Goal: Communication & Community: Answer question/provide support

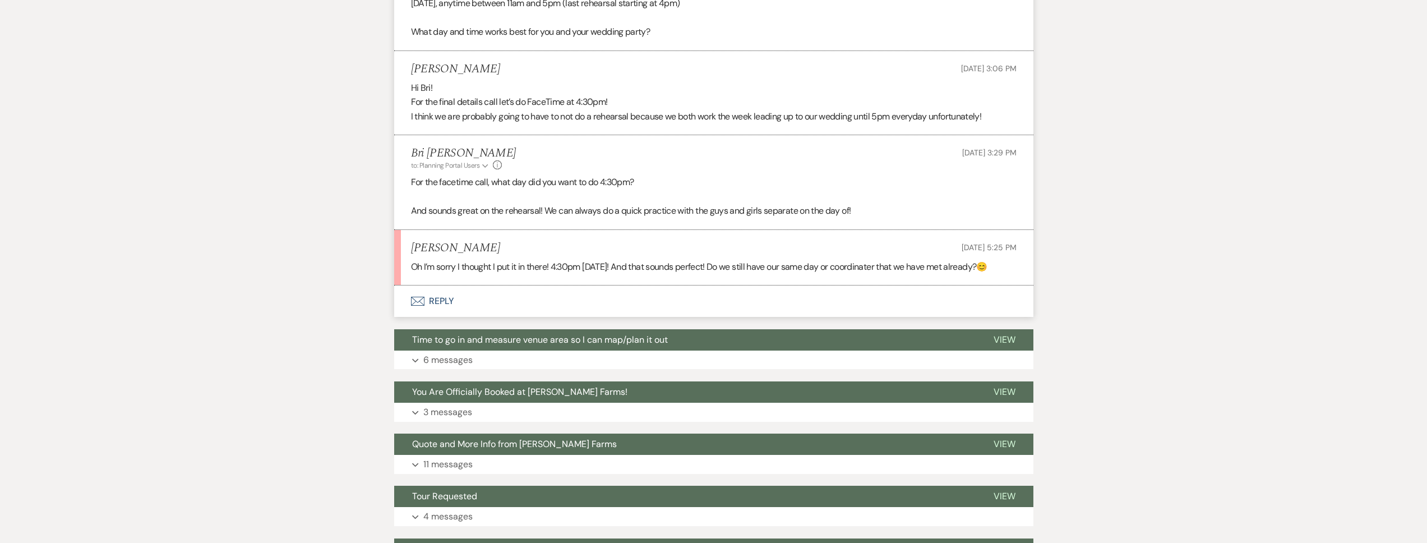
scroll to position [2919, 0]
click at [508, 317] on button "Envelope Reply" at bounding box center [713, 301] width 639 height 31
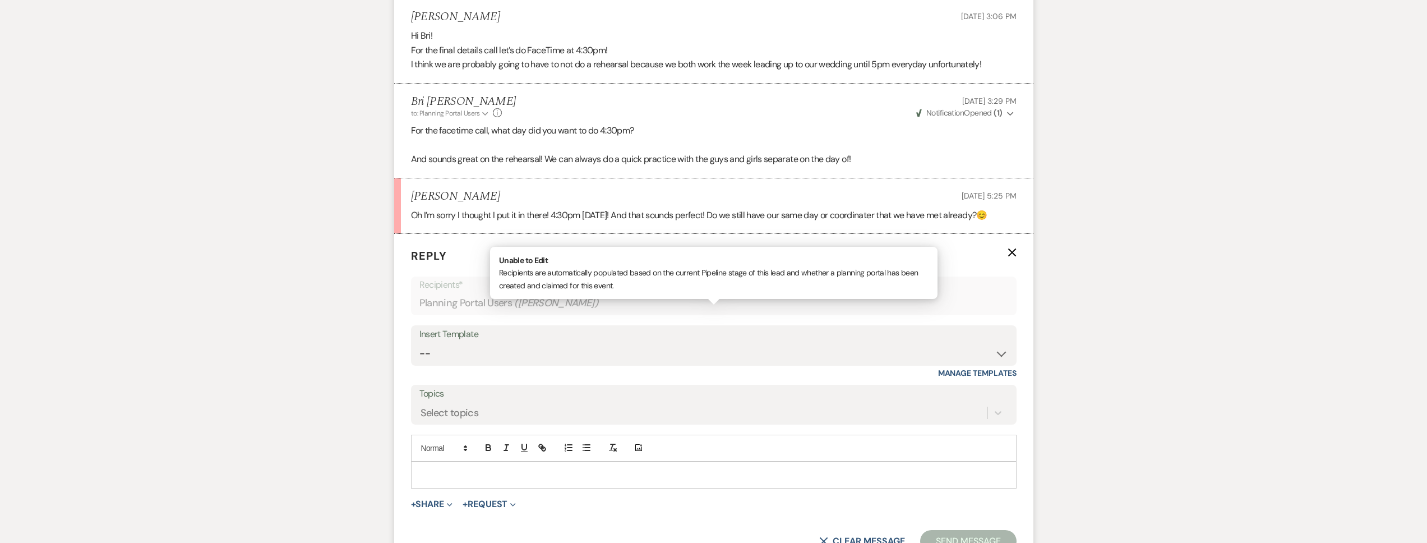
scroll to position [3012, 0]
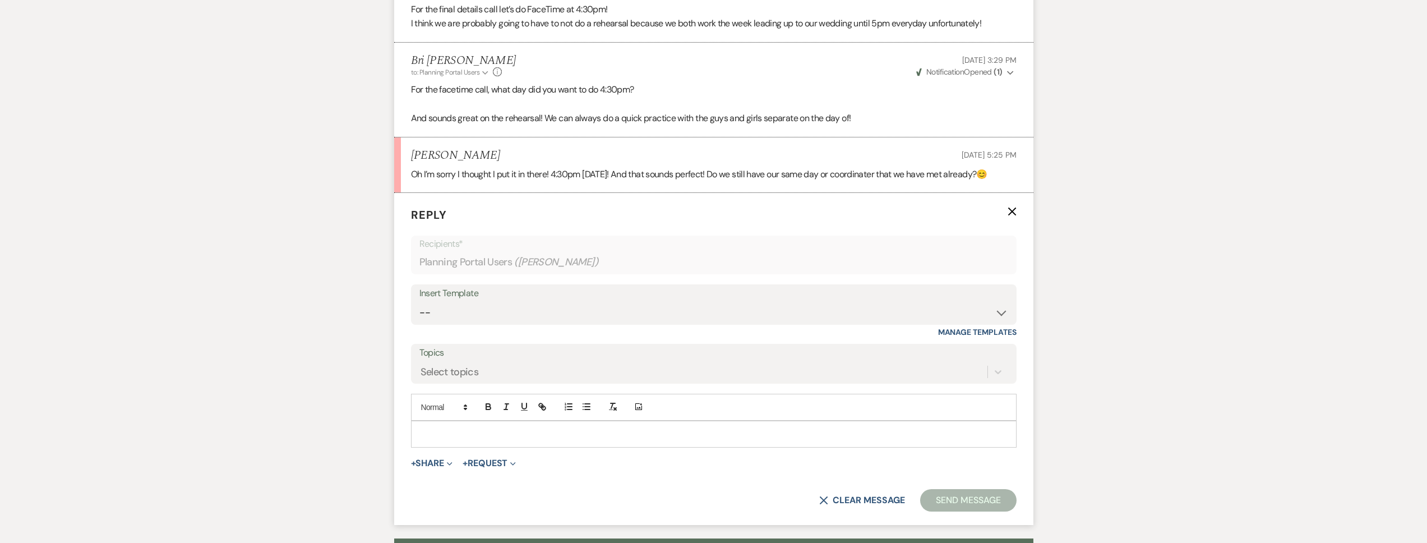
click at [485, 440] on p at bounding box center [713, 434] width 587 height 12
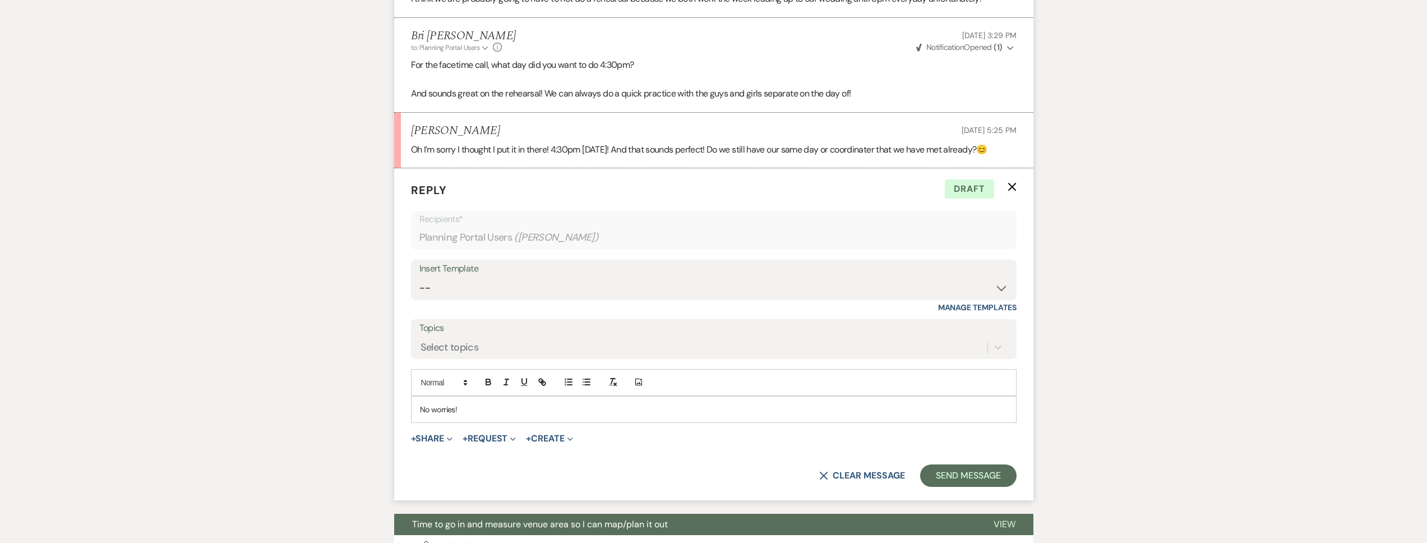
scroll to position [3037, 0]
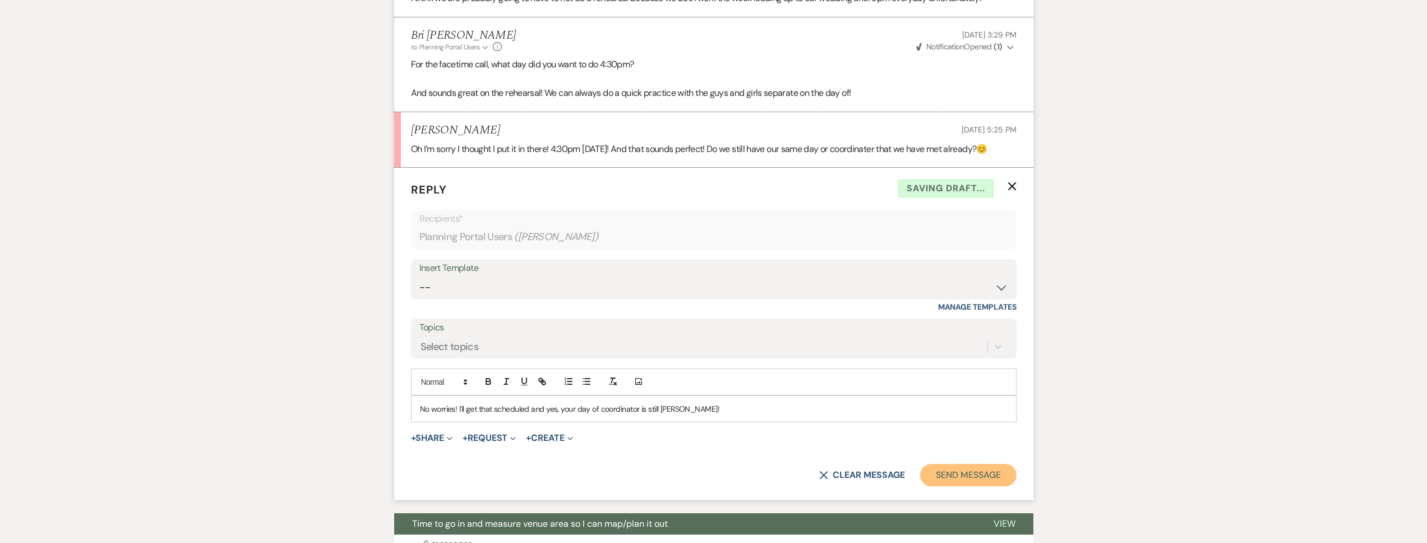
click at [949, 486] on button "Send Message" at bounding box center [968, 475] width 96 height 22
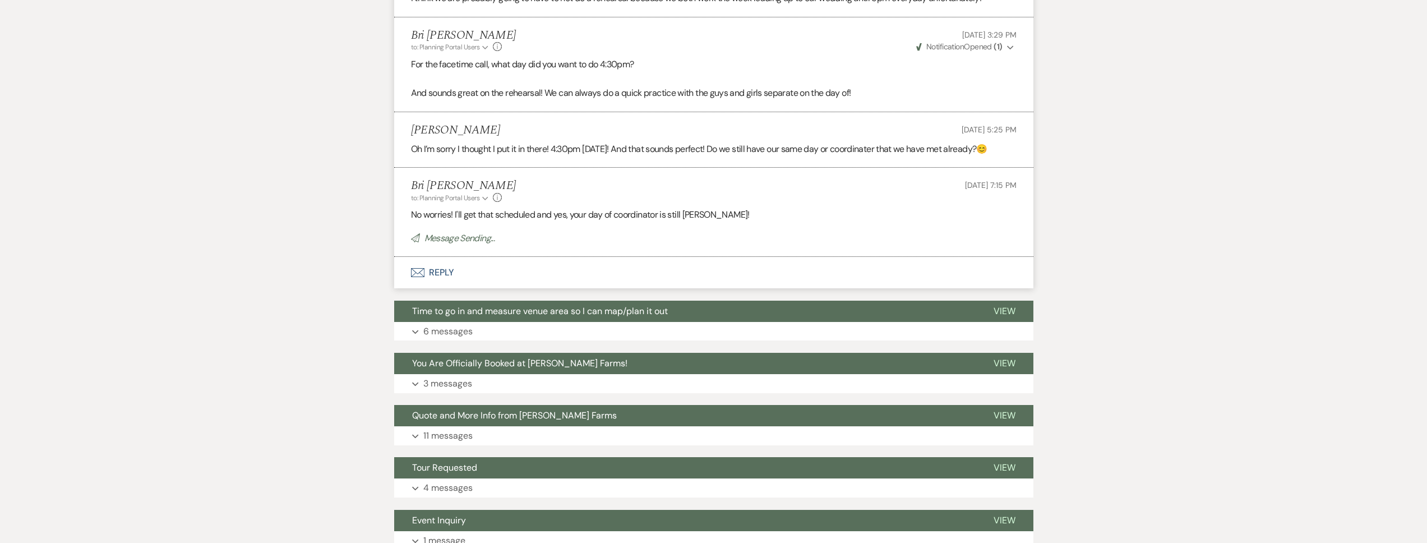
drag, startPoint x: 485, startPoint y: 146, endPoint x: 406, endPoint y: 146, distance: 78.5
click at [406, 146] on li "Bella Trzcinski Oct 13, 2025, 5:25 PM Oh I’m sorry I thought I put it in there!…" at bounding box center [713, 139] width 639 height 55
copy h5 "Bella Trzcinski"
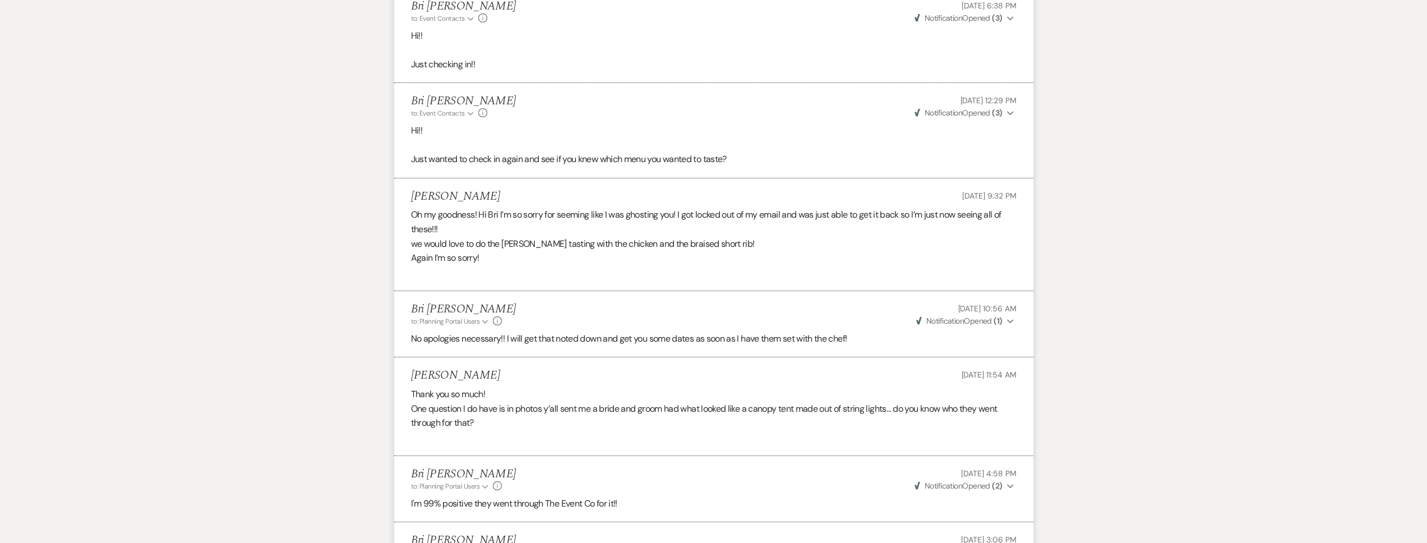
scroll to position [0, 0]
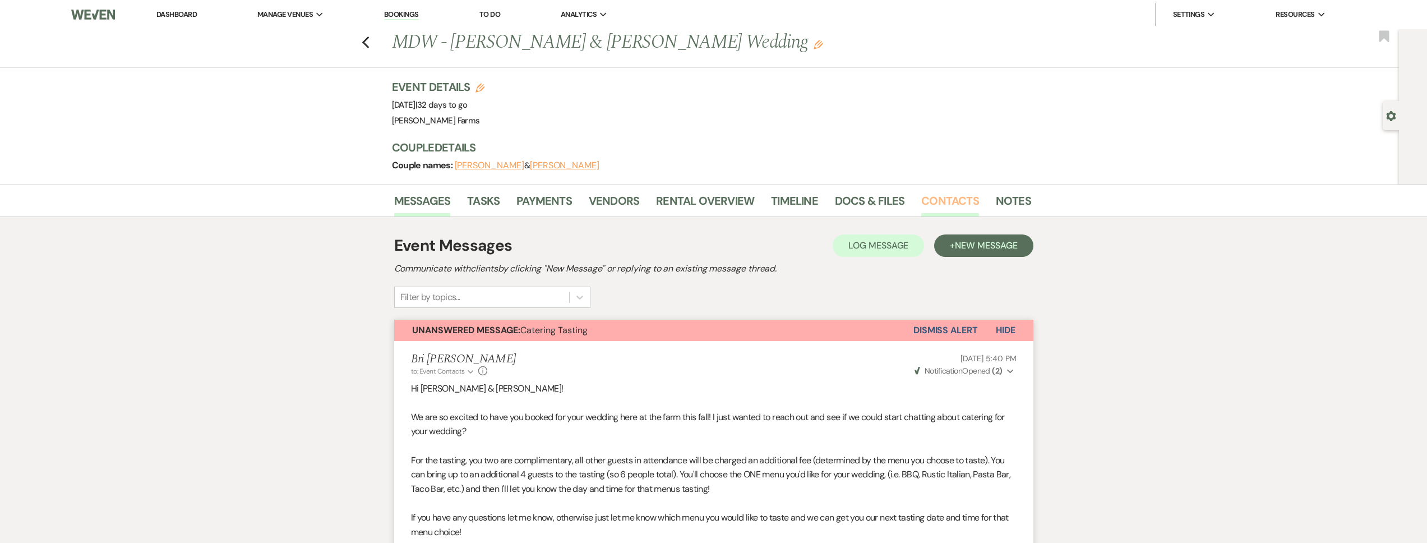
click at [954, 199] on link "Contacts" at bounding box center [950, 204] width 58 height 25
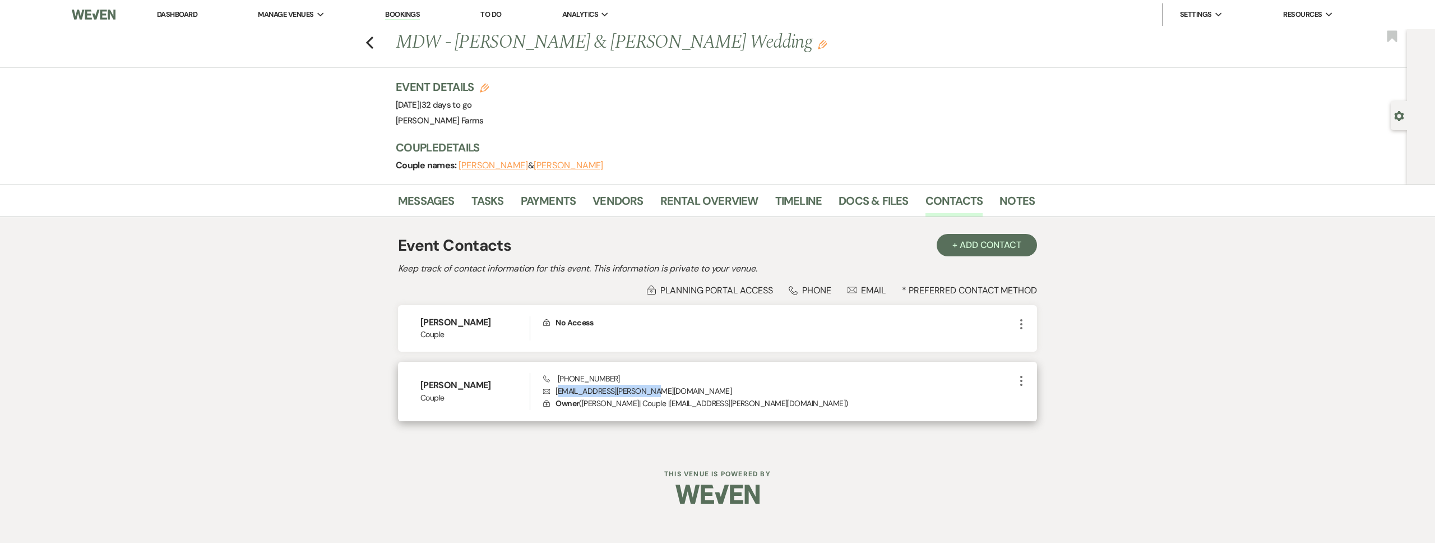
drag, startPoint x: 656, startPoint y: 391, endPoint x: 558, endPoint y: 393, distance: 98.1
click at [558, 393] on p "Envelope bella.trzcinski@gmail.com" at bounding box center [778, 391] width 471 height 12
click at [644, 387] on p "Envelope bella.trzcinski@gmail.com" at bounding box center [778, 391] width 471 height 12
drag, startPoint x: 645, startPoint y: 390, endPoint x: 556, endPoint y: 394, distance: 89.2
click at [556, 394] on p "Envelope bella.trzcinski@gmail.com" at bounding box center [778, 391] width 471 height 12
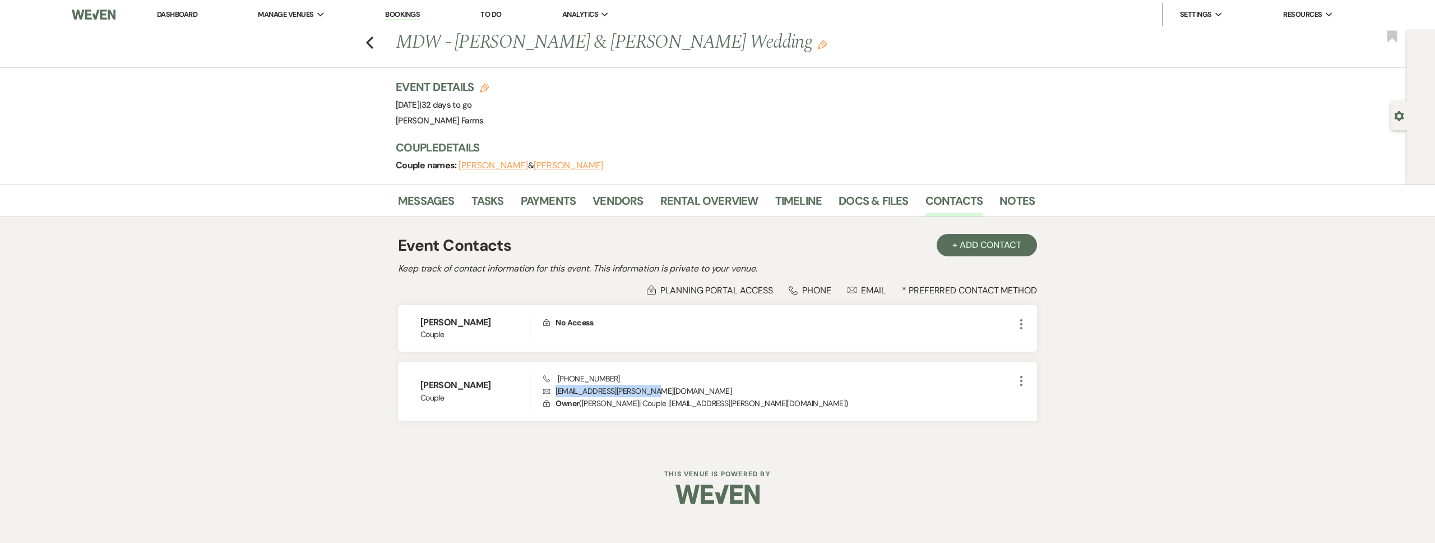
copy p "bella.trzcinski@gmail.com"
click at [418, 206] on link "Messages" at bounding box center [426, 204] width 57 height 25
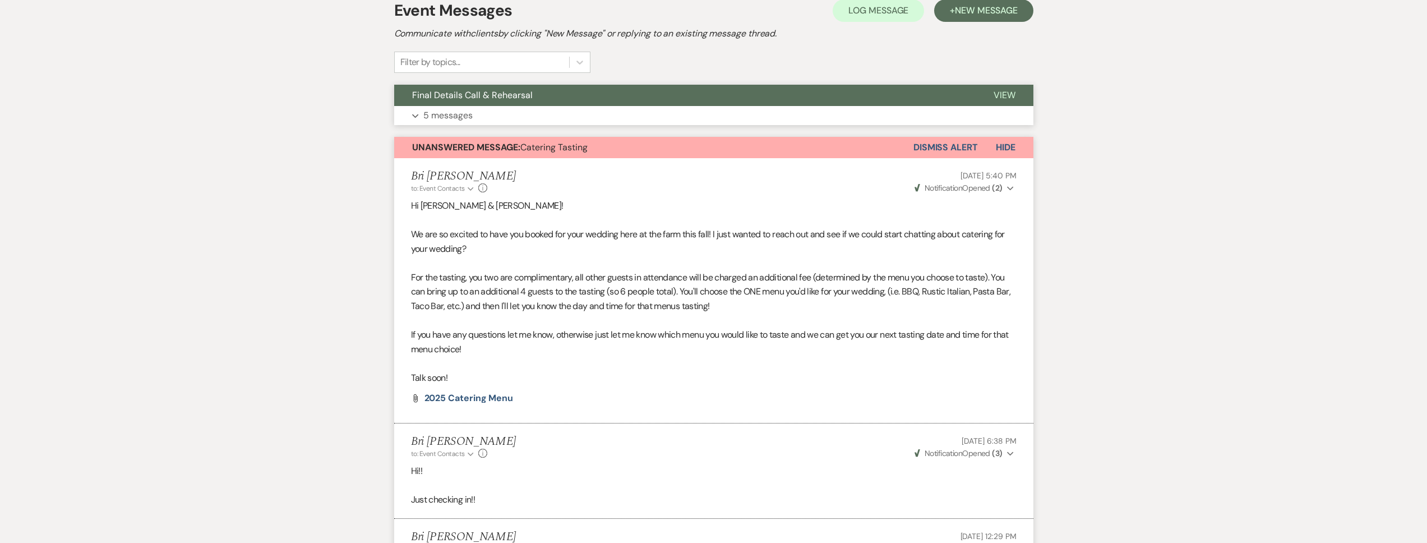
click at [518, 115] on button "Expand 5 messages" at bounding box center [713, 115] width 639 height 19
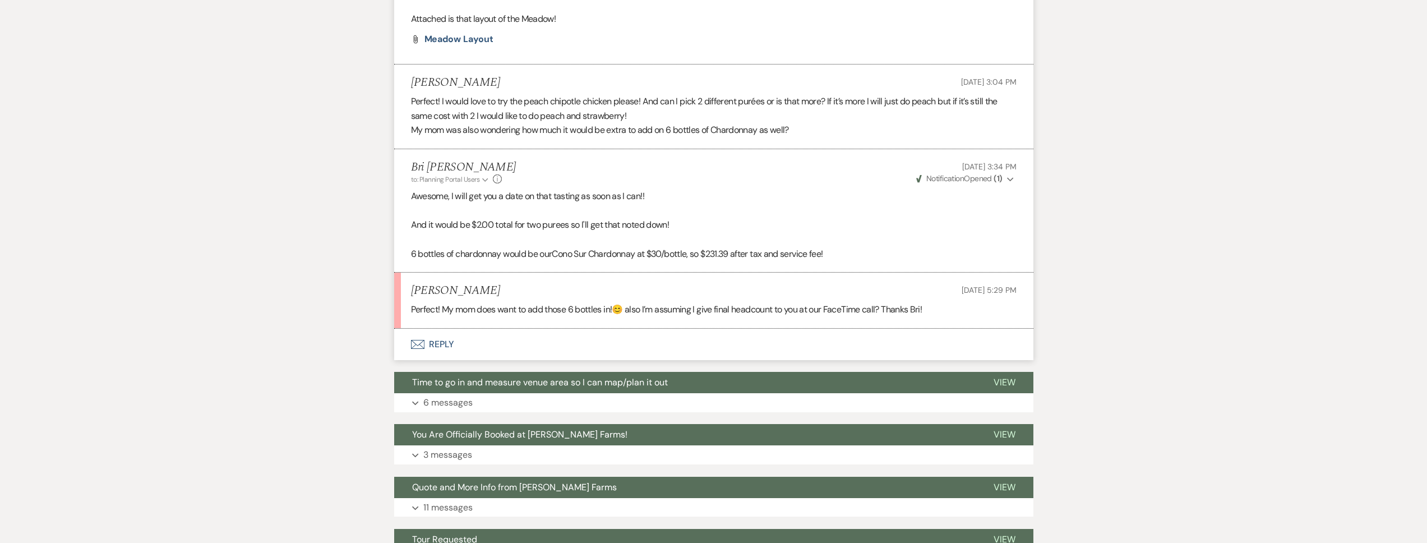
scroll to position [2943, 0]
click at [566, 359] on button "Envelope Reply" at bounding box center [713, 343] width 639 height 31
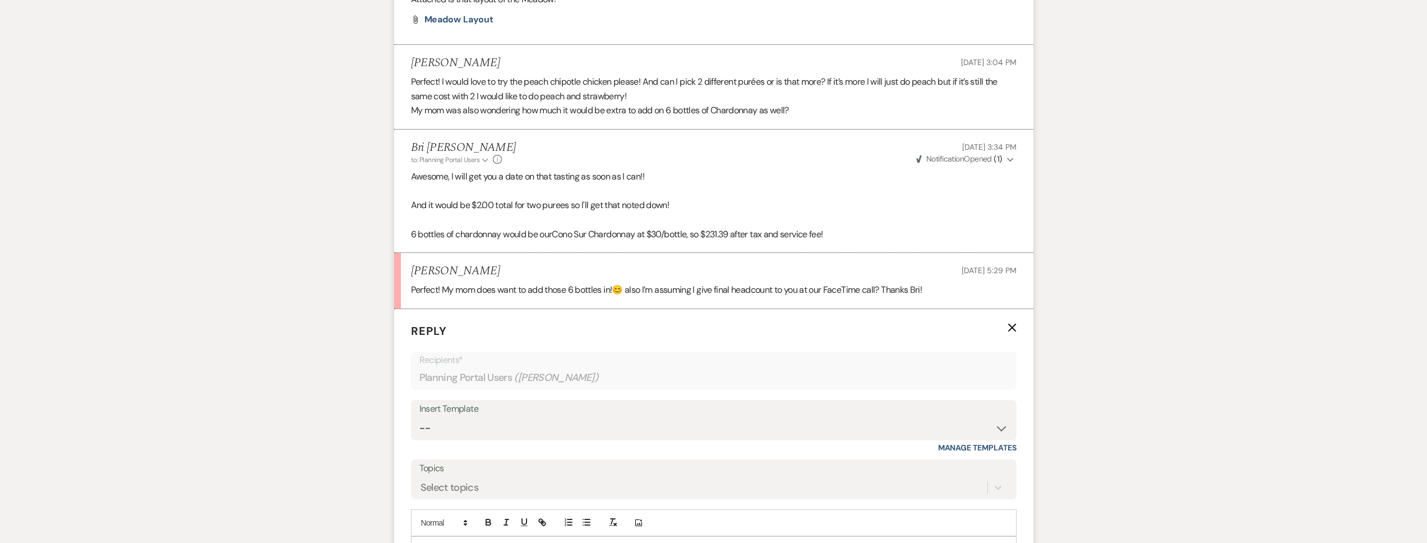
scroll to position [3108, 0]
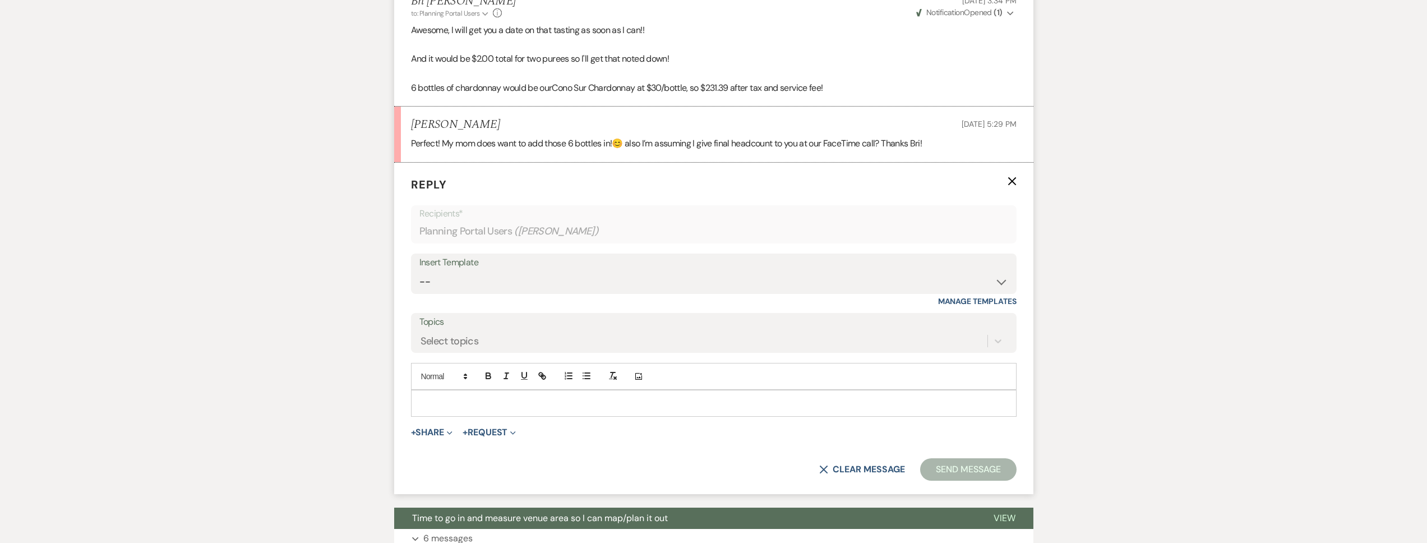
click at [501, 409] on p at bounding box center [713, 403] width 587 height 12
click at [963, 480] on button "Send Message" at bounding box center [968, 469] width 96 height 22
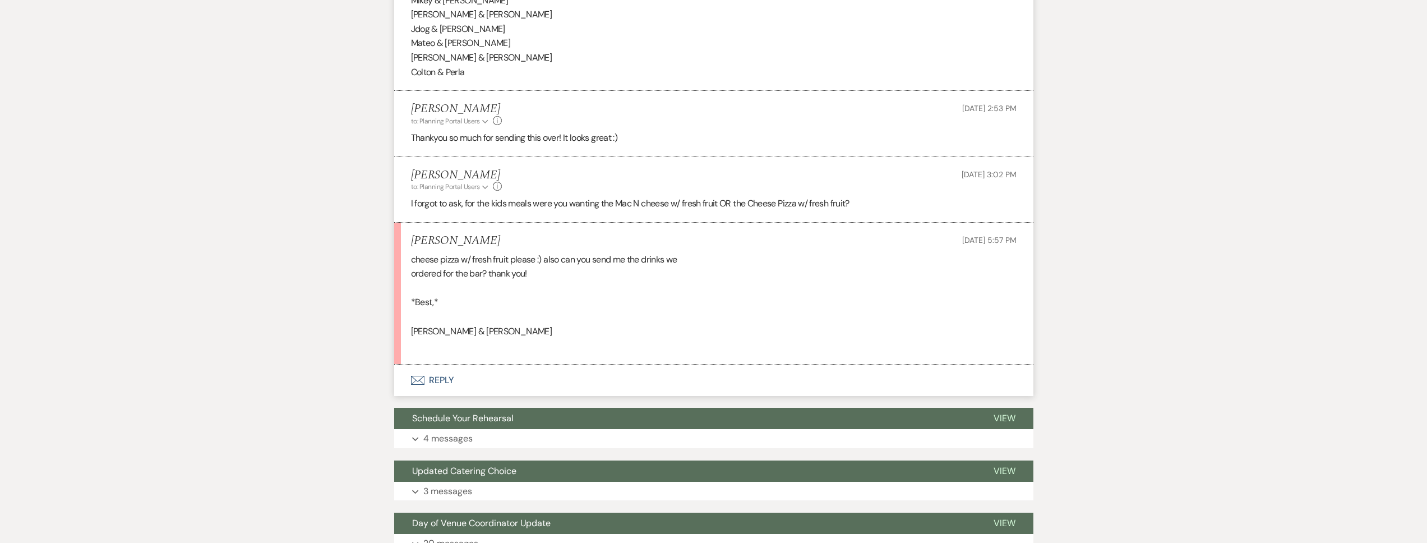
scroll to position [2689, 0]
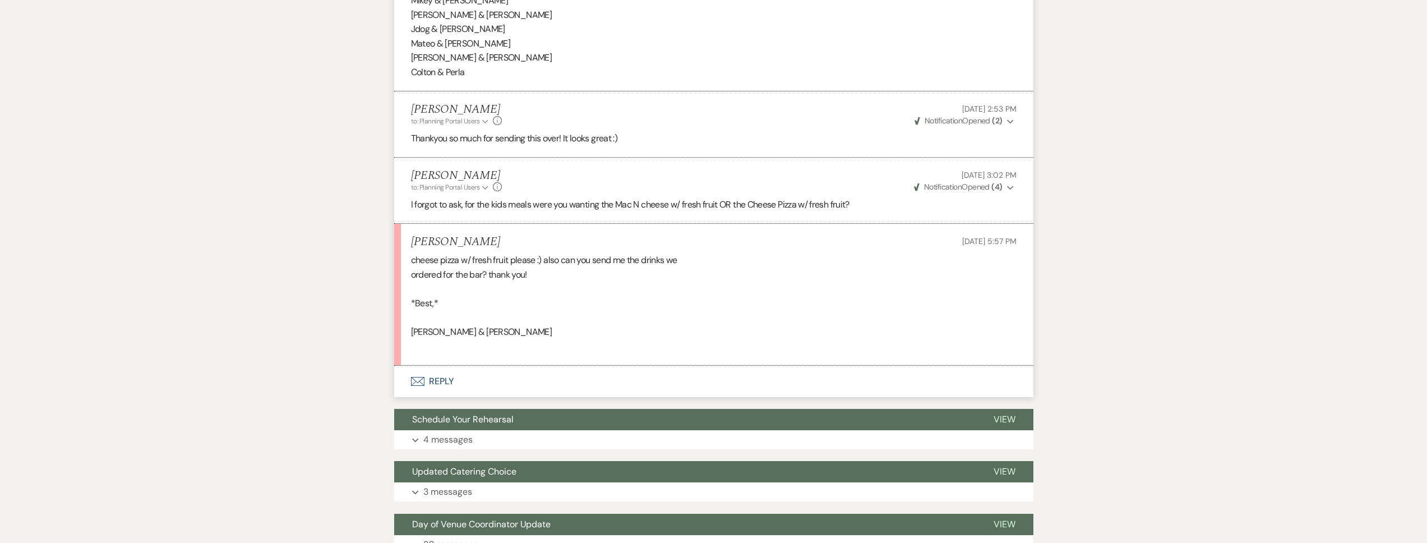
click at [517, 365] on button "Envelope Reply" at bounding box center [713, 380] width 639 height 31
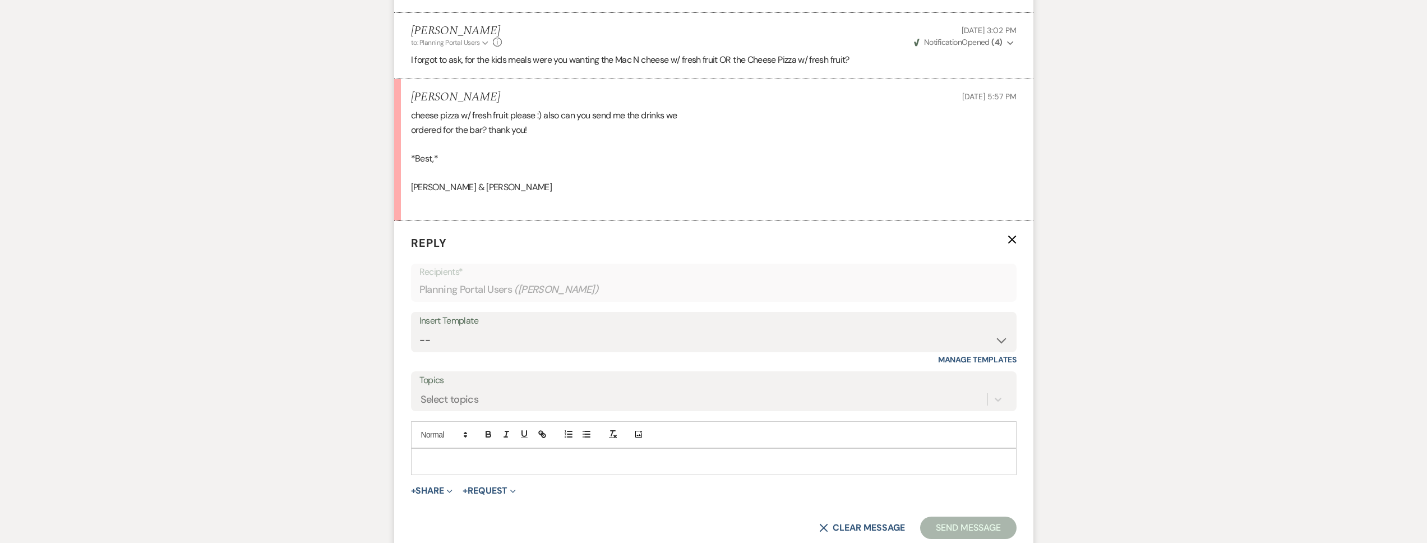
scroll to position [2843, 0]
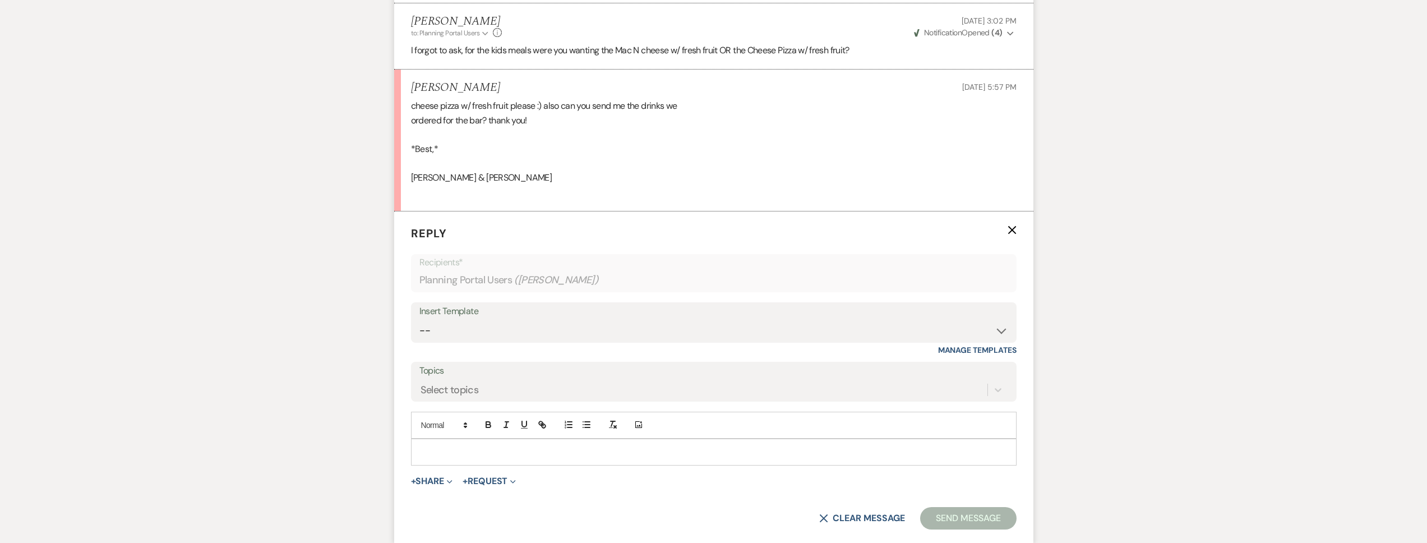
click at [497, 446] on p at bounding box center [713, 452] width 587 height 12
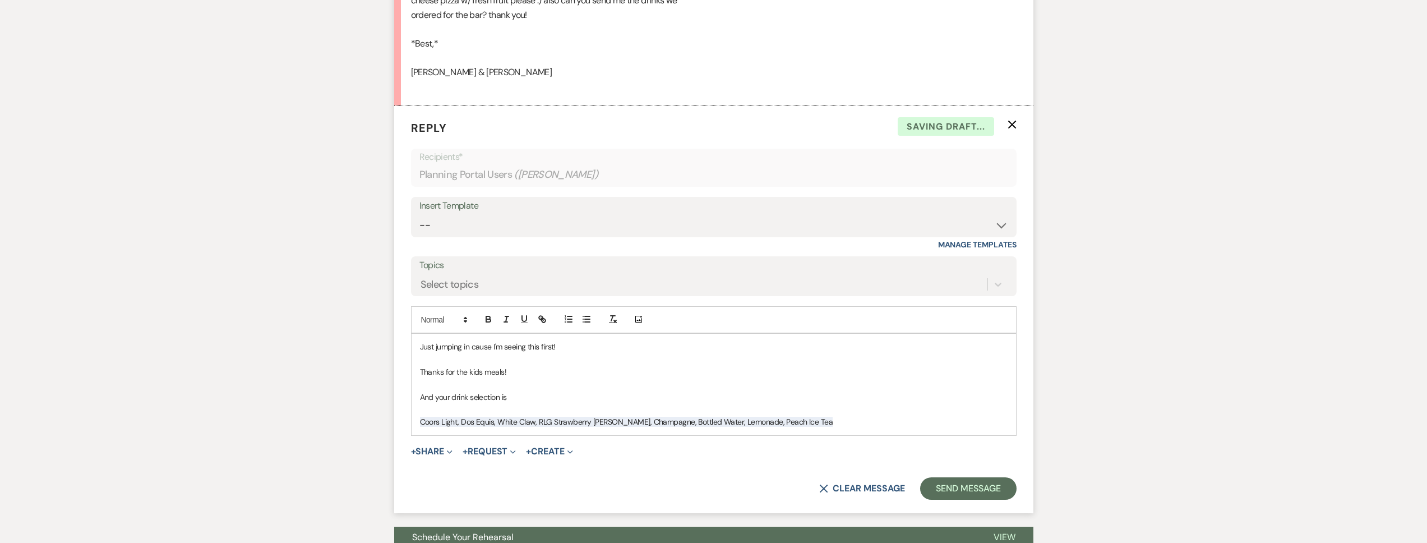
scroll to position [2968, 0]
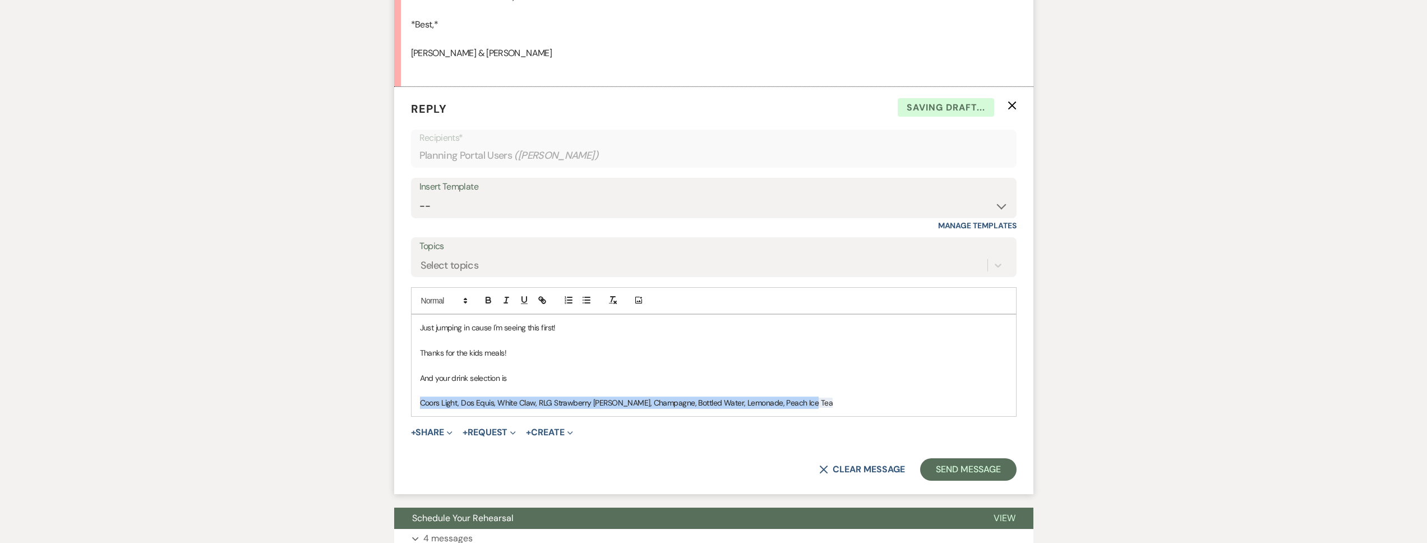
drag, startPoint x: 818, startPoint y: 387, endPoint x: 377, endPoint y: 373, distance: 441.4
click at [447, 294] on span at bounding box center [443, 300] width 55 height 13
click at [453, 362] on span at bounding box center [455, 370] width 68 height 17
click at [637, 372] on p "And your drink selection is" at bounding box center [713, 378] width 587 height 12
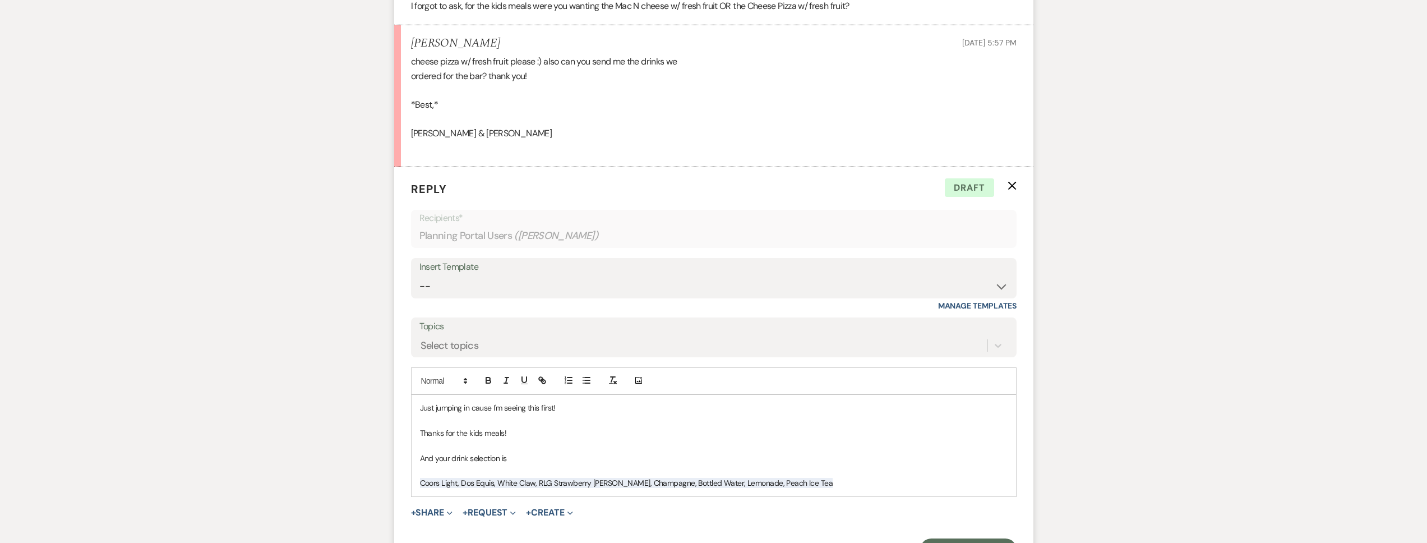
scroll to position [2888, 0]
click at [975, 538] on button "Send Message" at bounding box center [968, 549] width 96 height 22
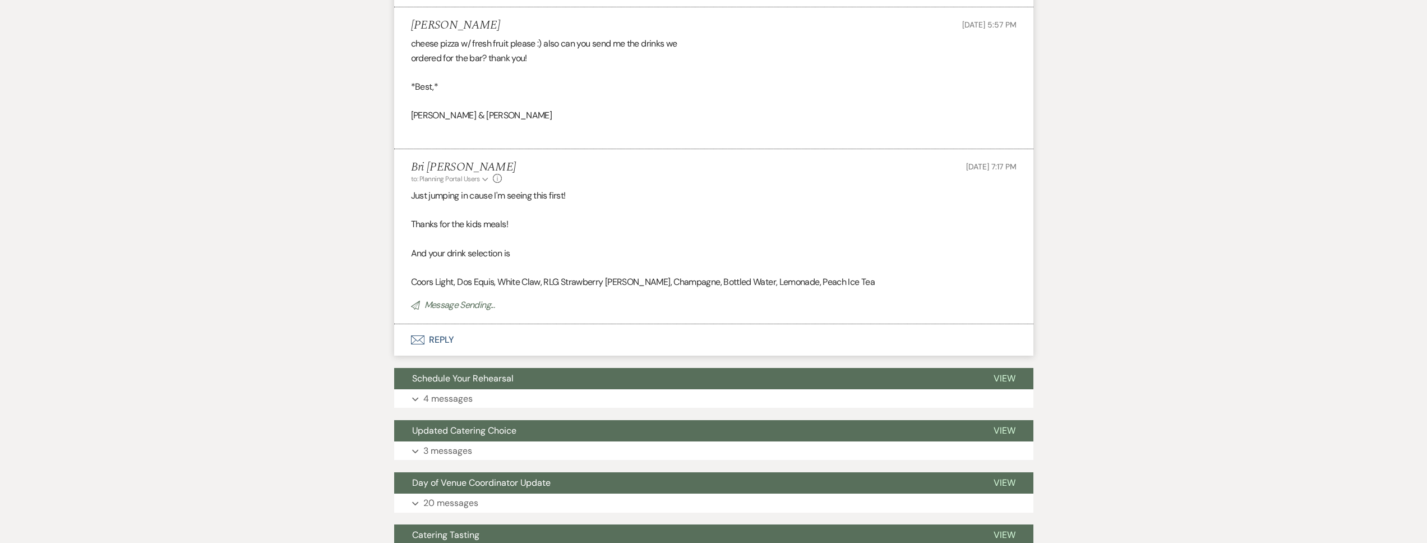
scroll to position [0, 0]
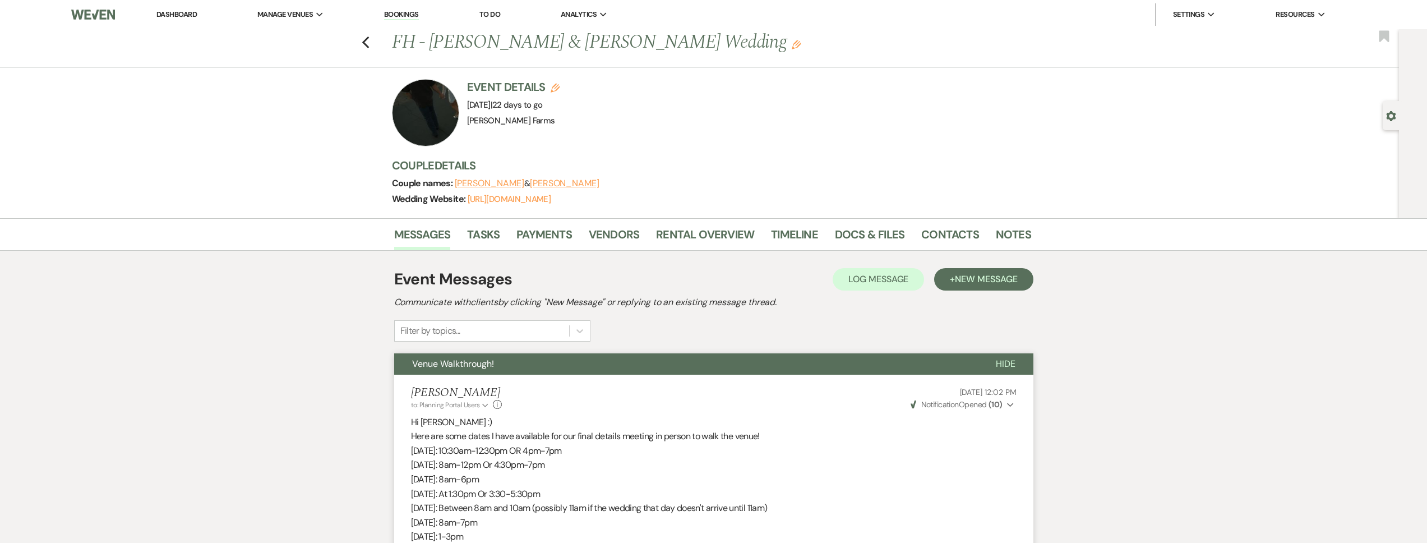
click at [183, 17] on link "Dashboard" at bounding box center [176, 15] width 40 height 10
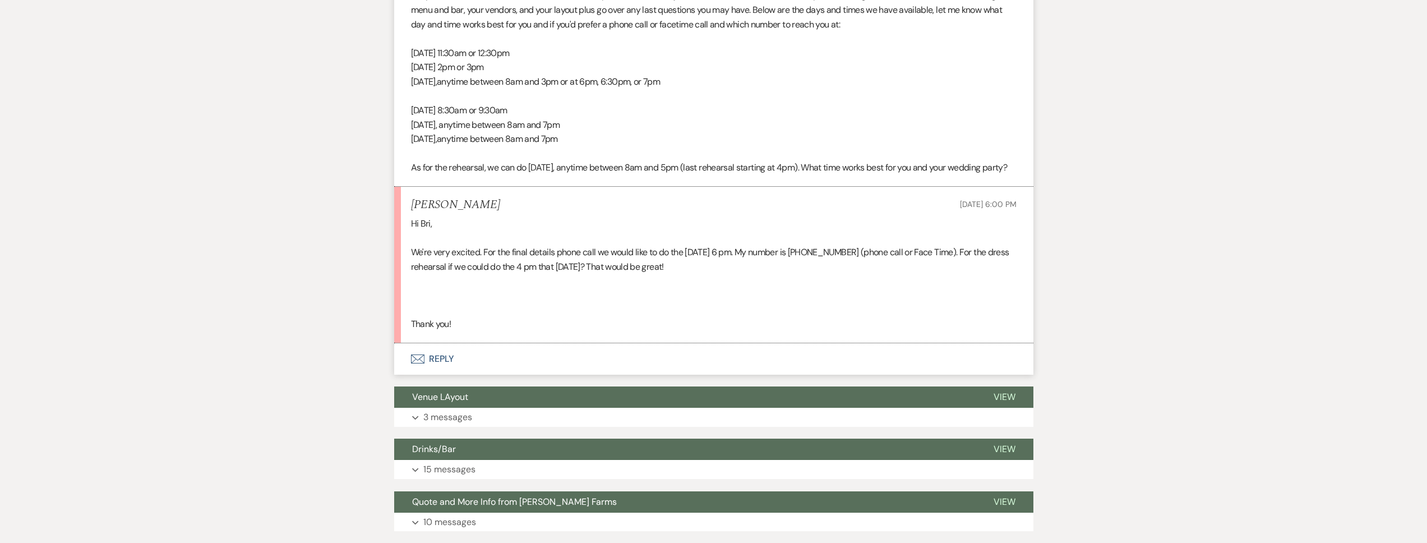
scroll to position [484, 0]
drag, startPoint x: 453, startPoint y: 219, endPoint x: 404, endPoint y: 223, distance: 49.0
click at [404, 223] on li "Ana Fernandez Oct 13, 2025, 6:00 PM Hi Bri, We're very excited. For the final d…" at bounding box center [713, 265] width 639 height 156
copy h5 "Ana Fernandez"
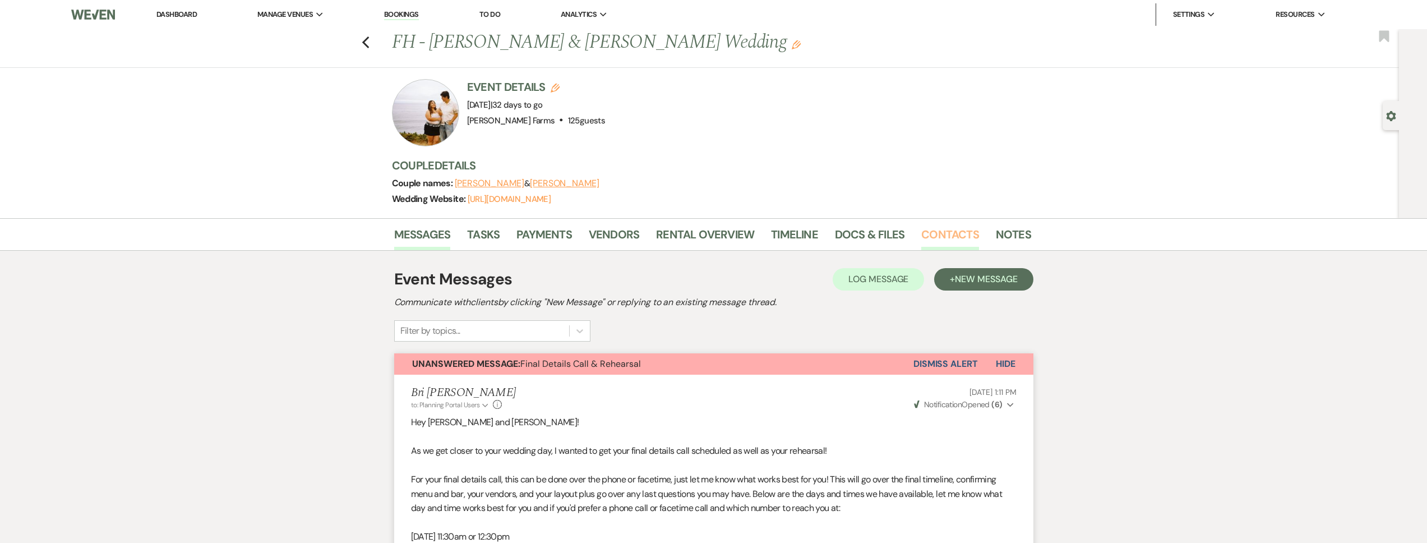
click at [954, 237] on link "Contacts" at bounding box center [950, 237] width 58 height 25
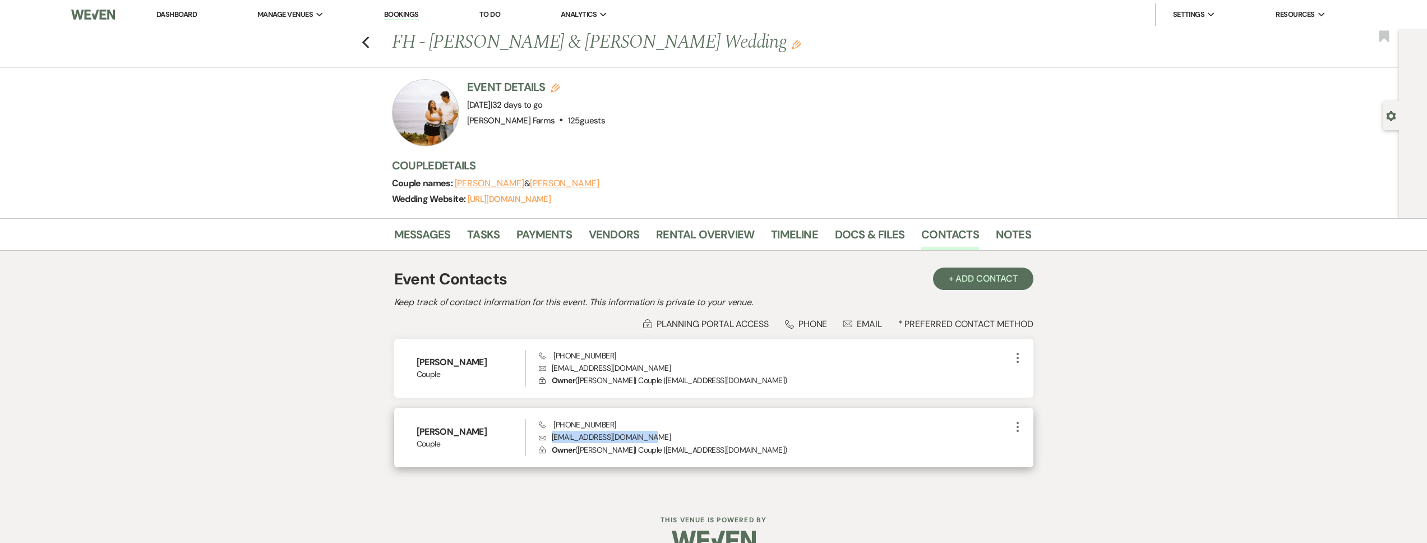
drag, startPoint x: 650, startPoint y: 439, endPoint x: 550, endPoint y: 441, distance: 99.2
click at [550, 441] on p "Envelope afernandez.af35@gmail.com" at bounding box center [774, 437] width 471 height 12
copy p "afernandez.af35@gmail.com"
click at [441, 248] on link "Messages" at bounding box center [422, 237] width 57 height 25
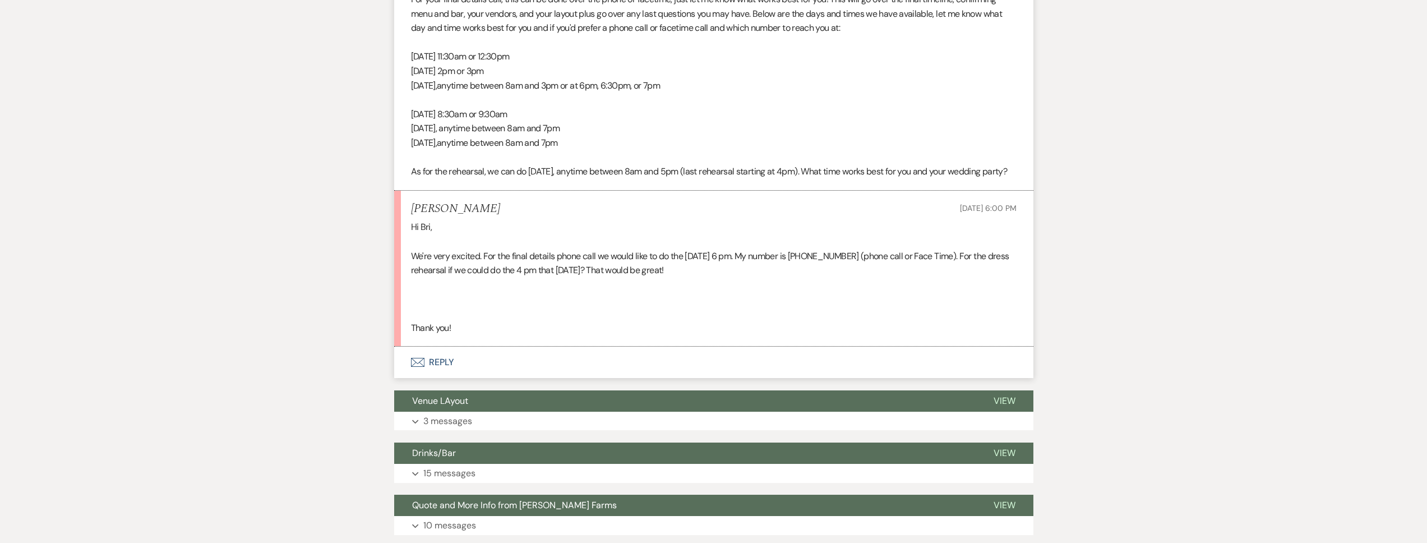
scroll to position [491, 0]
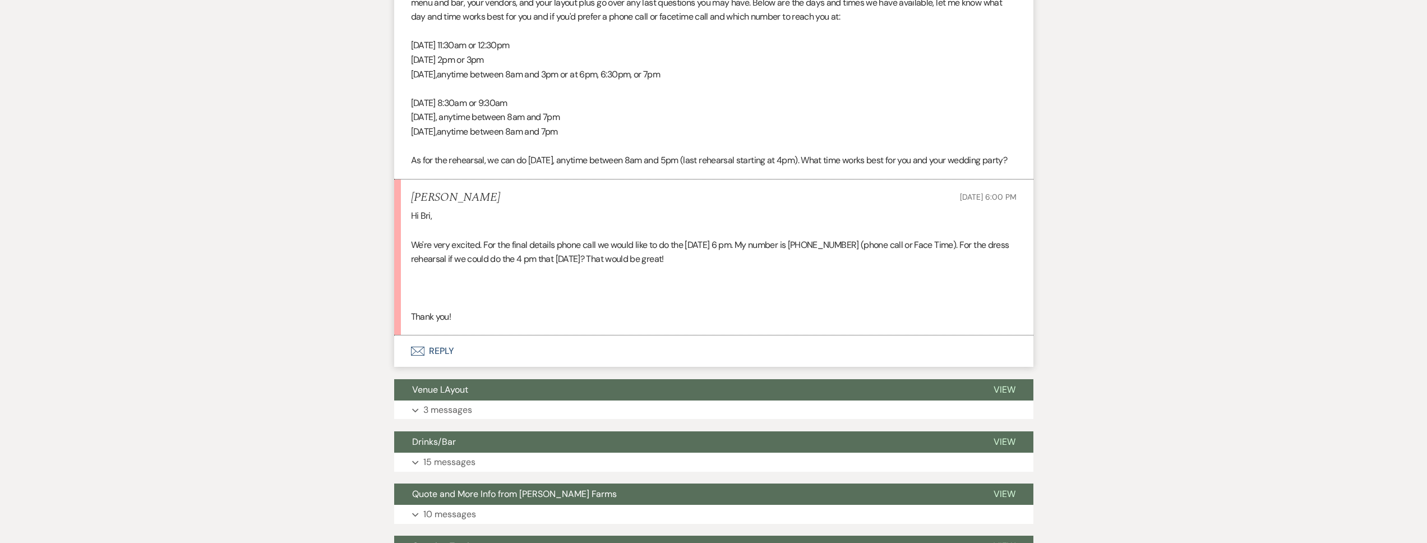
click at [644, 367] on button "Envelope Reply" at bounding box center [713, 350] width 639 height 31
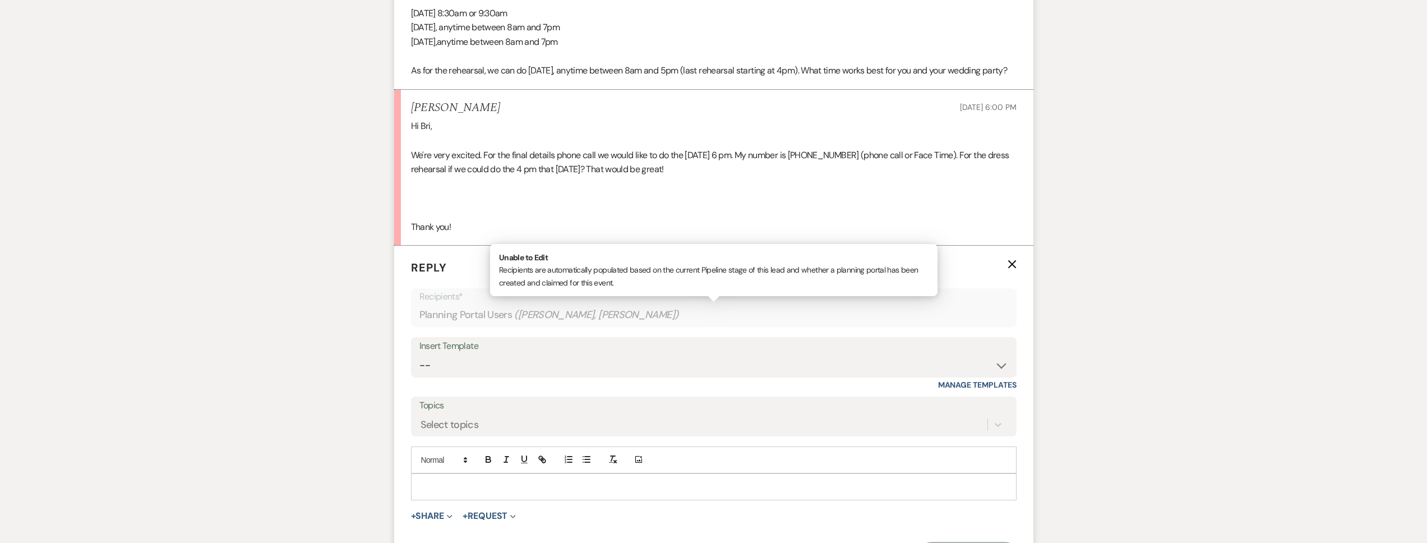
scroll to position [586, 0]
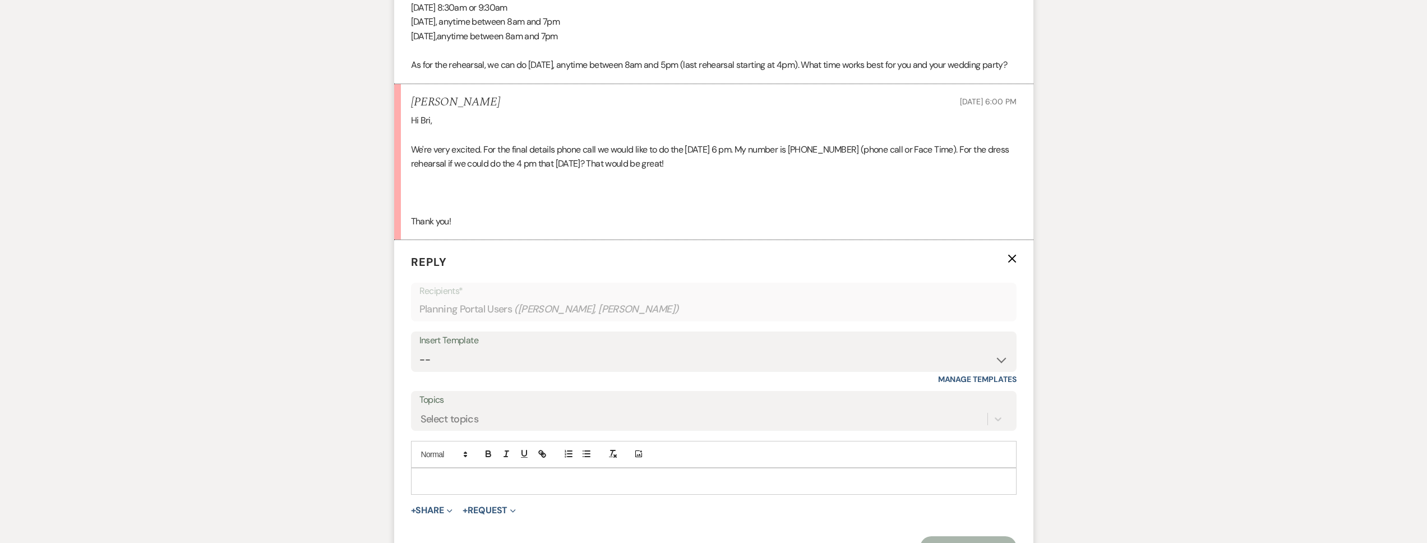
click at [507, 487] on div at bounding box center [713, 481] width 604 height 26
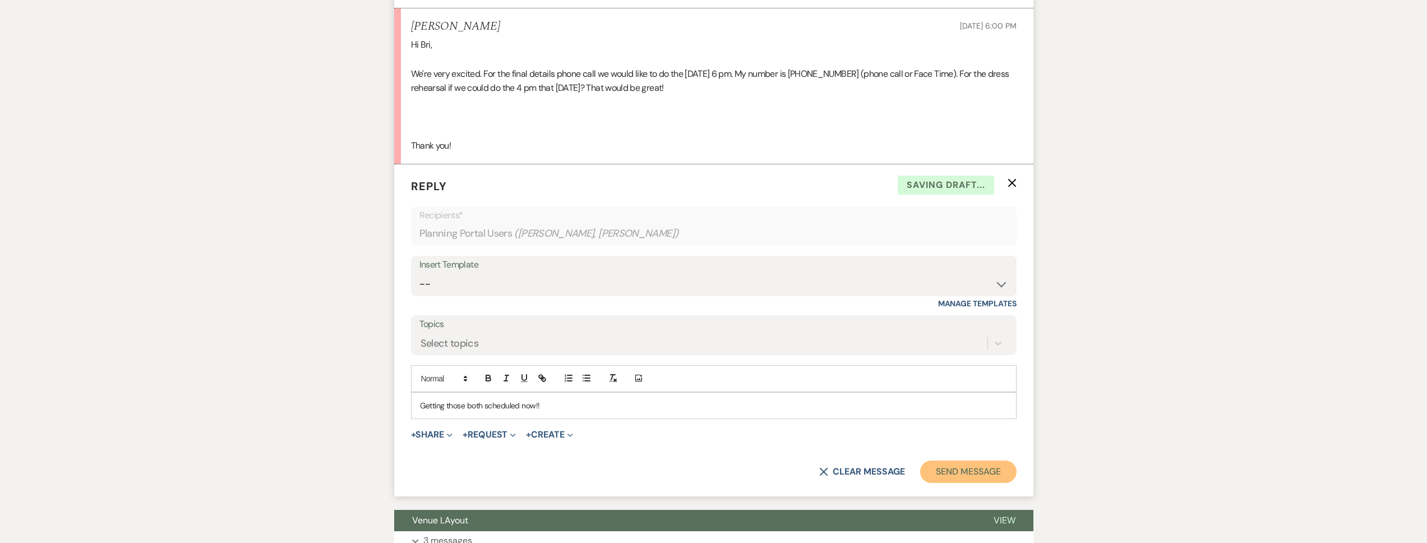
click at [963, 478] on button "Send Message" at bounding box center [968, 471] width 96 height 22
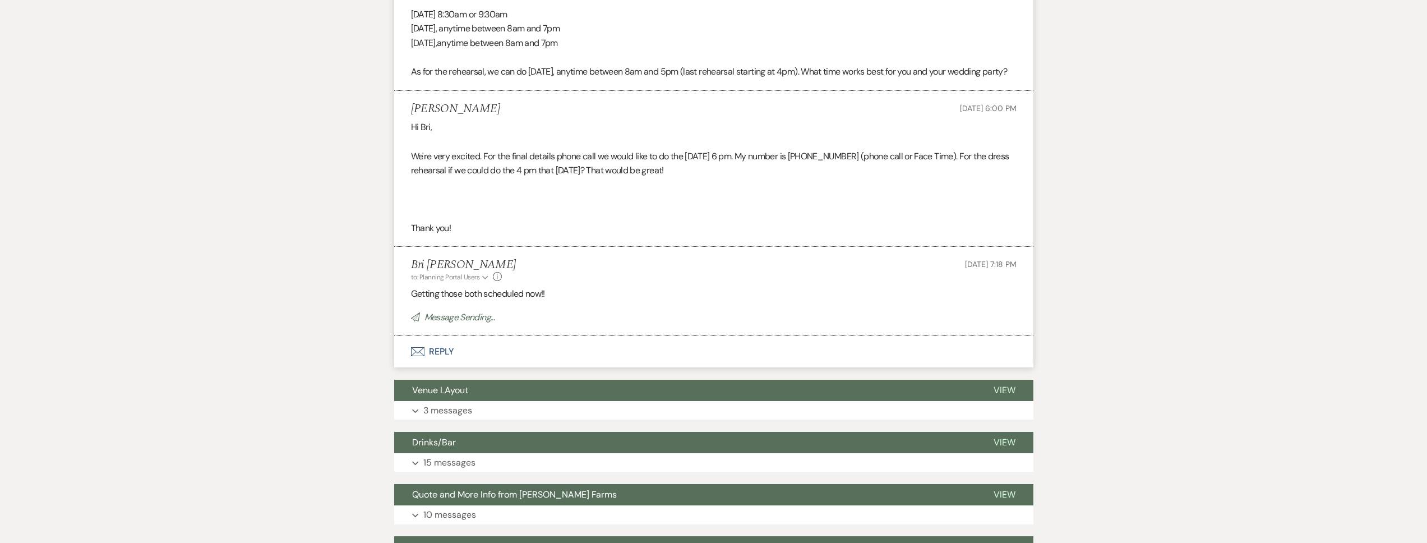
scroll to position [570, 0]
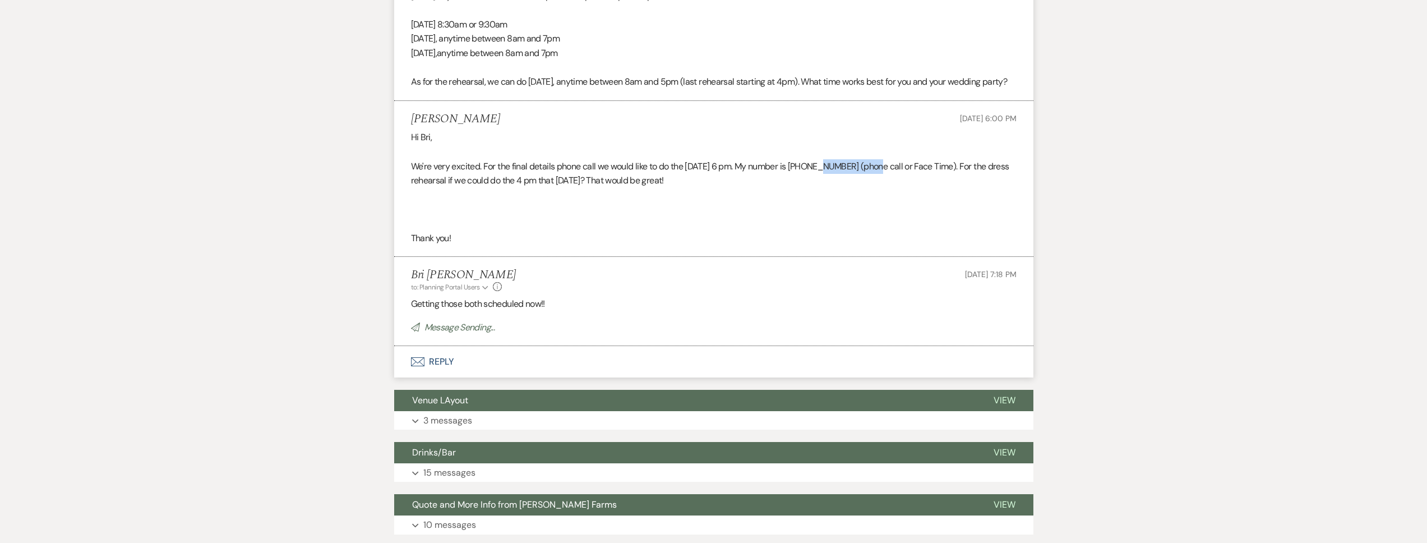
drag, startPoint x: 880, startPoint y: 181, endPoint x: 822, endPoint y: 182, distance: 57.7
click at [822, 182] on p "We're very excited. For the final details phone call we would like to do the Oc…" at bounding box center [713, 173] width 605 height 29
copy p "480-251-4929"
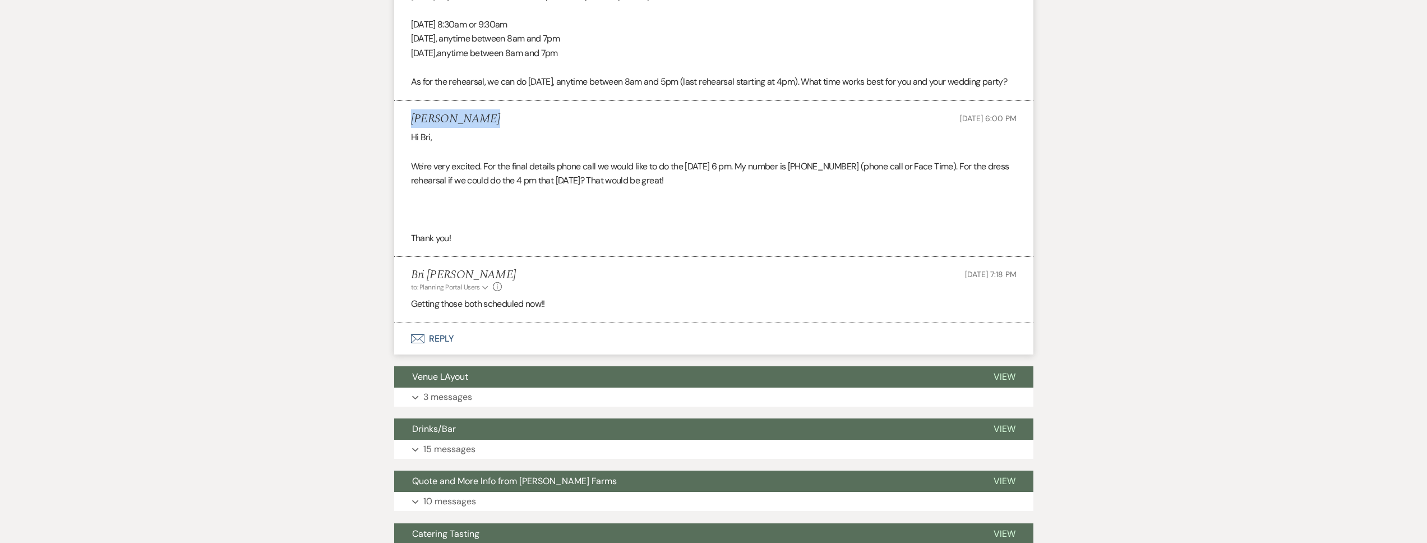
drag, startPoint x: 482, startPoint y: 135, endPoint x: 410, endPoint y: 138, distance: 72.4
click at [410, 138] on li "Ana Fernandez Oct 13, 2025, 6:00 PM Hi Bri, We're very excited. For the final d…" at bounding box center [713, 179] width 639 height 156
copy h5 "Ana Fernandez"
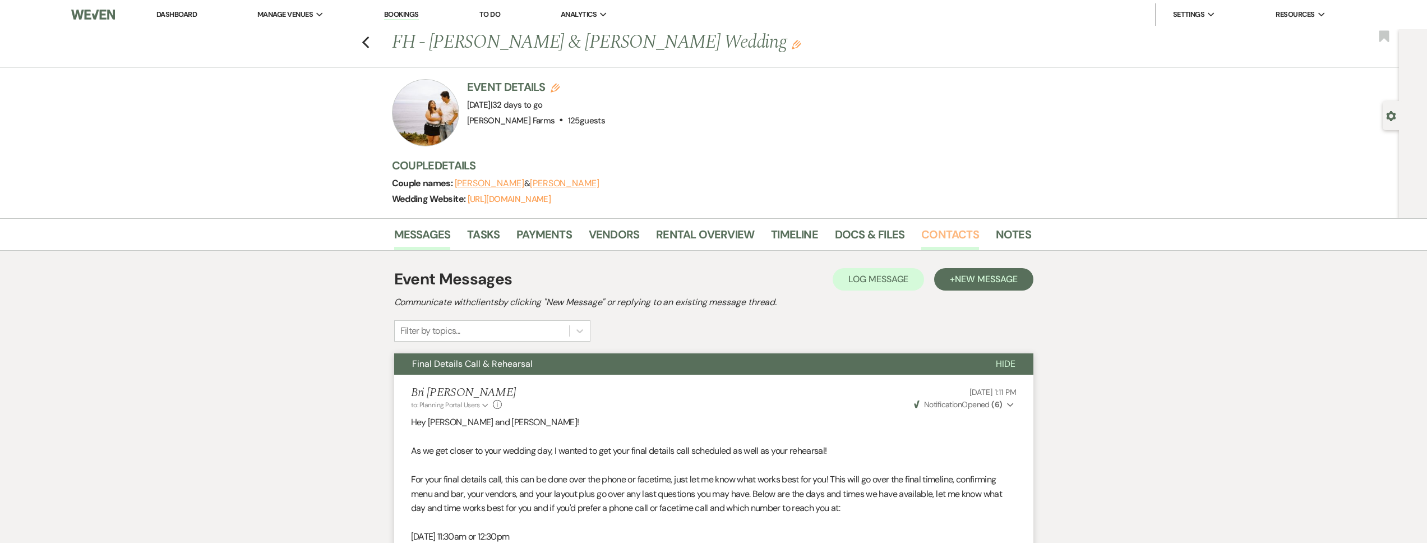
click at [941, 237] on link "Contacts" at bounding box center [950, 237] width 58 height 25
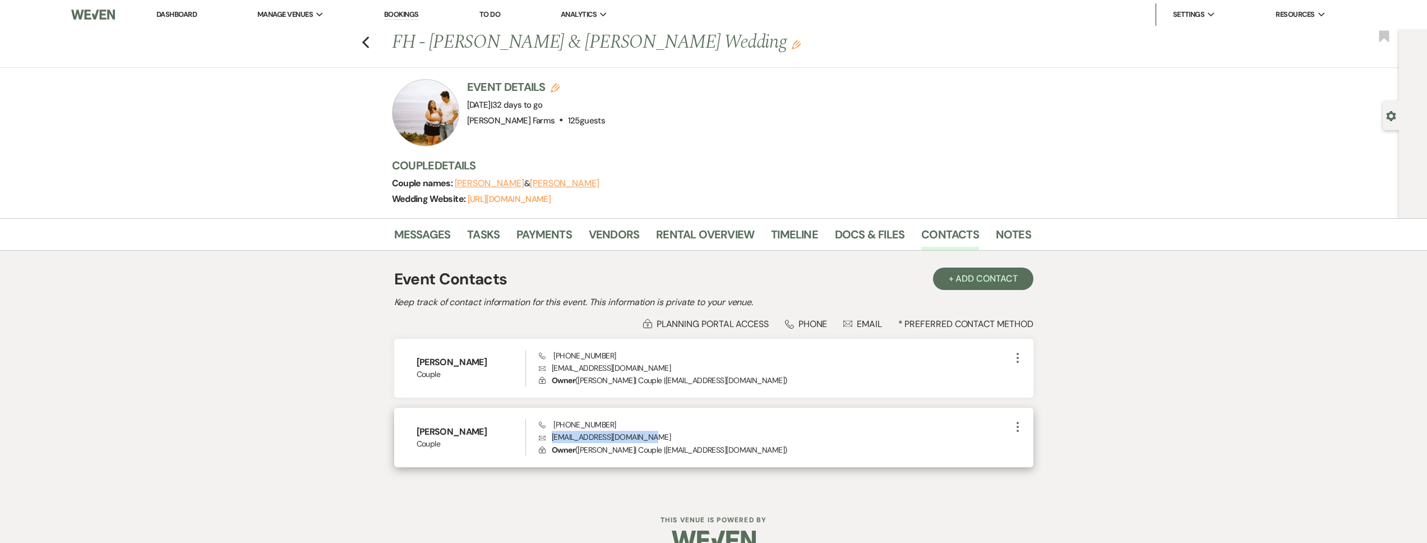
drag, startPoint x: 623, startPoint y: 438, endPoint x: 550, endPoint y: 440, distance: 72.9
click at [550, 440] on p "Envelope afernandez.af35@gmail.com" at bounding box center [774, 437] width 471 height 12
copy p "afernandez.af35@gmail.com"
click at [431, 239] on link "Messages" at bounding box center [422, 237] width 57 height 25
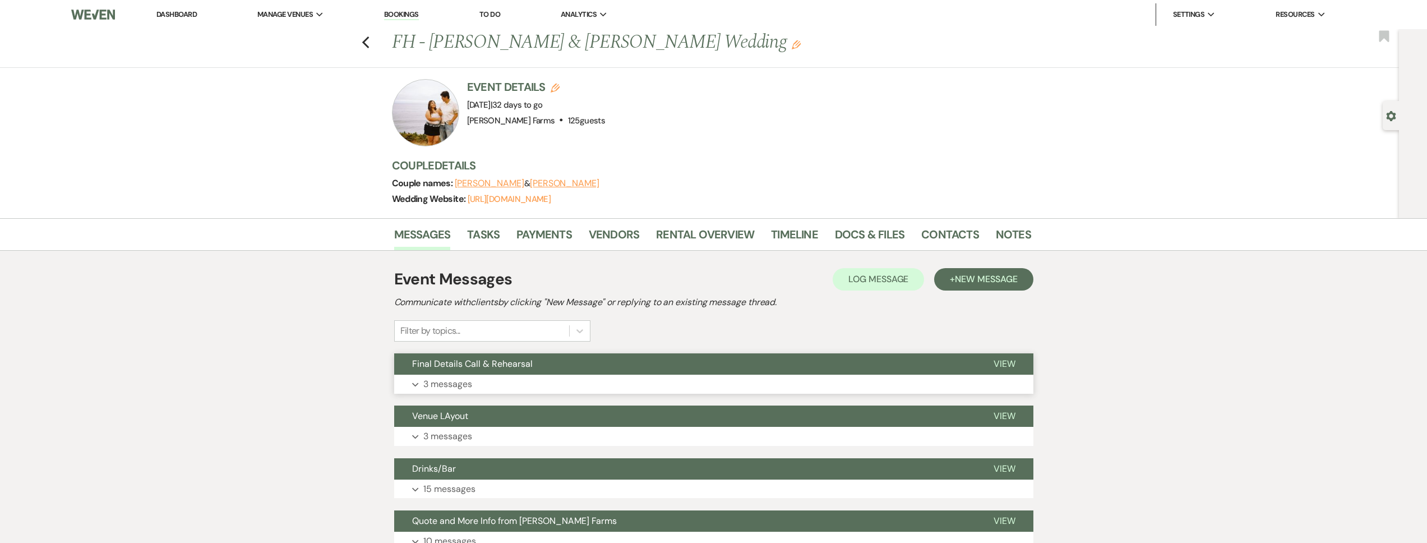
click at [498, 358] on span "Final Details Call & Rehearsal" at bounding box center [472, 364] width 121 height 12
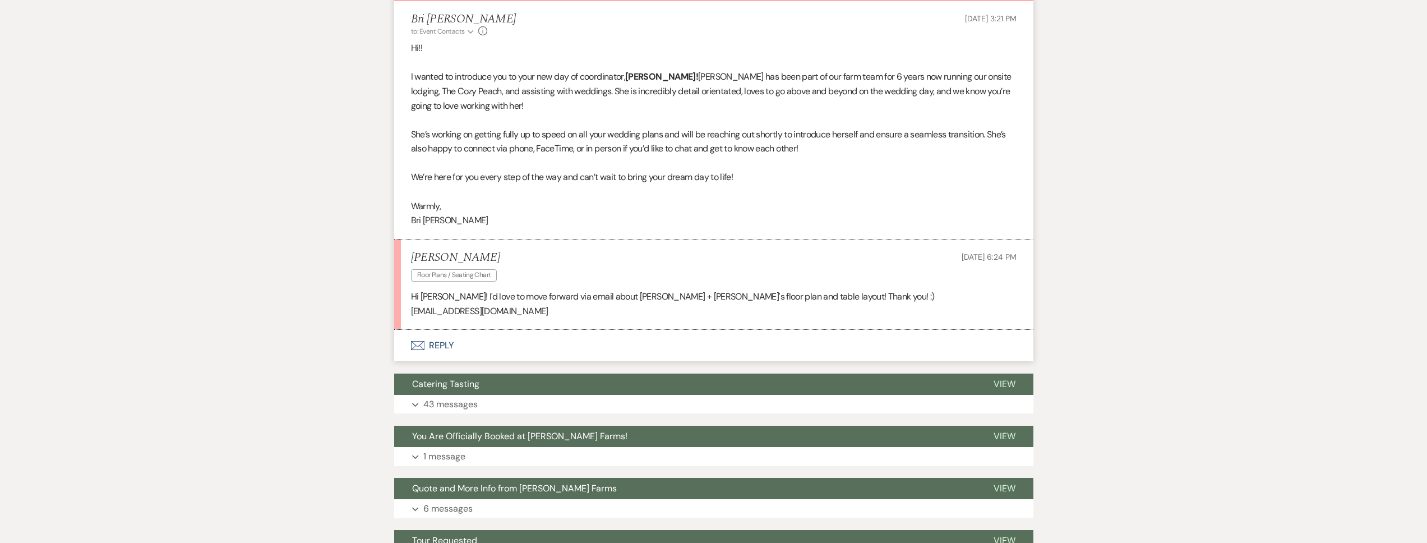
scroll to position [492, 0]
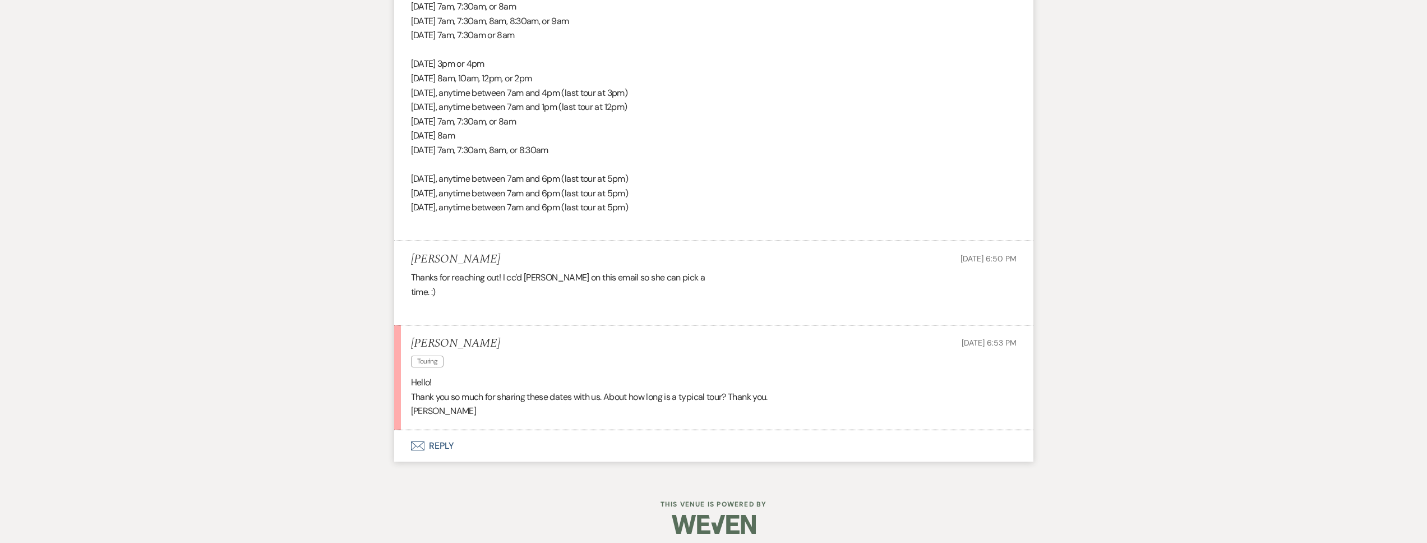
scroll to position [1517, 0]
click at [504, 448] on button "Envelope Reply" at bounding box center [713, 445] width 639 height 31
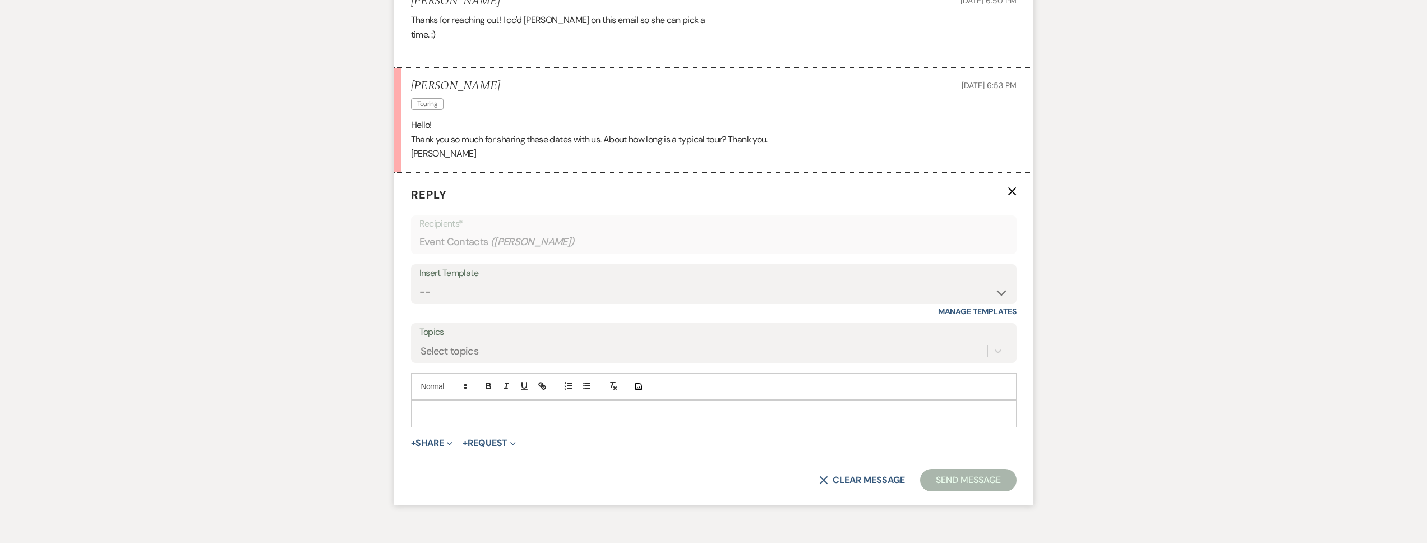
scroll to position [1785, 0]
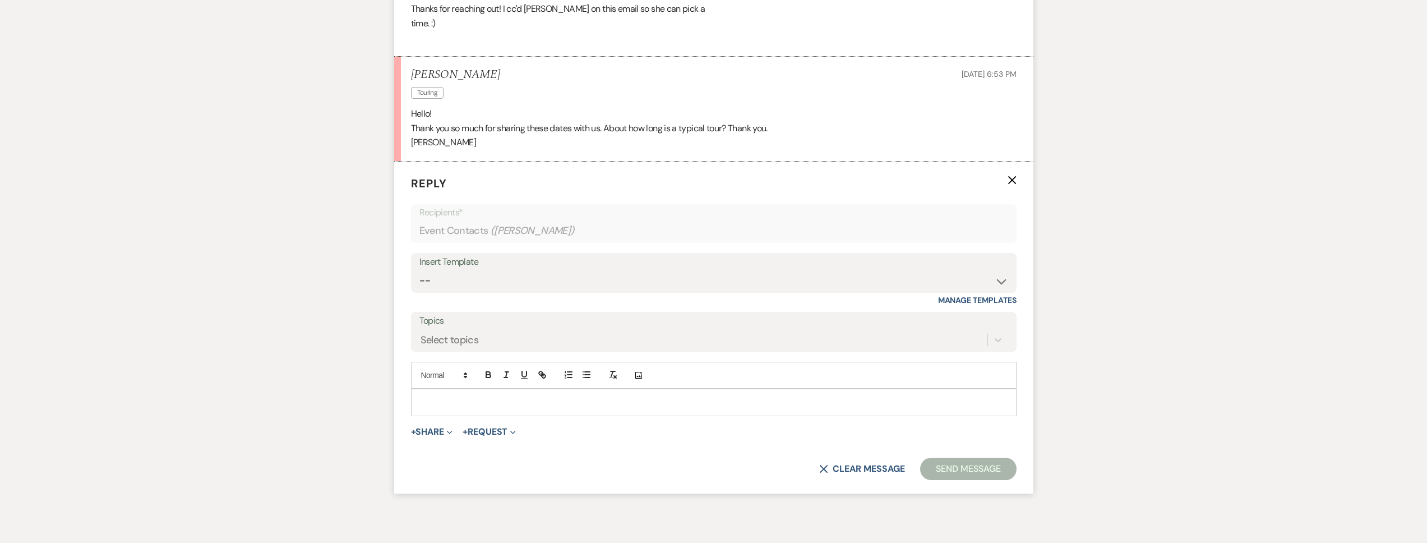
click at [473, 404] on p at bounding box center [713, 402] width 587 height 12
click at [472, 395] on div "About an hour!!" at bounding box center [713, 402] width 604 height 26
drag, startPoint x: 387, startPoint y: 402, endPoint x: 360, endPoint y: 404, distance: 26.9
click at [960, 468] on button "Send Message" at bounding box center [968, 468] width 96 height 22
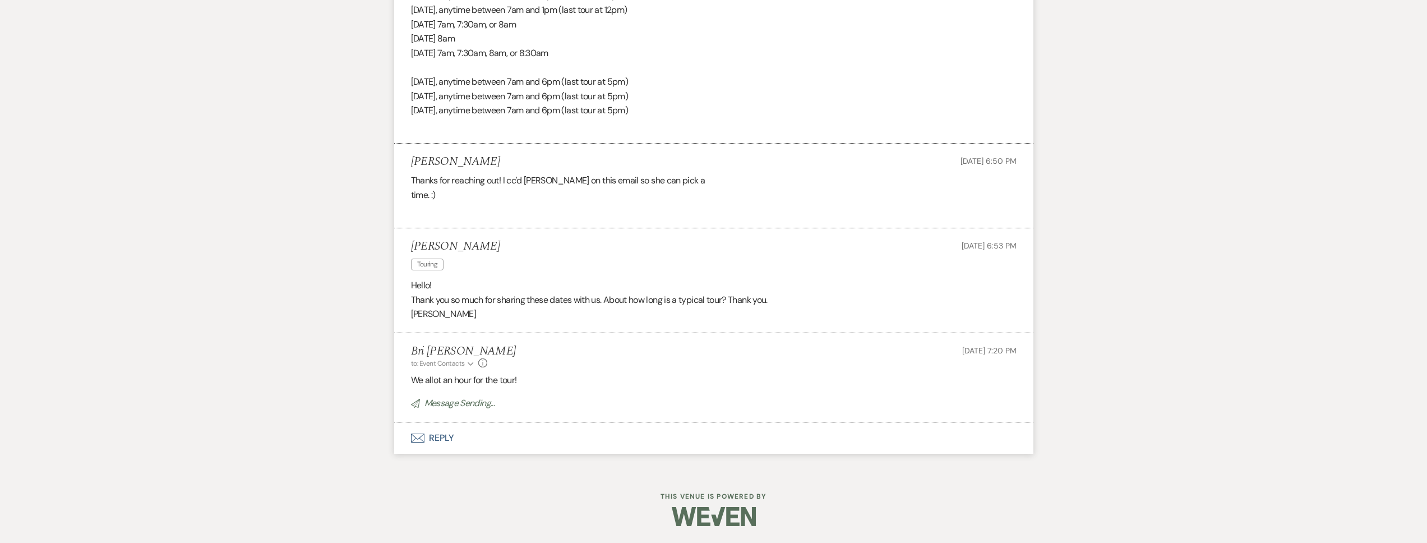
scroll to position [1590, 0]
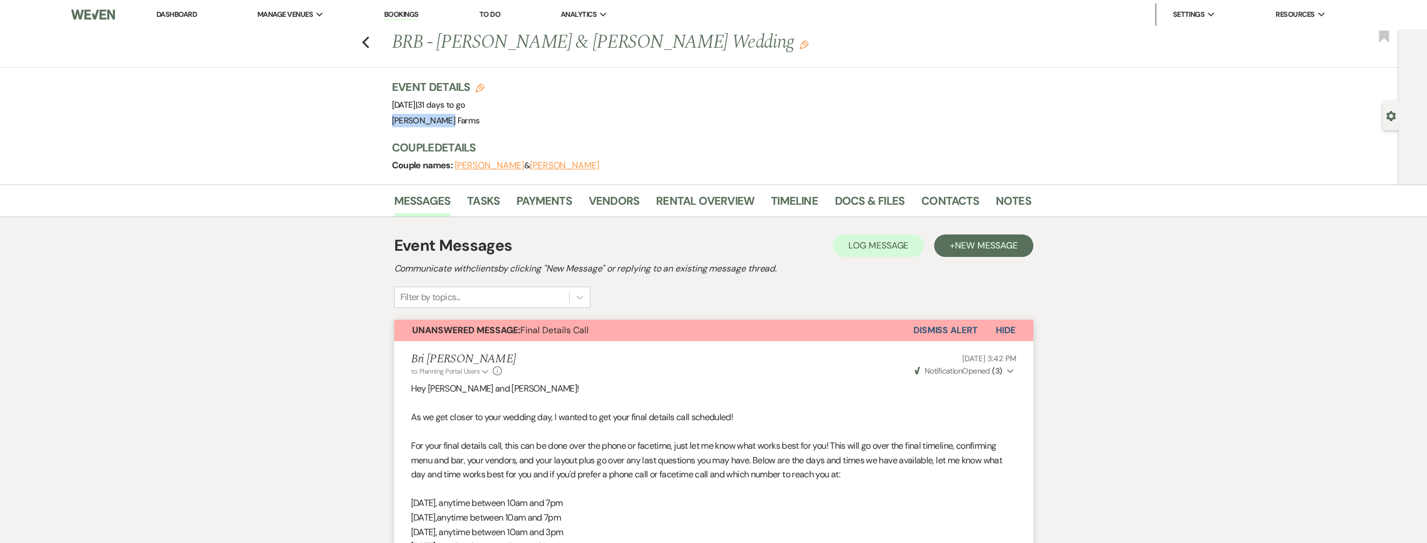
click at [1381, 116] on div "Previous BRB - [PERSON_NAME] & [PERSON_NAME] Wedding Edit Bookmark Gear Setting…" at bounding box center [699, 106] width 1399 height 155
click at [1390, 121] on div "Gear Settings" at bounding box center [1392, 115] width 21 height 29
click at [1396, 118] on div "Gear Settings" at bounding box center [1392, 115] width 21 height 29
click at [1392, 116] on icon "Gear" at bounding box center [1391, 116] width 10 height 10
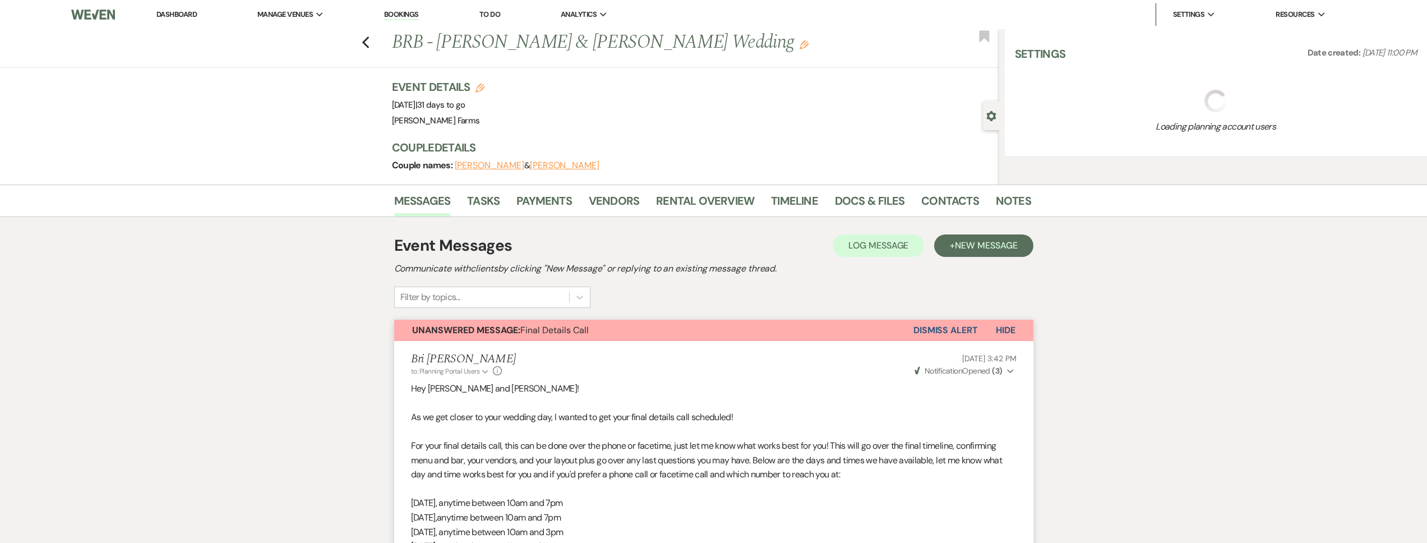
select select "14"
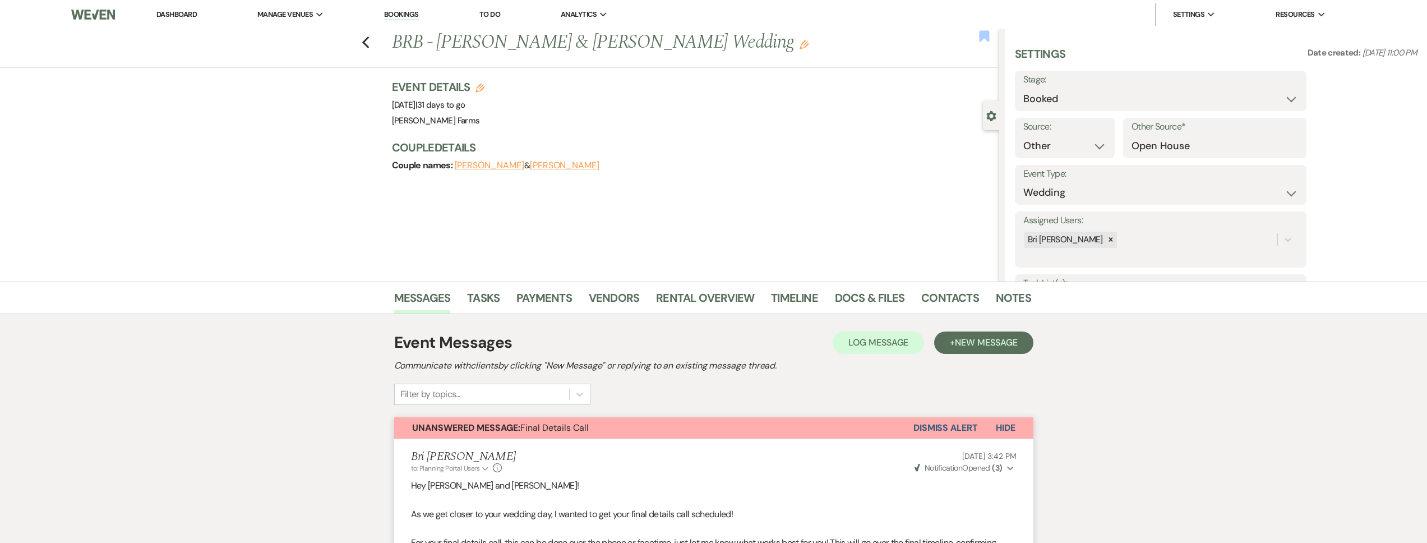
click at [983, 37] on use "button" at bounding box center [984, 35] width 10 height 11
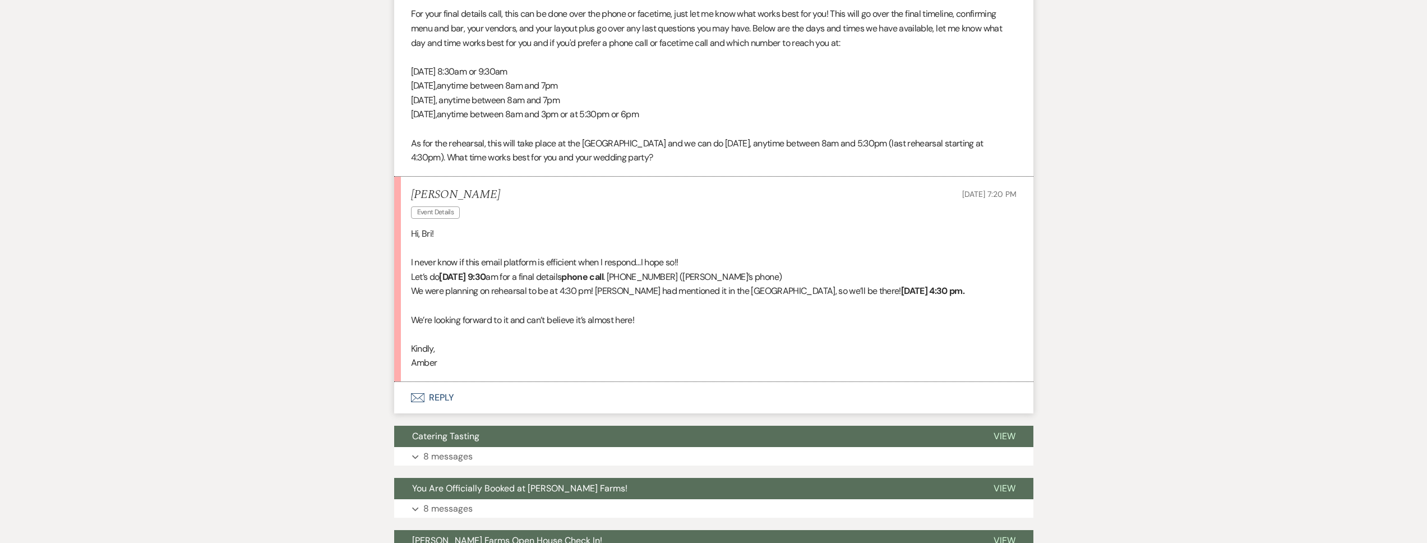
click at [512, 397] on button "Envelope Reply" at bounding box center [713, 397] width 639 height 31
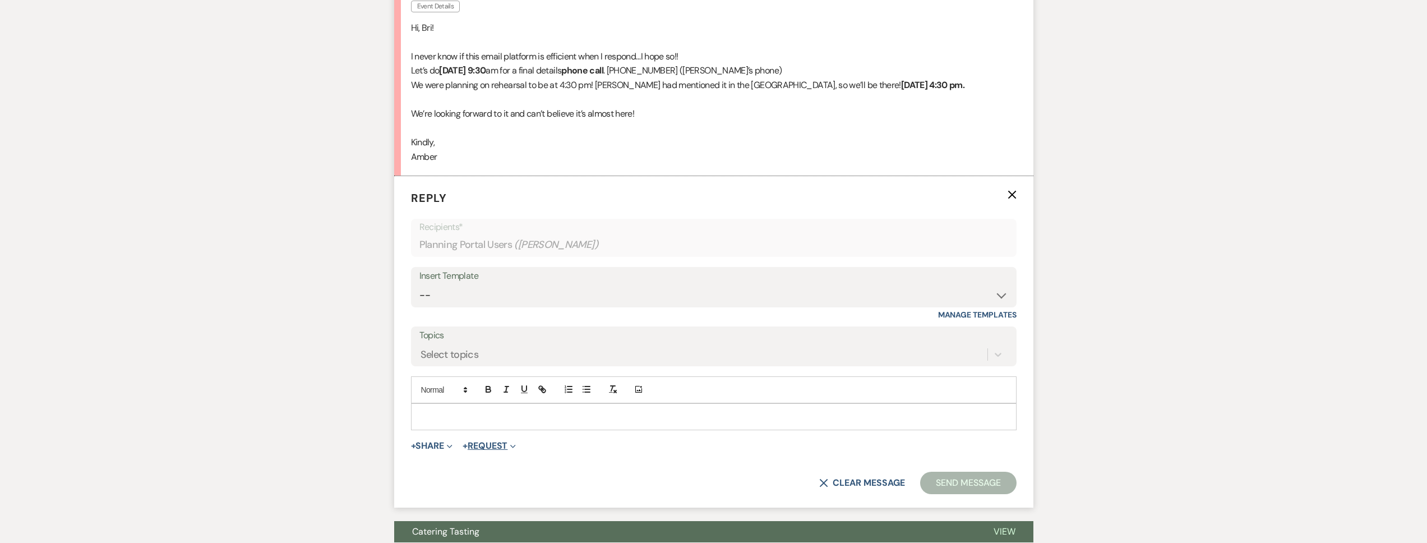
scroll to position [646, 0]
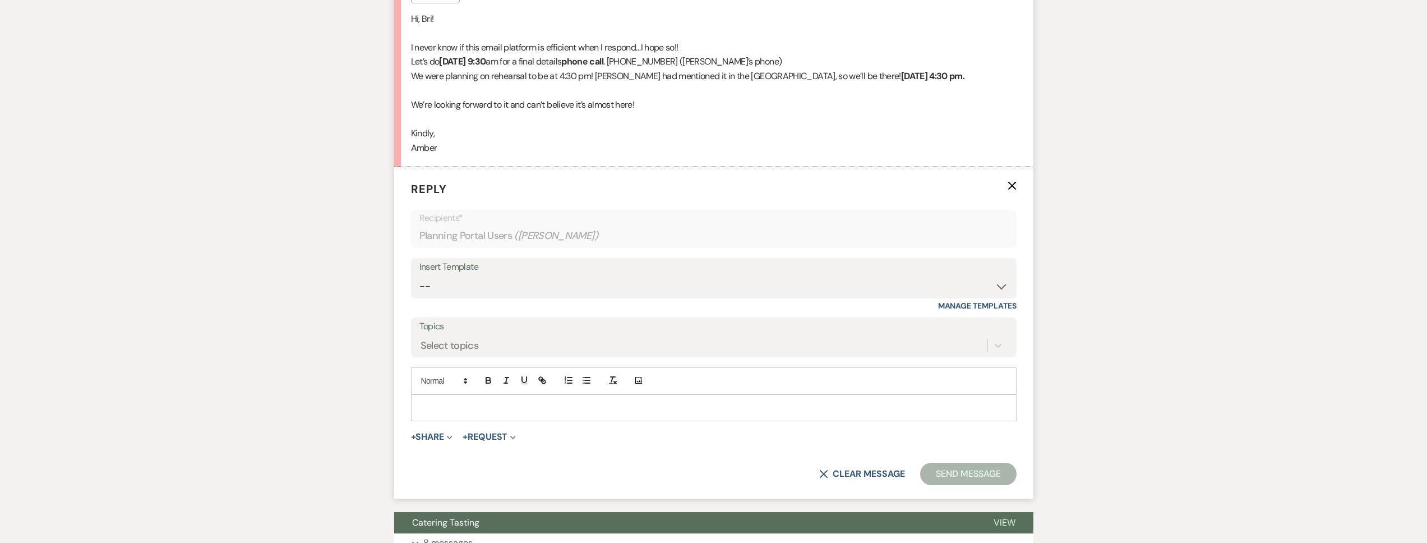
click at [465, 409] on p at bounding box center [713, 407] width 587 height 12
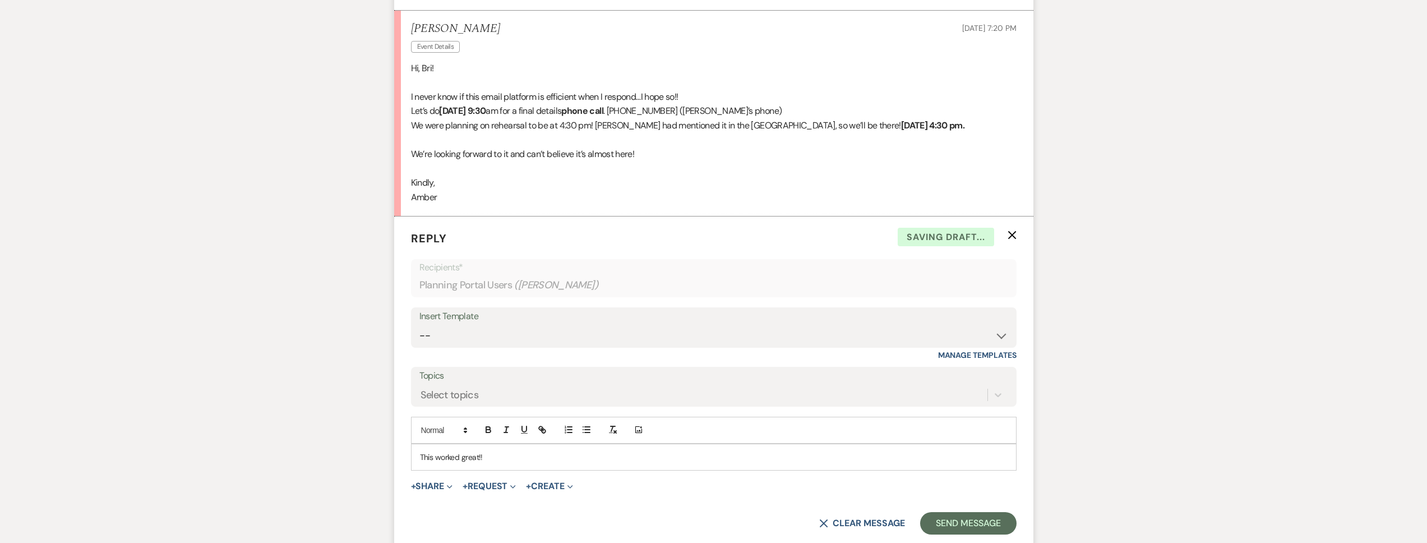
scroll to position [529, 0]
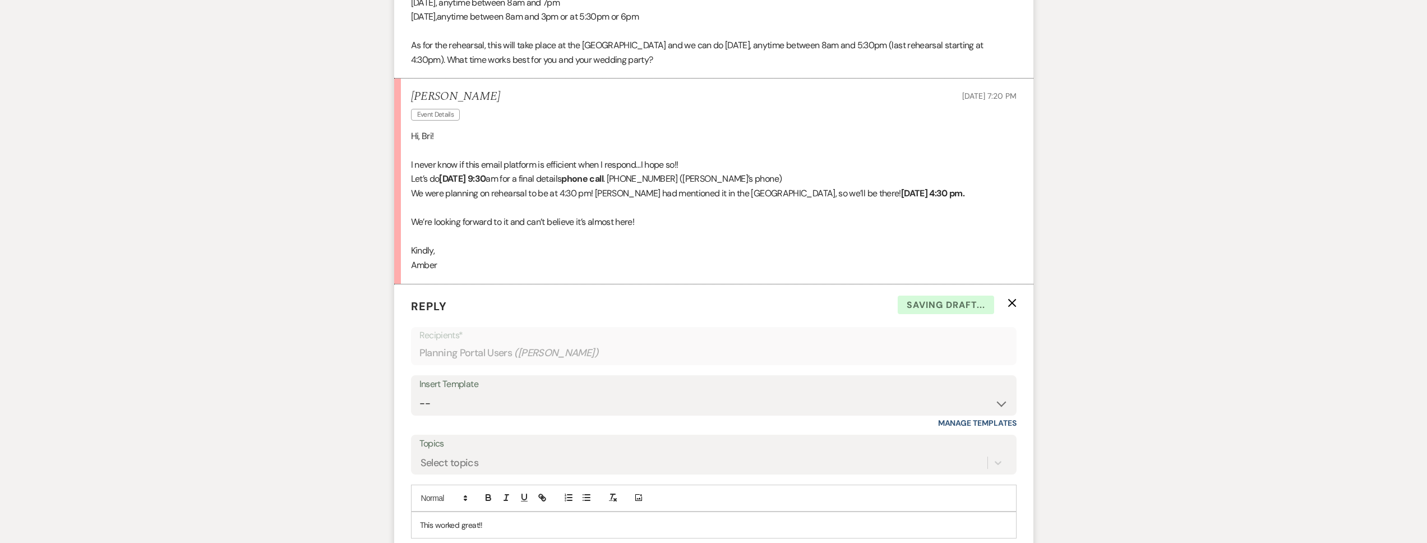
drag, startPoint x: 494, startPoint y: 96, endPoint x: 411, endPoint y: 96, distance: 83.0
click at [411, 96] on div "[PERSON_NAME] Event Details [DATE] 7:20 PM" at bounding box center [713, 107] width 605 height 34
copy h5 "[PERSON_NAME]"
drag, startPoint x: 687, startPoint y: 178, endPoint x: 744, endPoint y: 179, distance: 57.2
click at [744, 179] on p "Let’s do Monday, October 27th at 9:30 am for a final details phone call . 480-2…" at bounding box center [713, 179] width 605 height 15
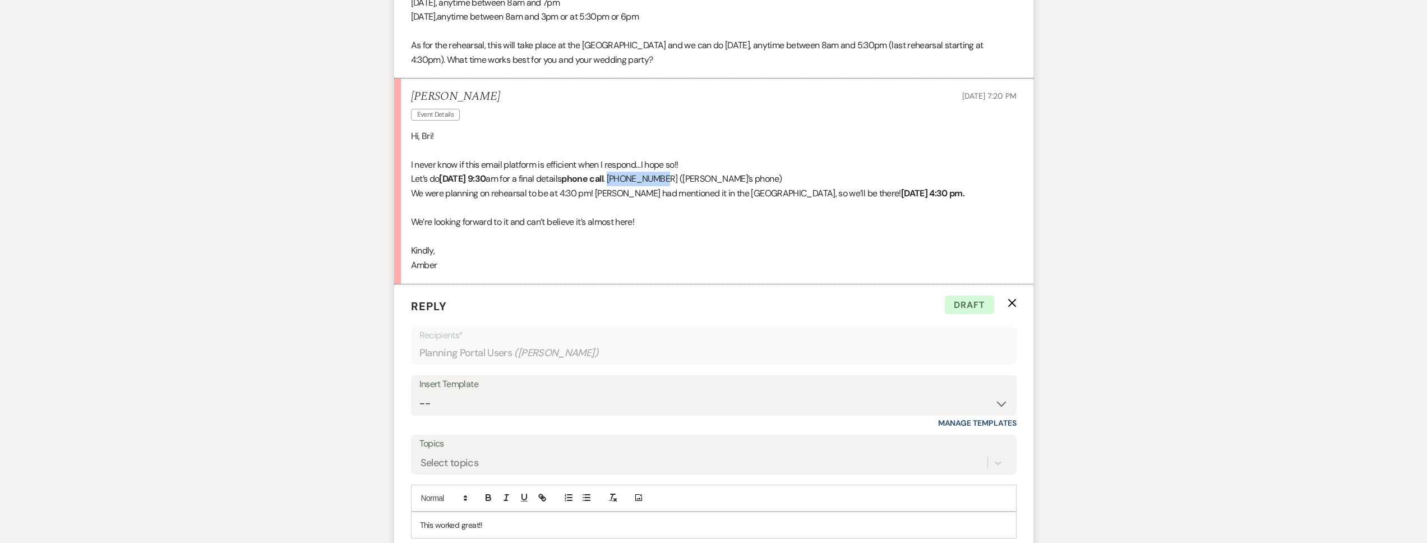
copy p "480-296-1766"
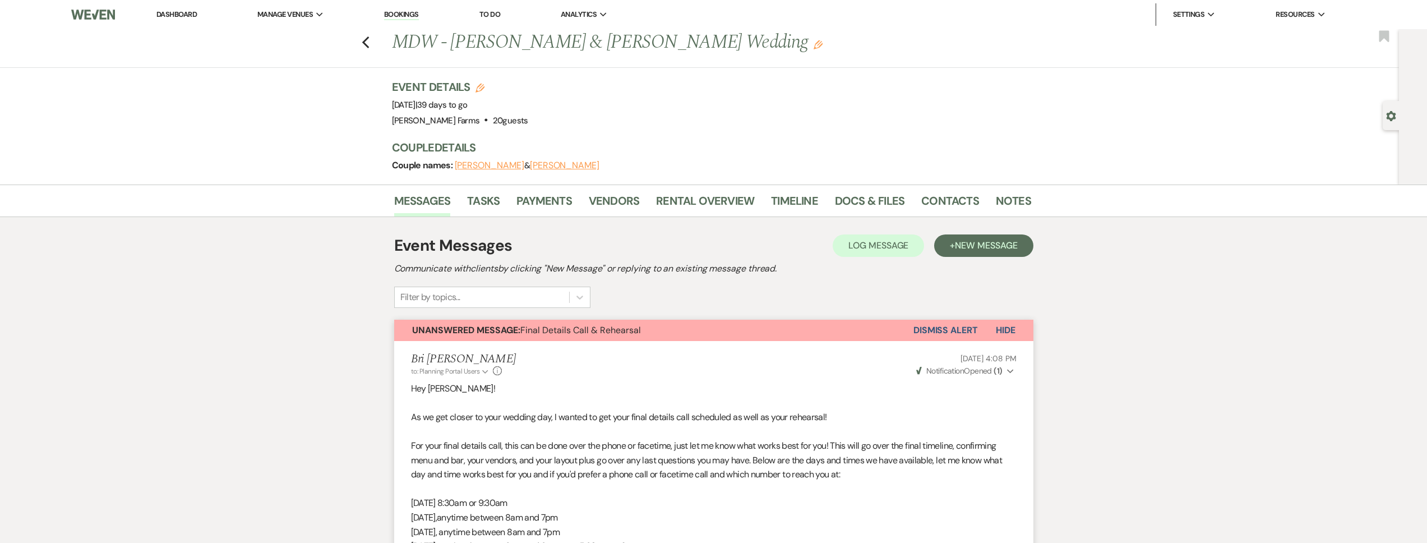
scroll to position [34, 0]
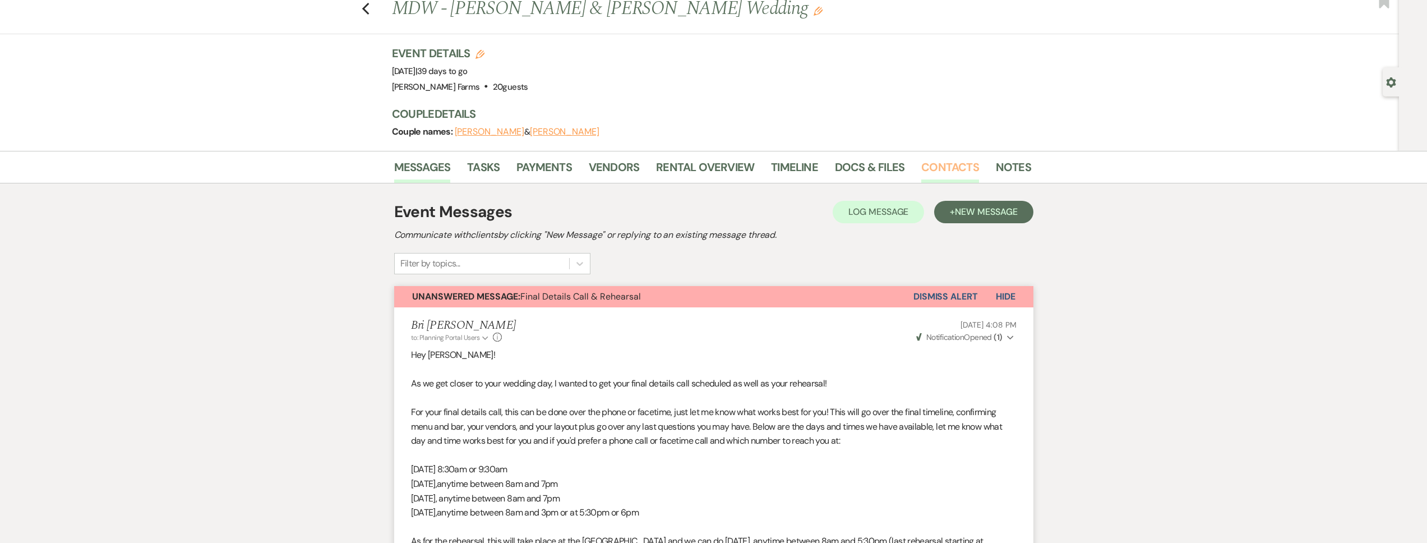
click at [947, 173] on link "Contacts" at bounding box center [950, 170] width 58 height 25
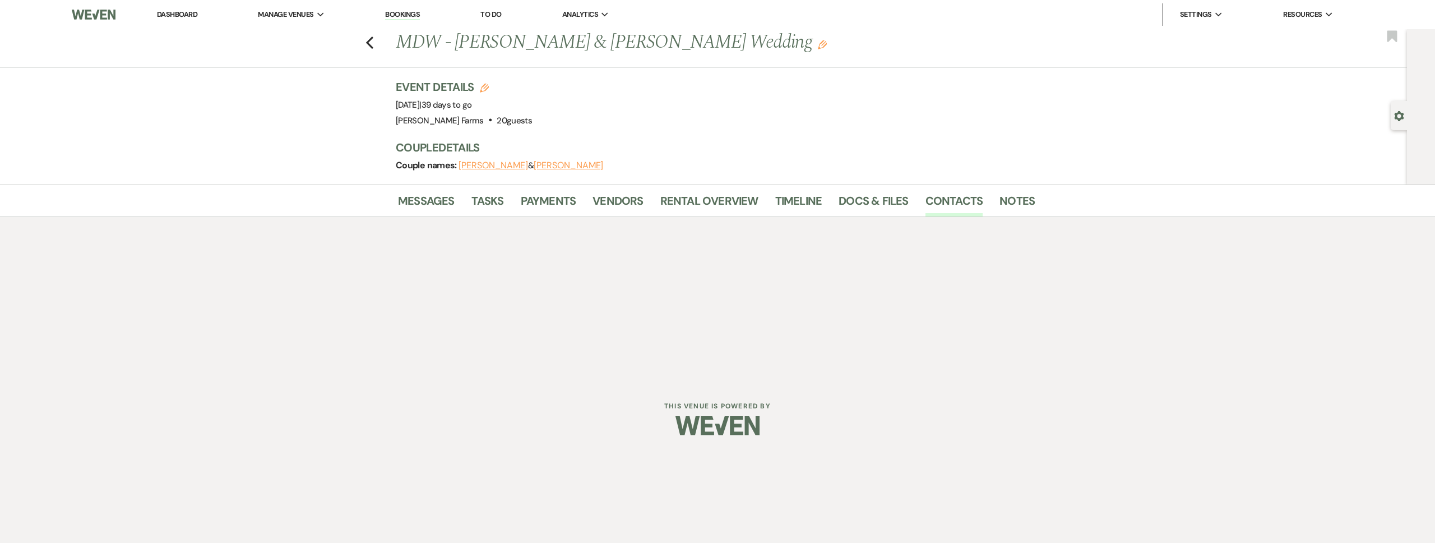
click at [1397, 116] on icon "Gear" at bounding box center [1399, 116] width 10 height 10
select select "5"
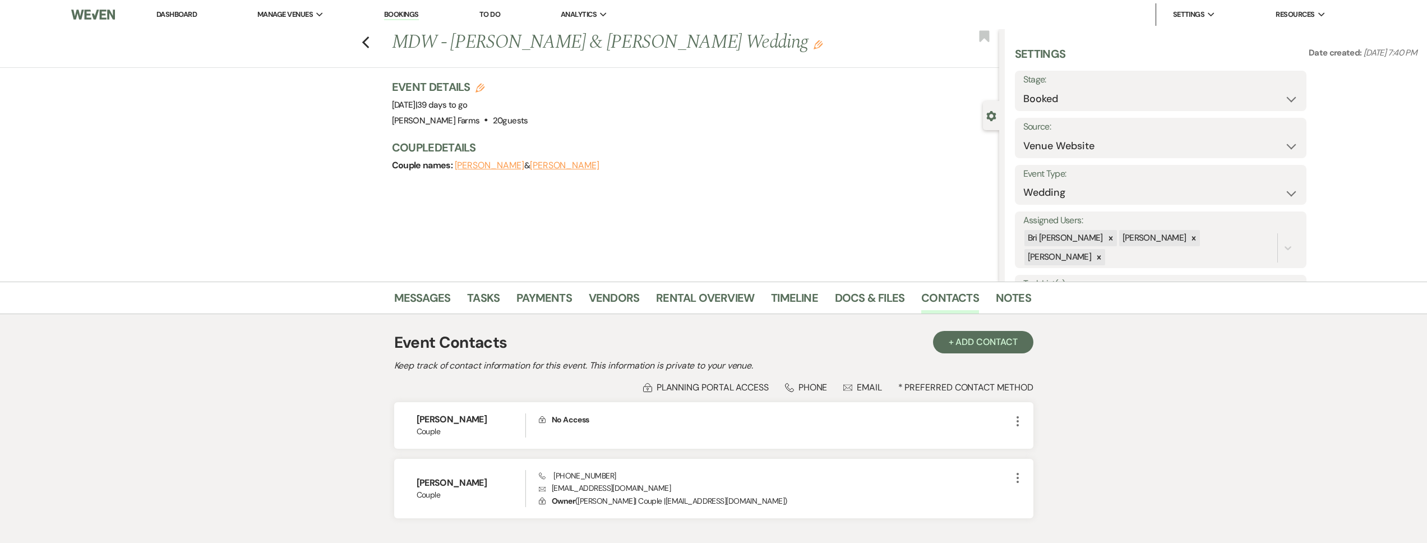
click at [991, 114] on icon "Gear" at bounding box center [991, 116] width 10 height 10
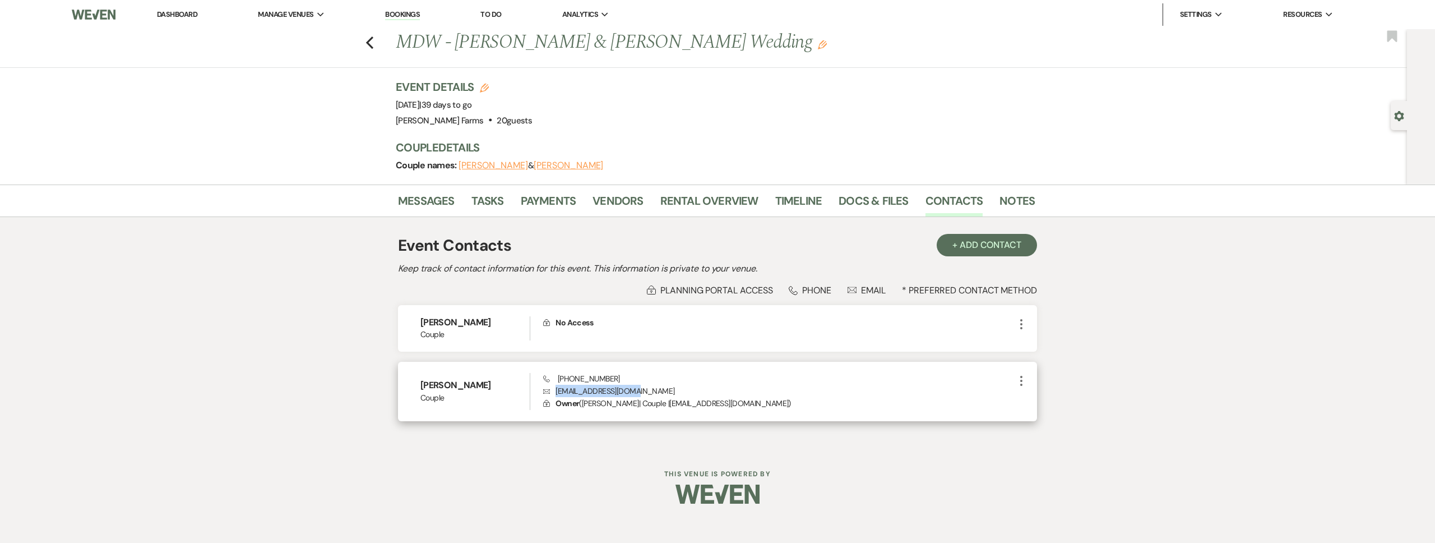
drag, startPoint x: 643, startPoint y: 393, endPoint x: 556, endPoint y: 395, distance: 86.9
click at [556, 395] on p "Envelope amz284ster@gmail.com" at bounding box center [778, 391] width 471 height 12
copy p "amz284ster@gmail.com"
click at [403, 200] on link "Messages" at bounding box center [426, 204] width 57 height 25
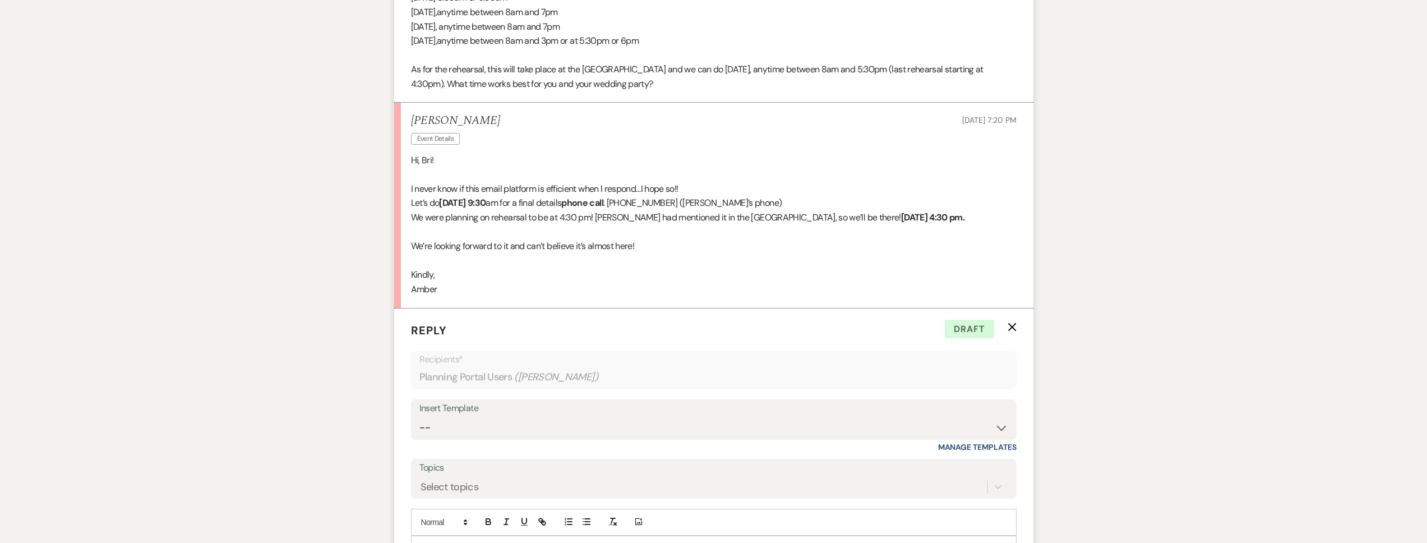
scroll to position [653, 0]
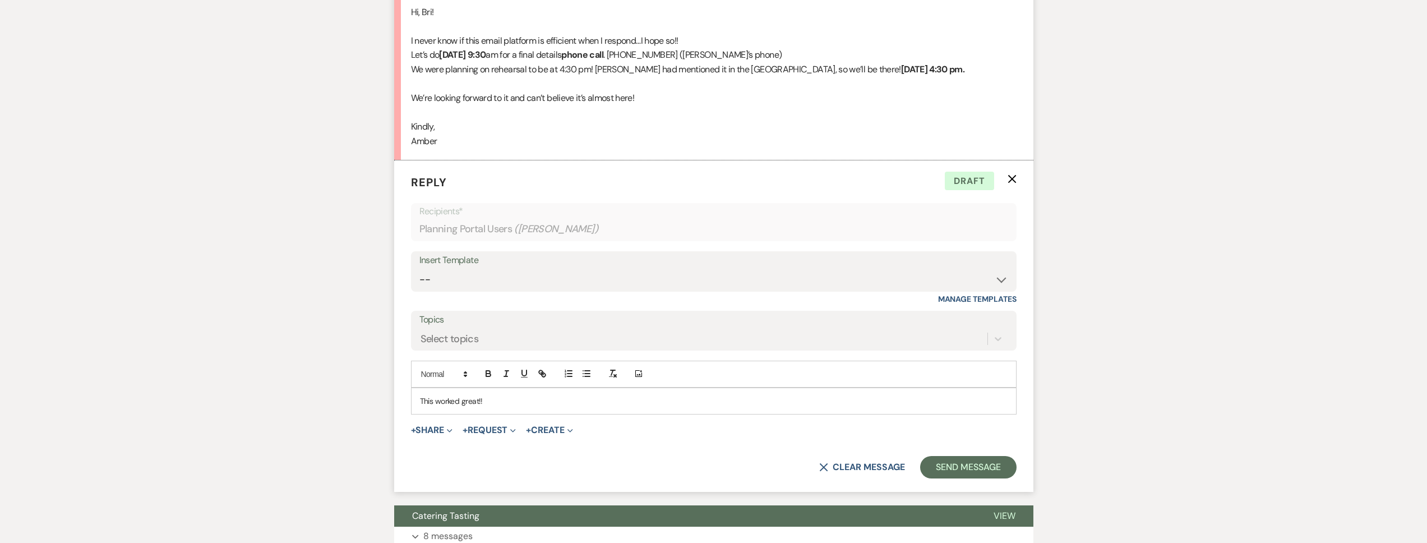
click at [497, 400] on p "This worked great!!" at bounding box center [713, 401] width 587 height 12
click at [989, 474] on button "Send Message" at bounding box center [968, 467] width 96 height 22
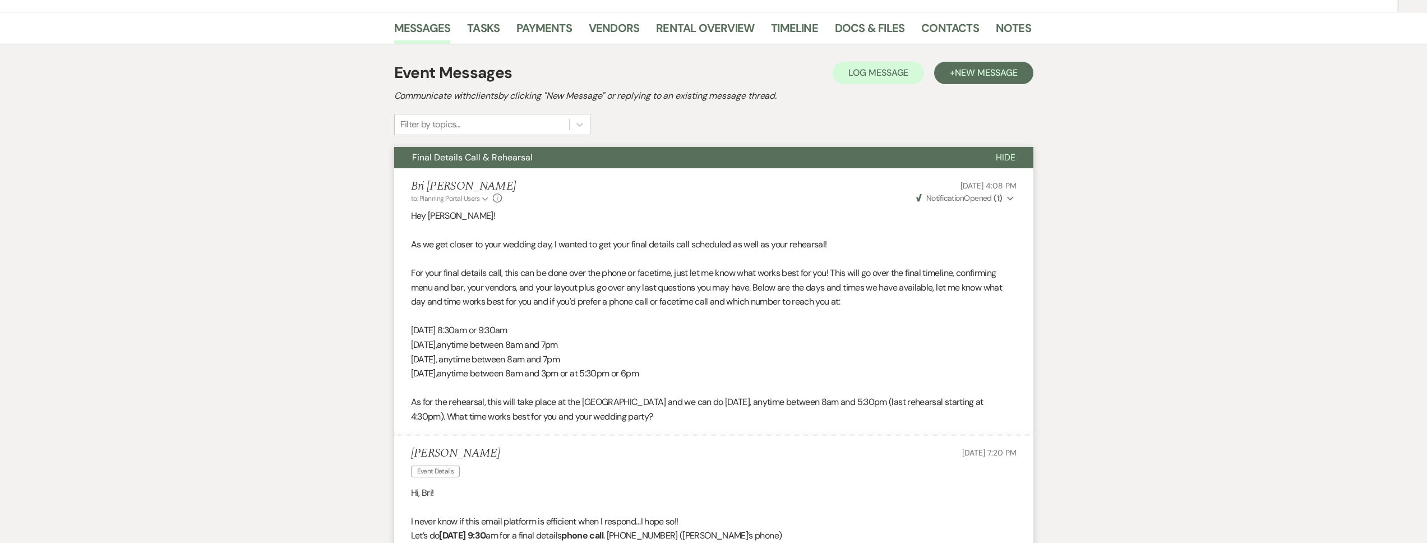
scroll to position [0, 0]
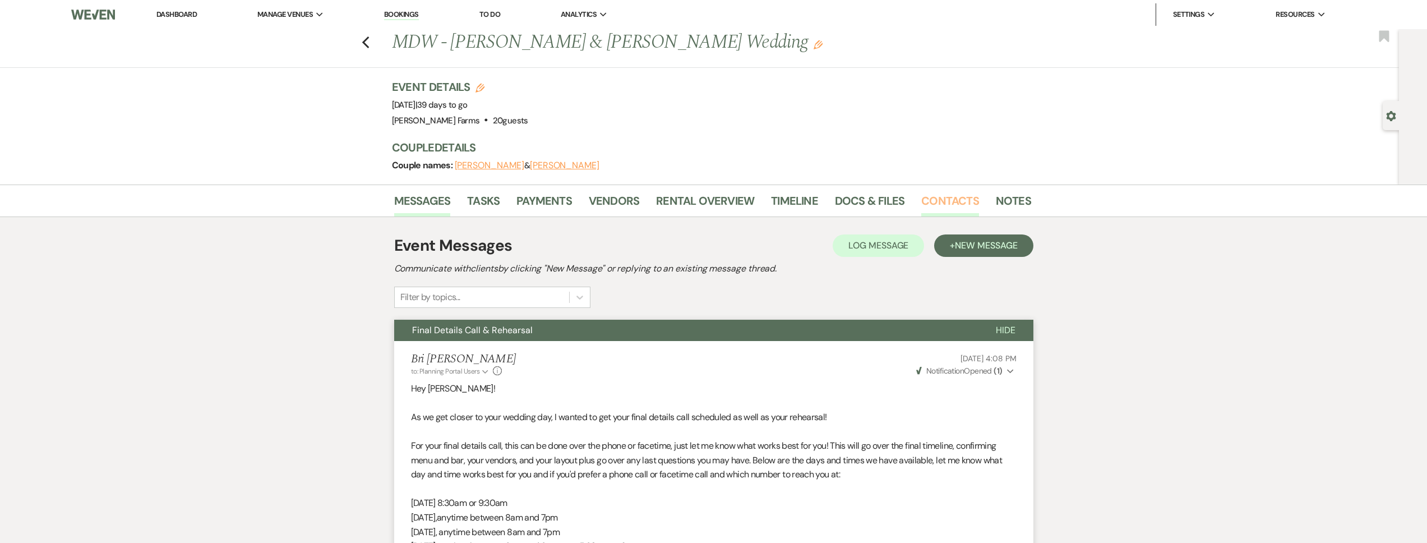
click at [930, 202] on link "Contacts" at bounding box center [950, 204] width 58 height 25
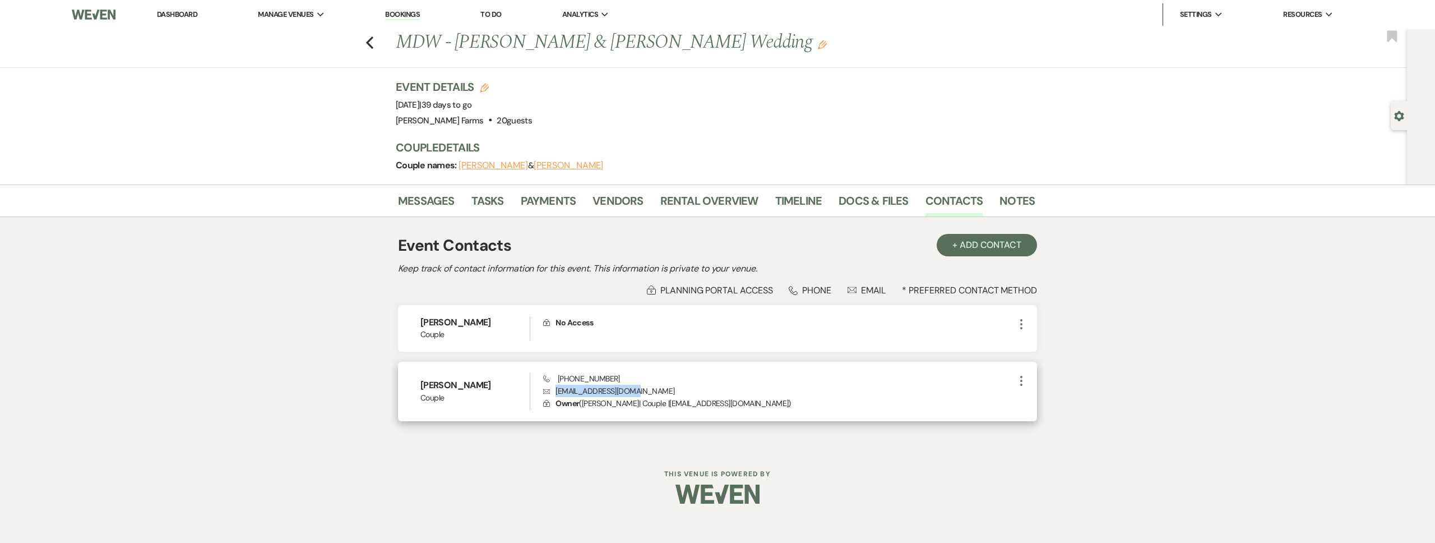
drag, startPoint x: 611, startPoint y: 394, endPoint x: 548, endPoint y: 392, distance: 63.4
click at [548, 392] on p "Envelope amz284ster@gmail.com" at bounding box center [778, 391] width 471 height 12
copy p "amz284ster@gmail.com"
click at [368, 45] on use "button" at bounding box center [369, 42] width 7 height 12
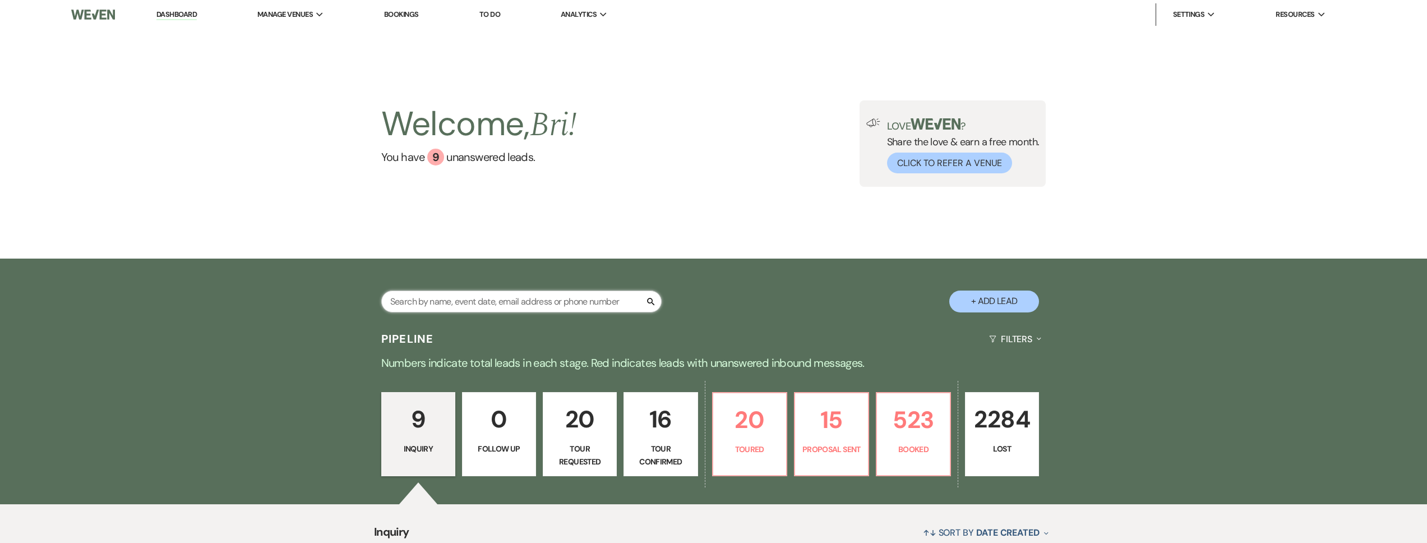
click at [413, 303] on input "text" at bounding box center [521, 301] width 280 height 22
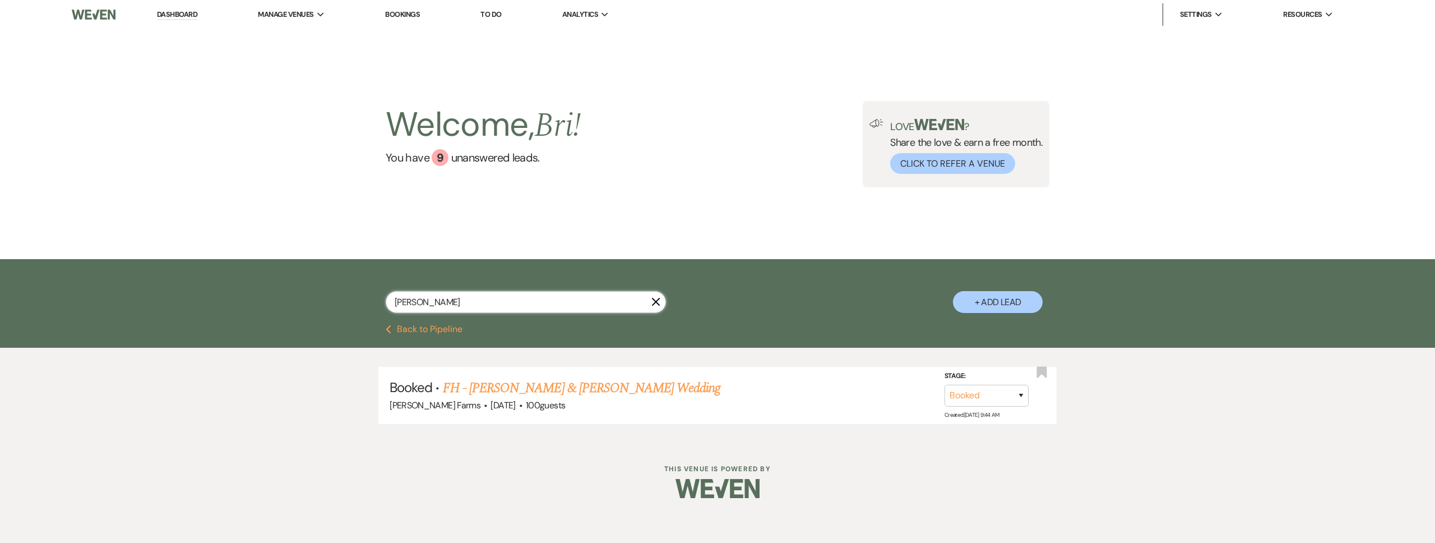
type input "finch"
click at [570, 393] on link "FH - Cassey Finch & Chris Todd's Wedding" at bounding box center [582, 388] width 278 height 20
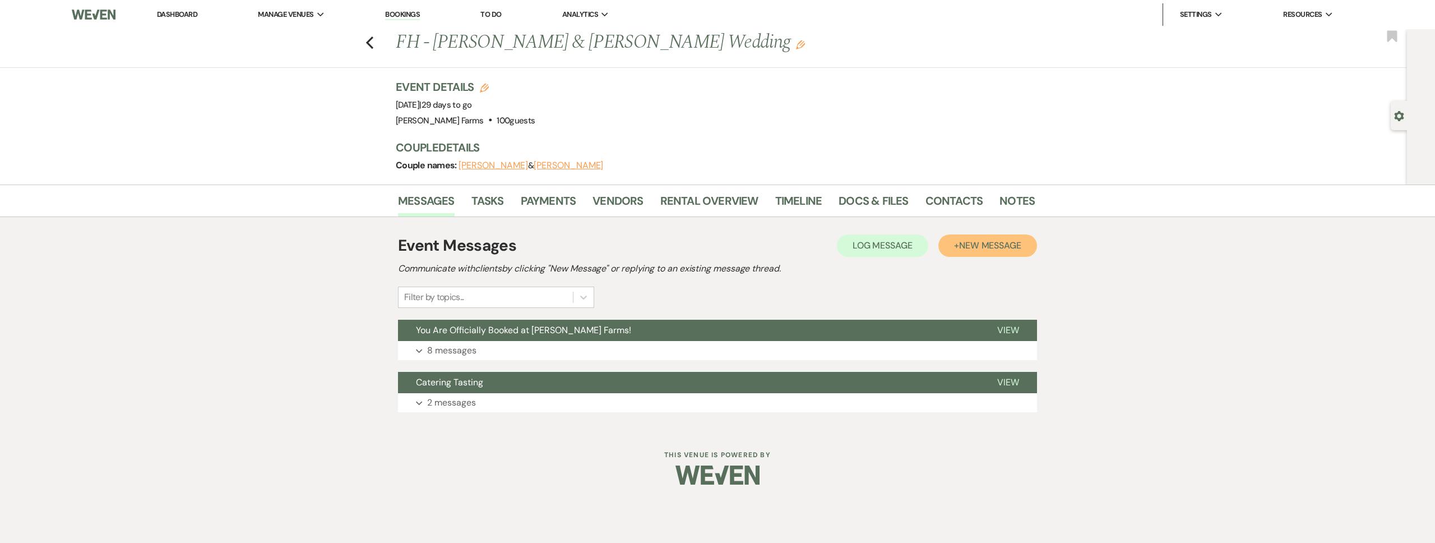
click at [959, 245] on span "New Message" at bounding box center [990, 245] width 62 height 12
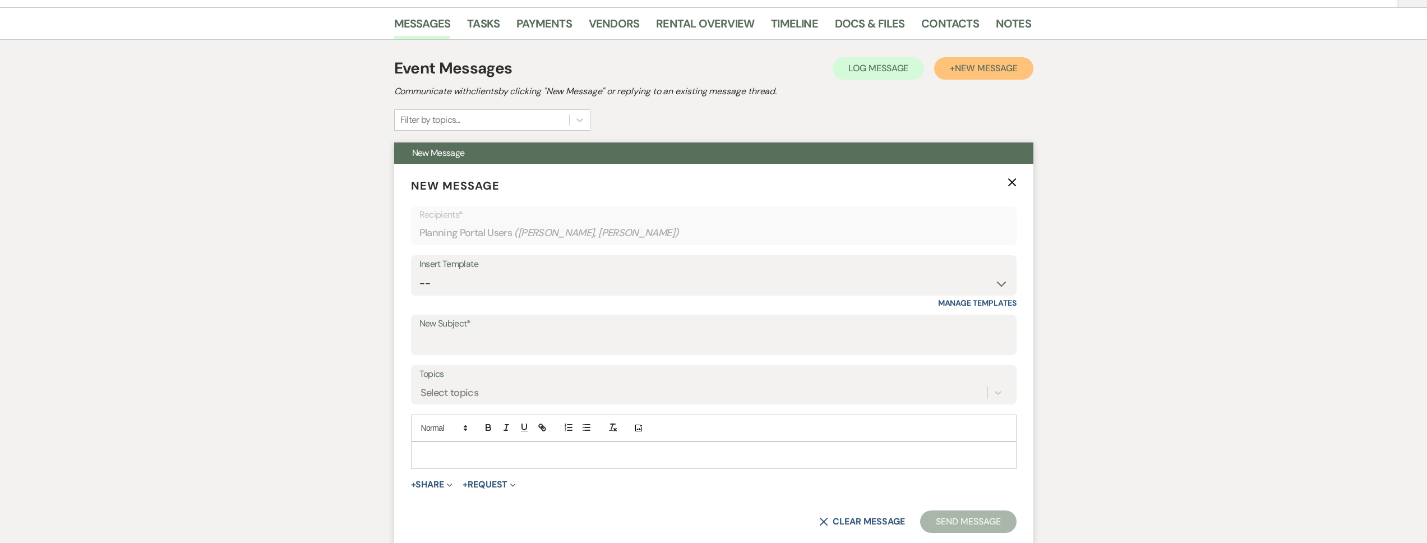
scroll to position [243, 0]
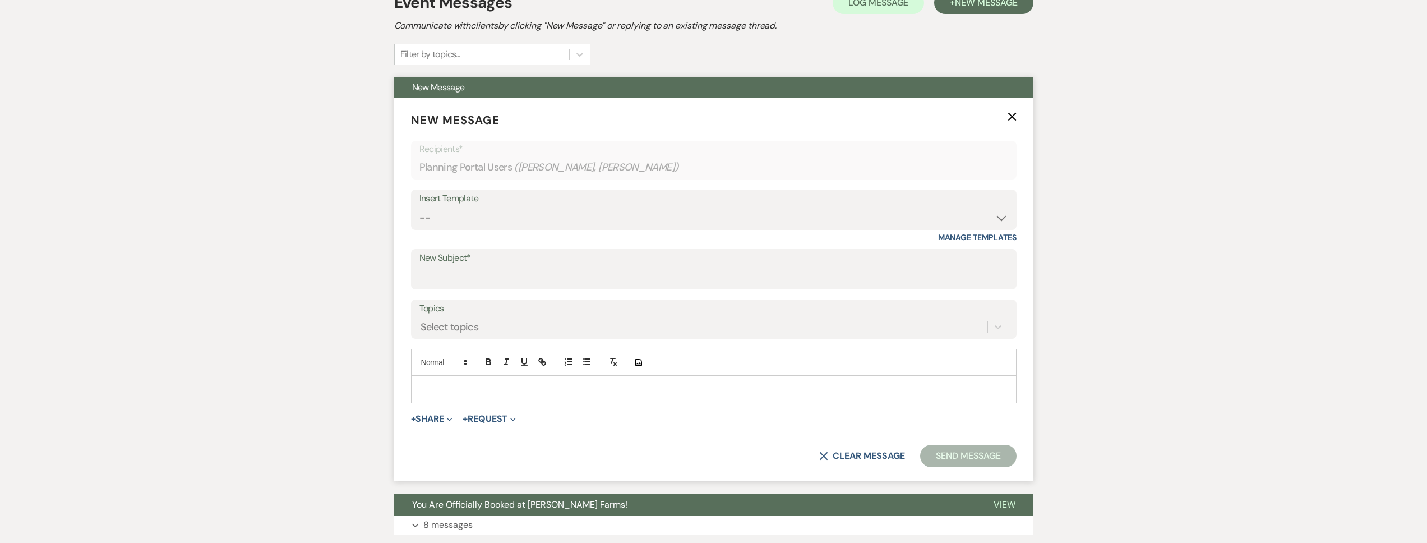
click at [543, 229] on div "Insert Template -- Tour Request Response Follow Up Contract (Pre-Booked Leads) …" at bounding box center [713, 209] width 605 height 40
click at [543, 221] on select "-- Tour Request Response Follow Up Contract (Pre-Booked Leads) Weven Planning P…" at bounding box center [713, 218] width 589 height 22
select select "4075"
click at [419, 207] on select "-- Tour Request Response Follow Up Contract (Pre-Booked Leads) Weven Planning P…" at bounding box center [713, 218] width 589 height 22
type input "Final Details Call & Rehearsal"
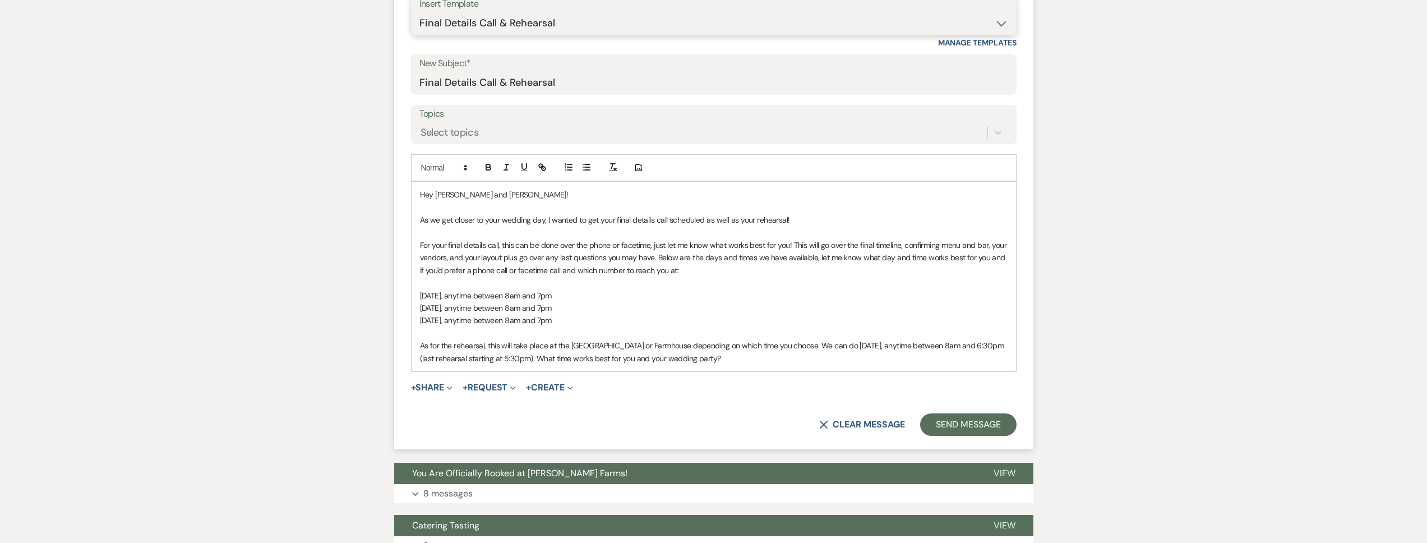
scroll to position [439, 0]
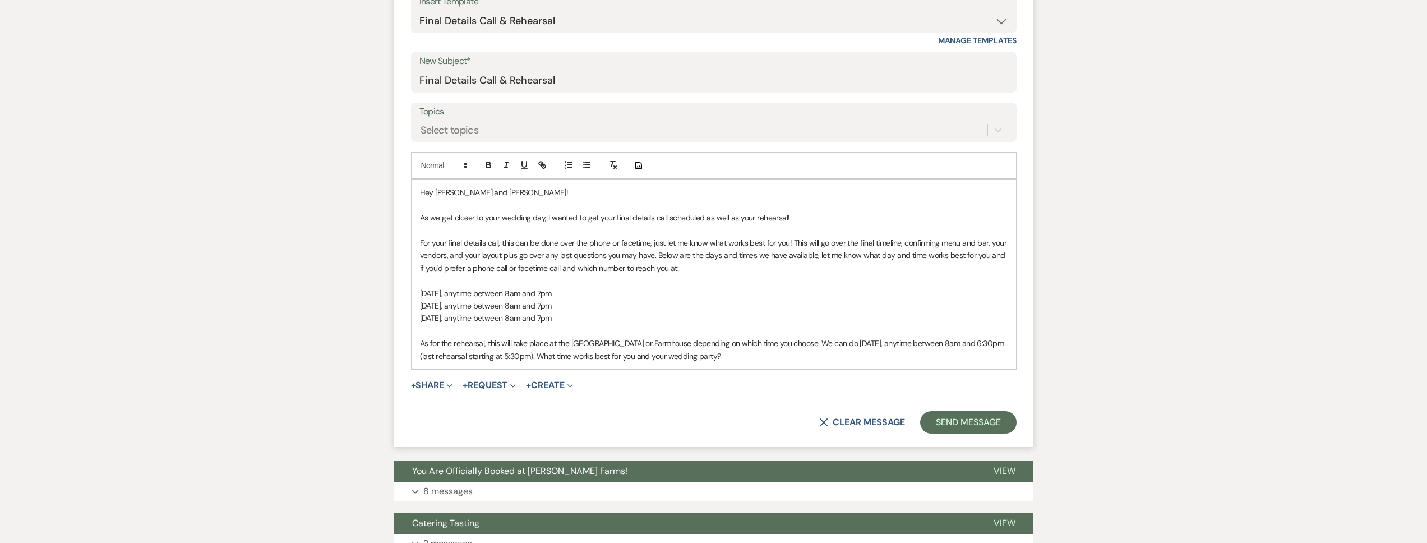
drag, startPoint x: 543, startPoint y: 402, endPoint x: 496, endPoint y: 320, distance: 94.7
click at [496, 320] on p "Sunday, September 8, anytime between 8am and 7pm" at bounding box center [713, 318] width 587 height 12
click at [735, 355] on span "As for the rehearsal, this will take place at the Big Red Barn or Farmhouse dep…" at bounding box center [713, 349] width 586 height 22
drag, startPoint x: 794, startPoint y: 344, endPoint x: 488, endPoint y: 341, distance: 306.1
click at [488, 341] on span "As for the rehearsal, this will take place at the Big Red Barn or Farmhouse dep…" at bounding box center [713, 349] width 586 height 22
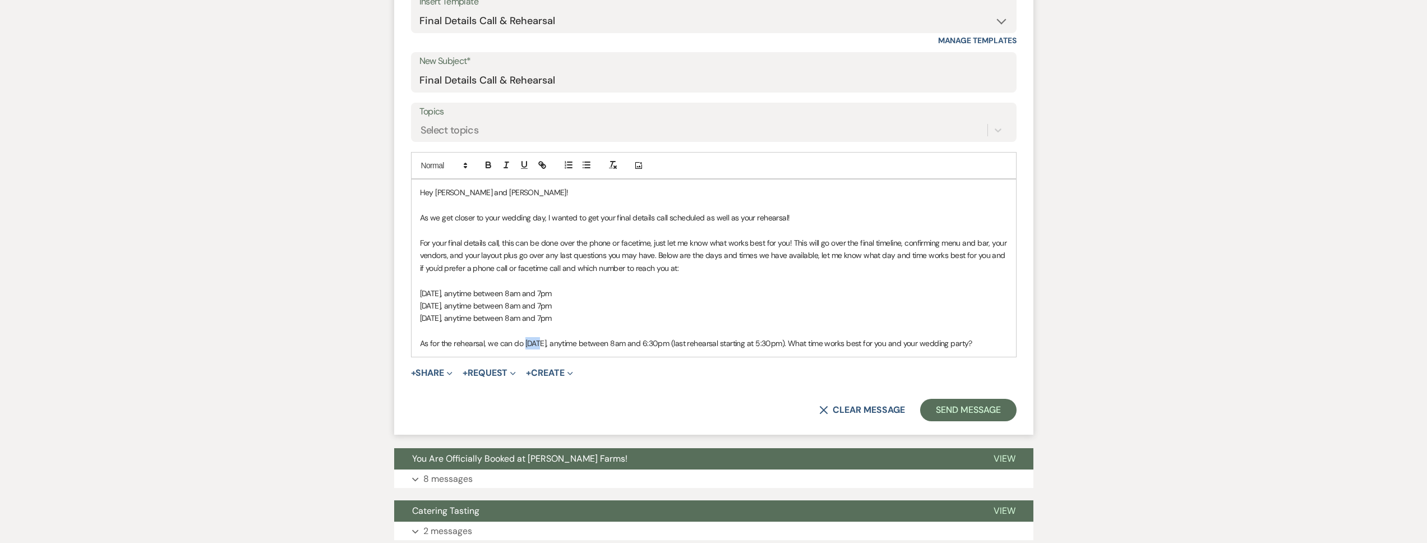
drag, startPoint x: 539, startPoint y: 344, endPoint x: 522, endPoint y: 346, distance: 16.4
click at [522, 346] on span "As for the rehearsal, we can do Thursday, October 3, anytime between 8am and 6:…" at bounding box center [696, 343] width 552 height 10
drag, startPoint x: 599, startPoint y: 343, endPoint x: 566, endPoint y: 348, distance: 34.0
click at [566, 348] on p "As for the rehearsal, we can do Wednesday, October 3, anytime between 8am and 6…" at bounding box center [713, 343] width 587 height 12
drag, startPoint x: 721, startPoint y: 345, endPoint x: 705, endPoint y: 345, distance: 15.7
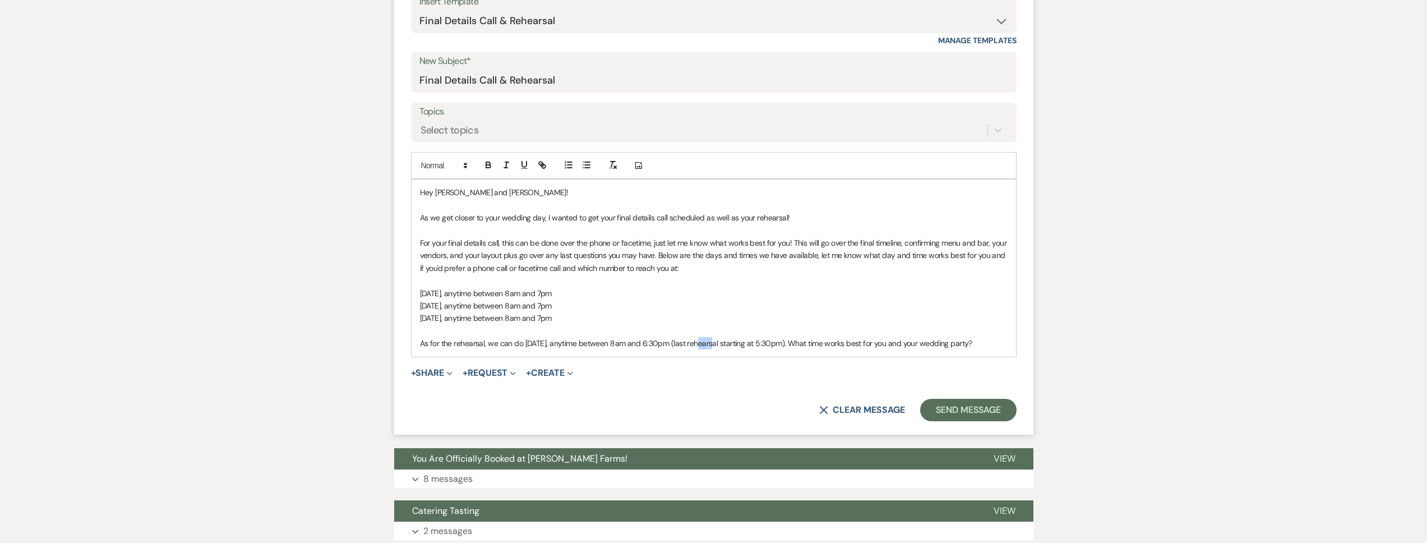
click at [705, 345] on span "As for the rehearsal, we can do Wednesday, November 12, anytime between 8am and…" at bounding box center [696, 343] width 552 height 10
click at [720, 345] on span "As for the rehearsal, we can do Wednesday, November 12, anytime between 8am and…" at bounding box center [696, 343] width 552 height 10
drag, startPoint x: 720, startPoint y: 345, endPoint x: 706, endPoint y: 345, distance: 13.5
click at [706, 345] on span "As for the rehearsal, we can do Wednesday, November 12, anytime between 8am and…" at bounding box center [696, 343] width 552 height 10
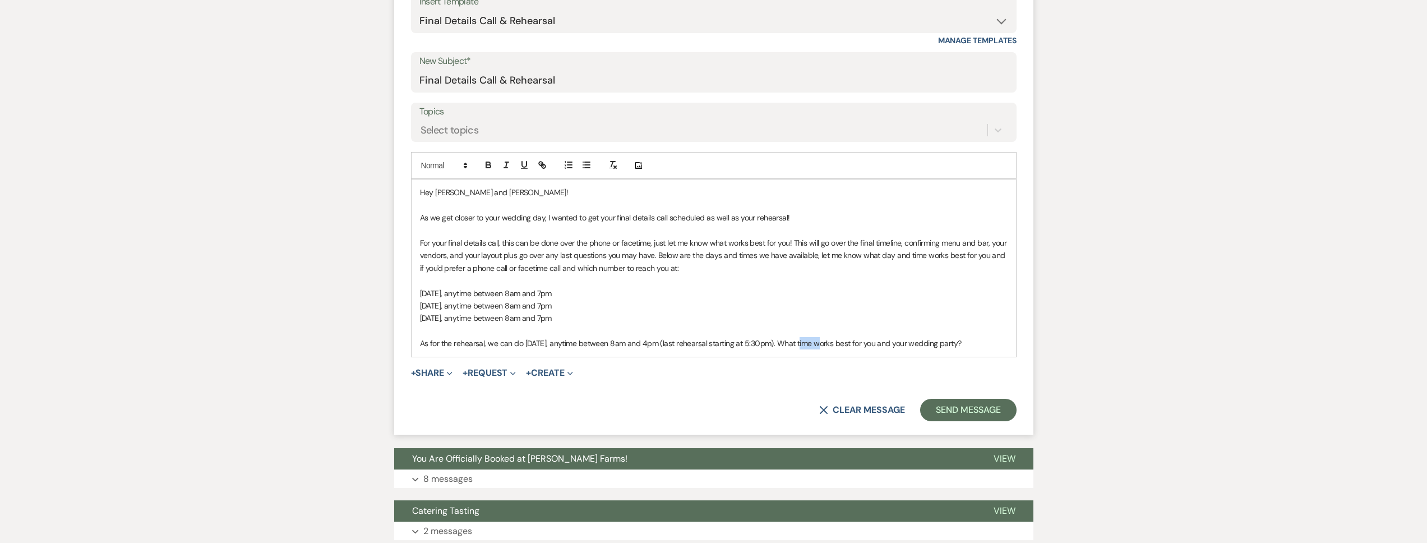
drag, startPoint x: 818, startPoint y: 343, endPoint x: 803, endPoint y: 344, distance: 15.2
click at [803, 344] on span "As for the rehearsal, we can do Wednesday, November 12, anytime between 8am and…" at bounding box center [691, 343] width 542 height 10
click at [802, 343] on span "As for the rehearsal, we can do Wednesday, November 12, anytime between 8am and…" at bounding box center [684, 343] width 528 height 10
click at [683, 346] on span "As for the rehearsal, we can do Wednesday, November 12, anytime between 8am and…" at bounding box center [685, 343] width 530 height 10
drag, startPoint x: 617, startPoint y: 316, endPoint x: 496, endPoint y: 317, distance: 121.1
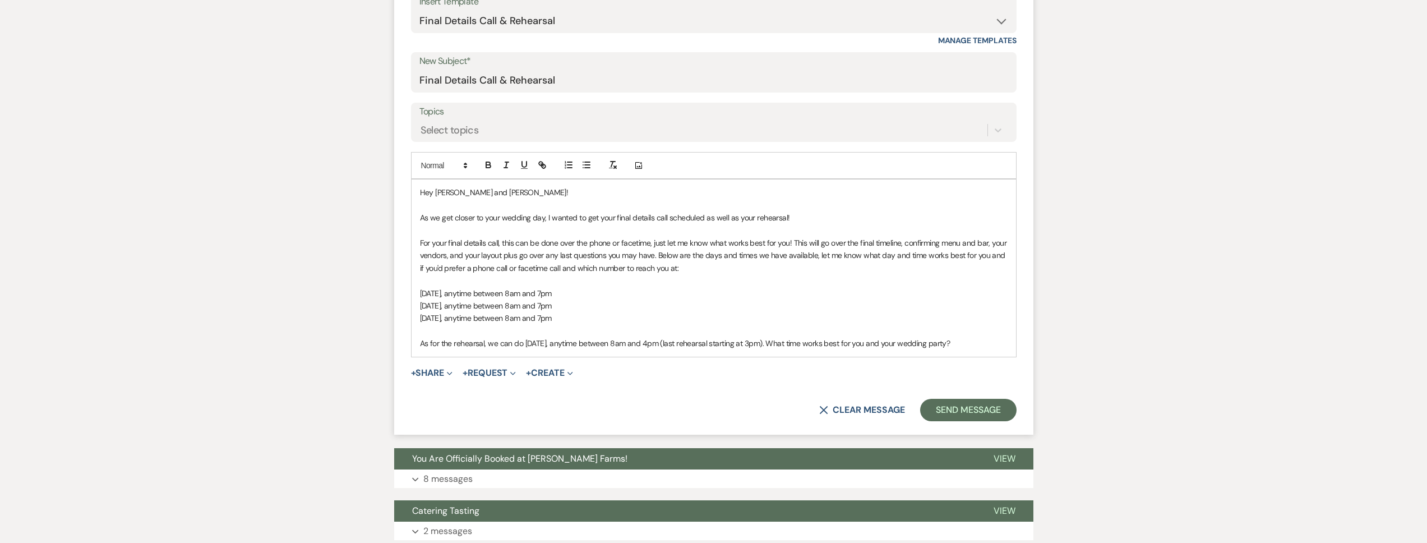
click at [496, 317] on p "Sunday, September 8, anytime between 8am and 7pm" at bounding box center [713, 318] width 587 height 12
copy span "anytime between 8am and 7pm"
click at [617, 317] on p "Sunday, September 8, anytime between 8am and 7pm" at bounding box center [713, 318] width 587 height 12
drag, startPoint x: 614, startPoint y: 320, endPoint x: 424, endPoint y: 296, distance: 192.0
click at [417, 294] on div "Hey Cassey and Chris! As we get closer to your wedding day, I wanted to get you…" at bounding box center [713, 267] width 604 height 177
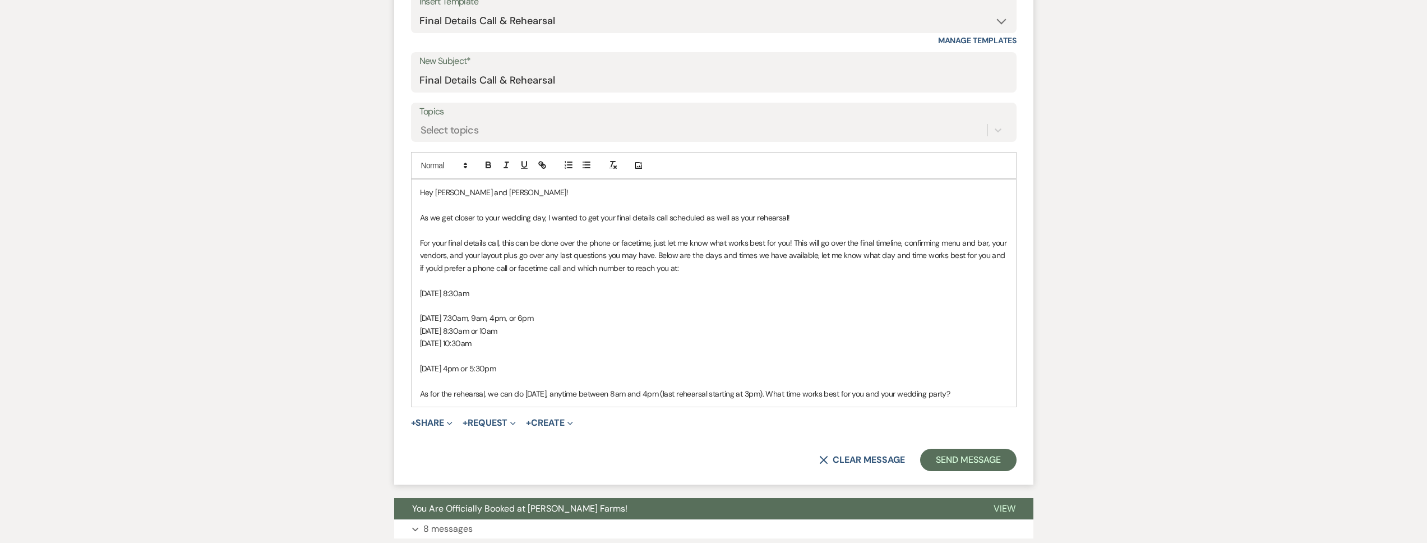
drag, startPoint x: 562, startPoint y: 369, endPoint x: 409, endPoint y: 362, distance: 153.8
click at [409, 362] on form "New Message X Draft Recipients* Planning Portal Users ( Cassey Finch, Chris Tod…" at bounding box center [713, 192] width 639 height 583
click at [437, 355] on p at bounding box center [713, 356] width 587 height 12
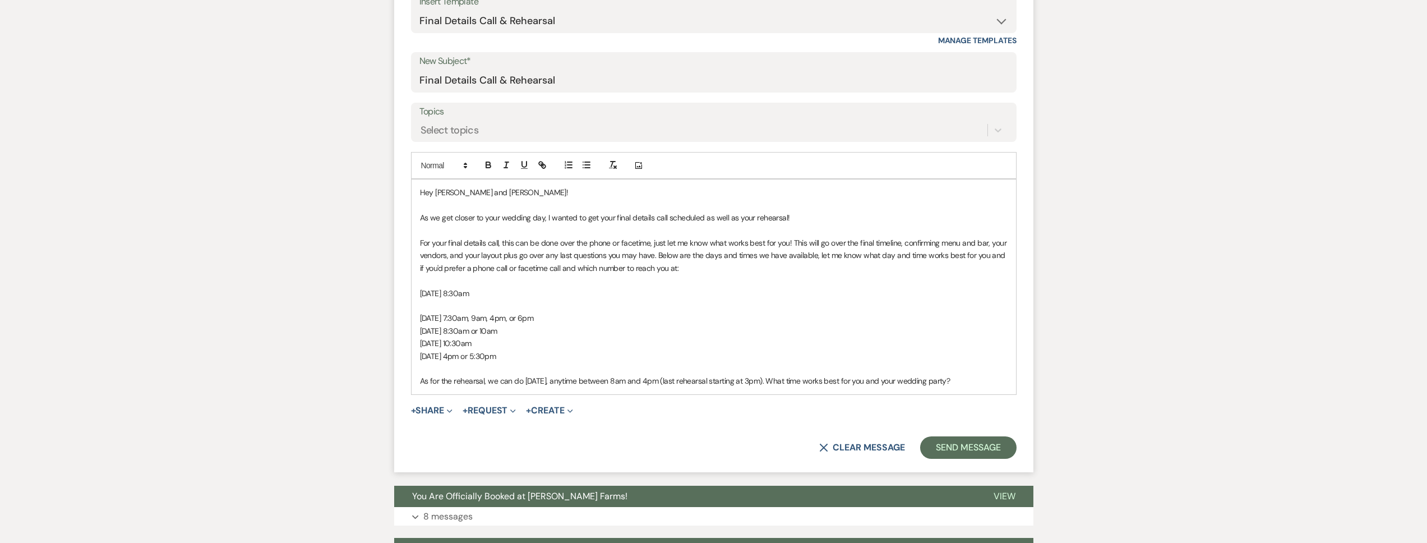
click at [438, 311] on p at bounding box center [713, 305] width 587 height 12
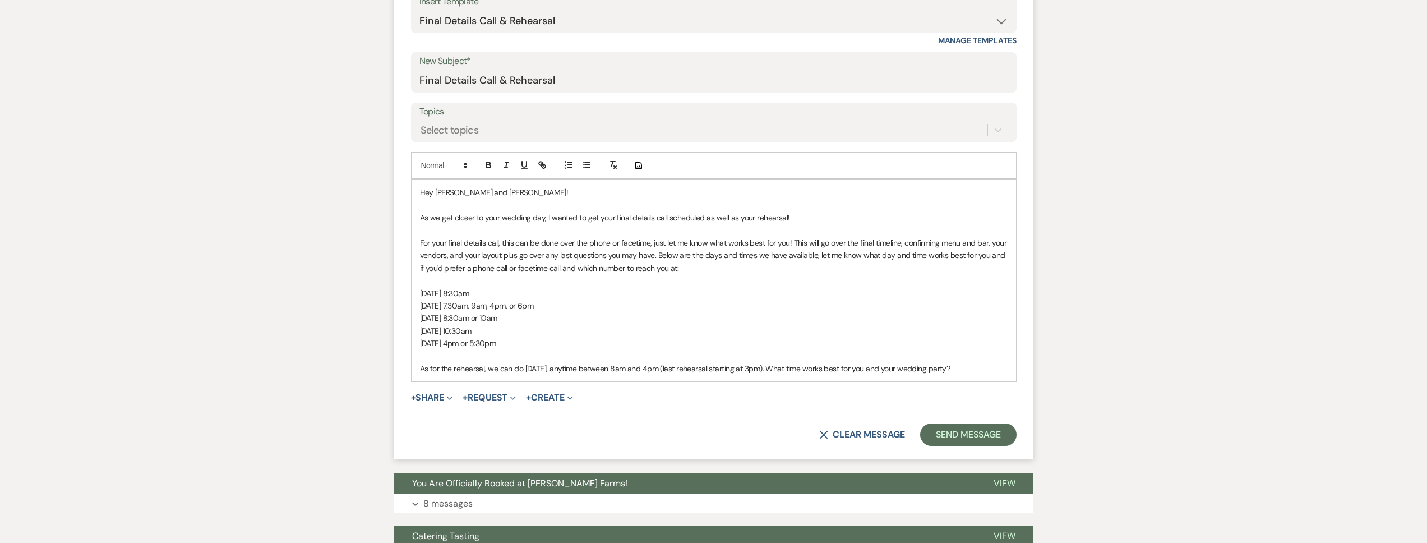
click at [522, 313] on p "Tuesday, October 21, at 8:30am or 10am" at bounding box center [713, 318] width 587 height 12
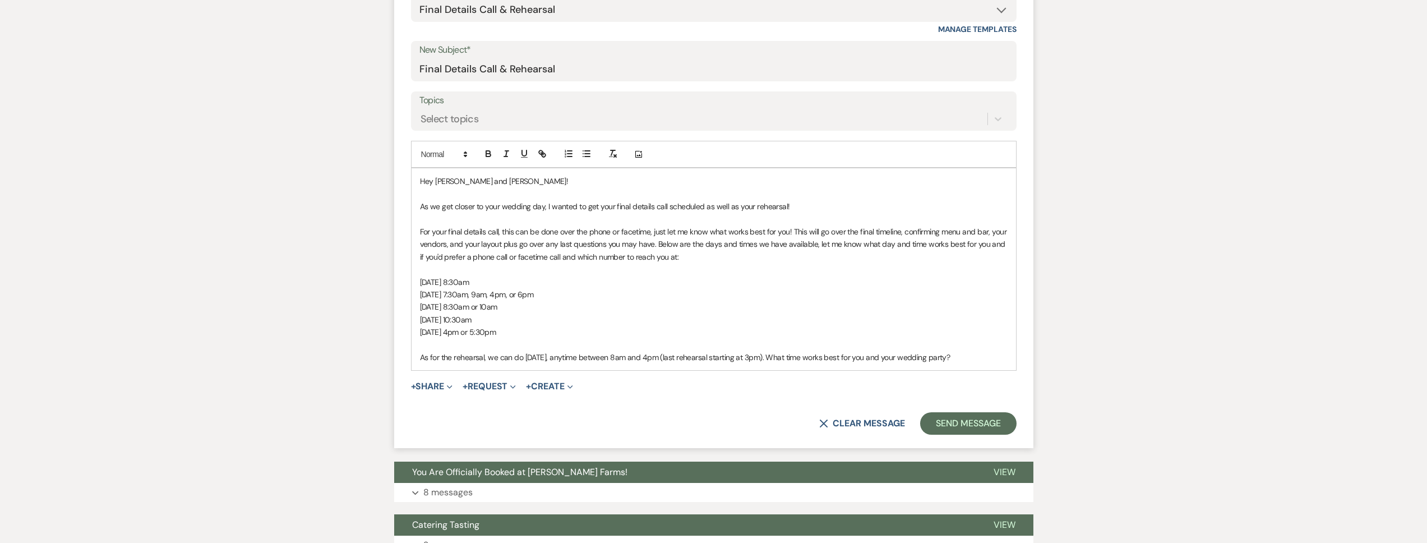
scroll to position [461, 0]
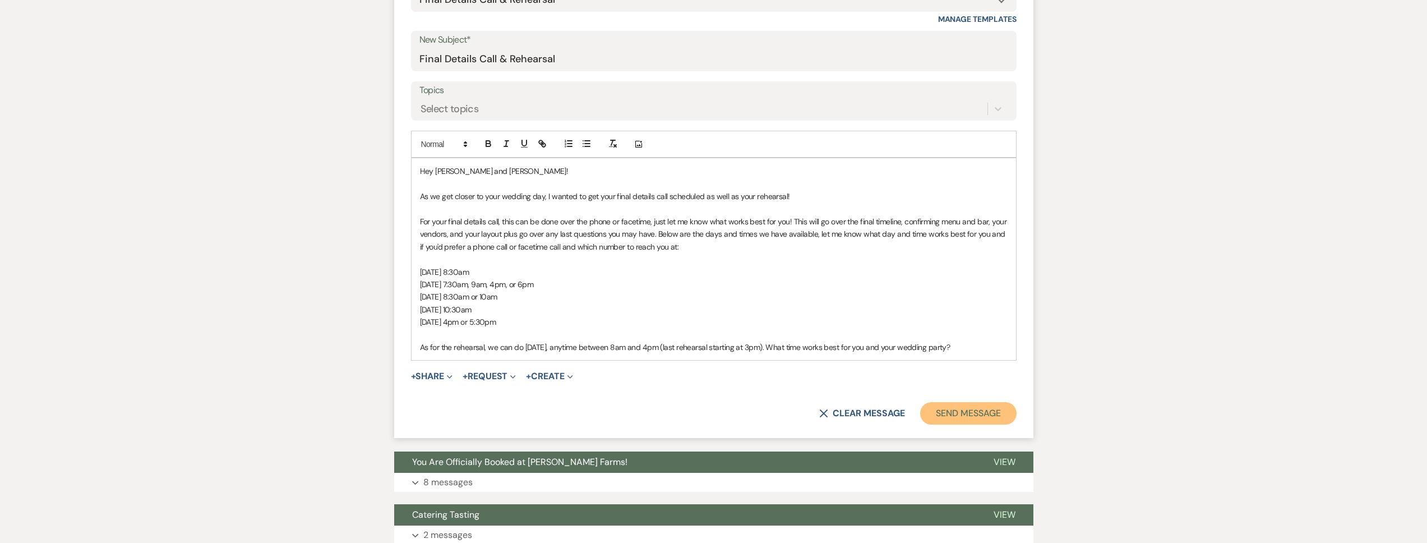
click at [966, 421] on button "Send Message" at bounding box center [968, 413] width 96 height 22
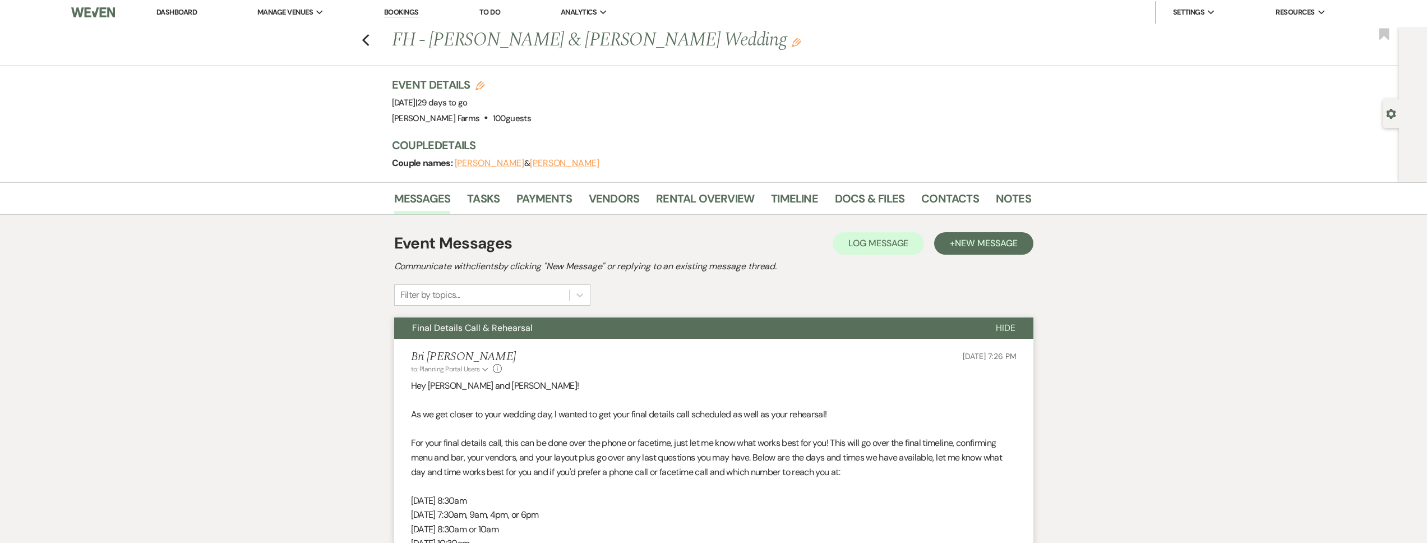
scroll to position [0, 0]
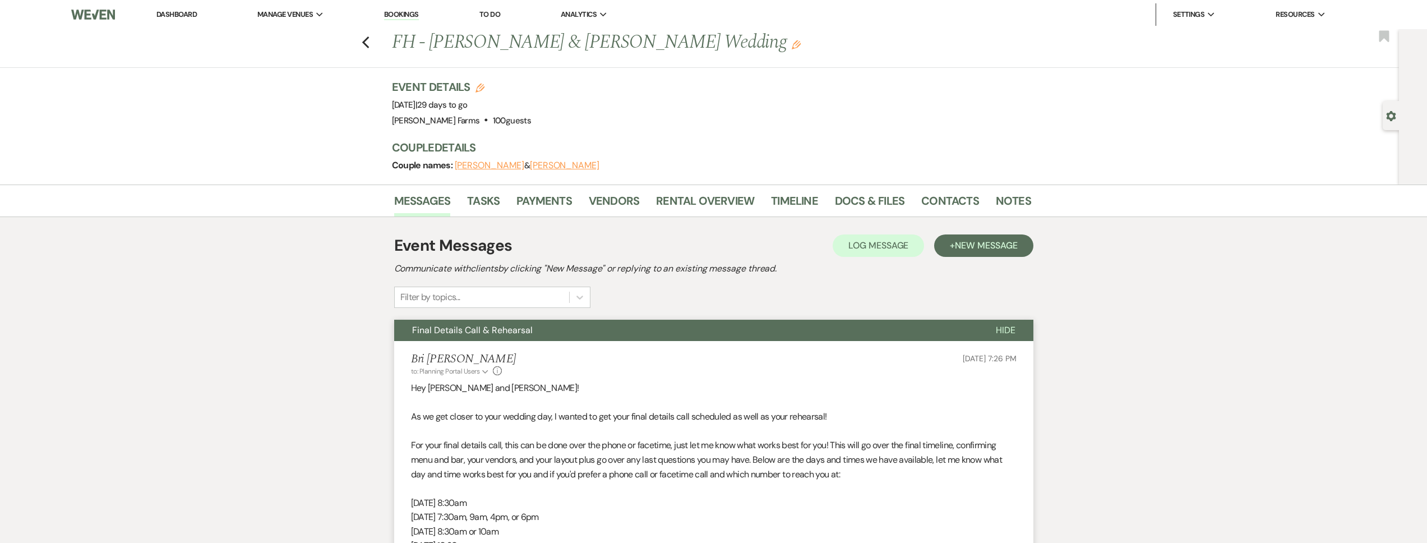
click at [375, 40] on div "Previous FH - Cassey Finch & Chris Todd's Wedding Edit Bookmark" at bounding box center [696, 48] width 1404 height 39
click at [370, 39] on icon "Previous" at bounding box center [366, 42] width 8 height 13
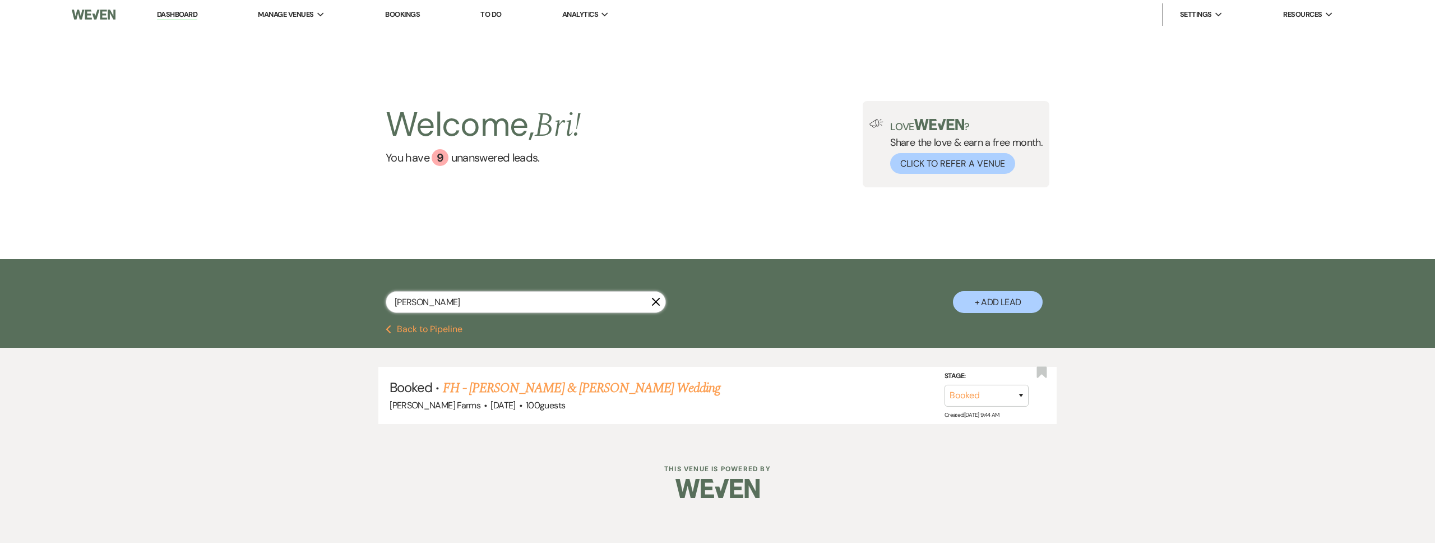
drag, startPoint x: 419, startPoint y: 303, endPoint x: 382, endPoint y: 302, distance: 36.5
click at [382, 302] on div "finch X + Add Lead" at bounding box center [717, 293] width 807 height 57
type input "albers"
click at [544, 392] on link "FH - Mikayla Albers & Christian Gabaldon's Wedding" at bounding box center [582, 388] width 278 height 20
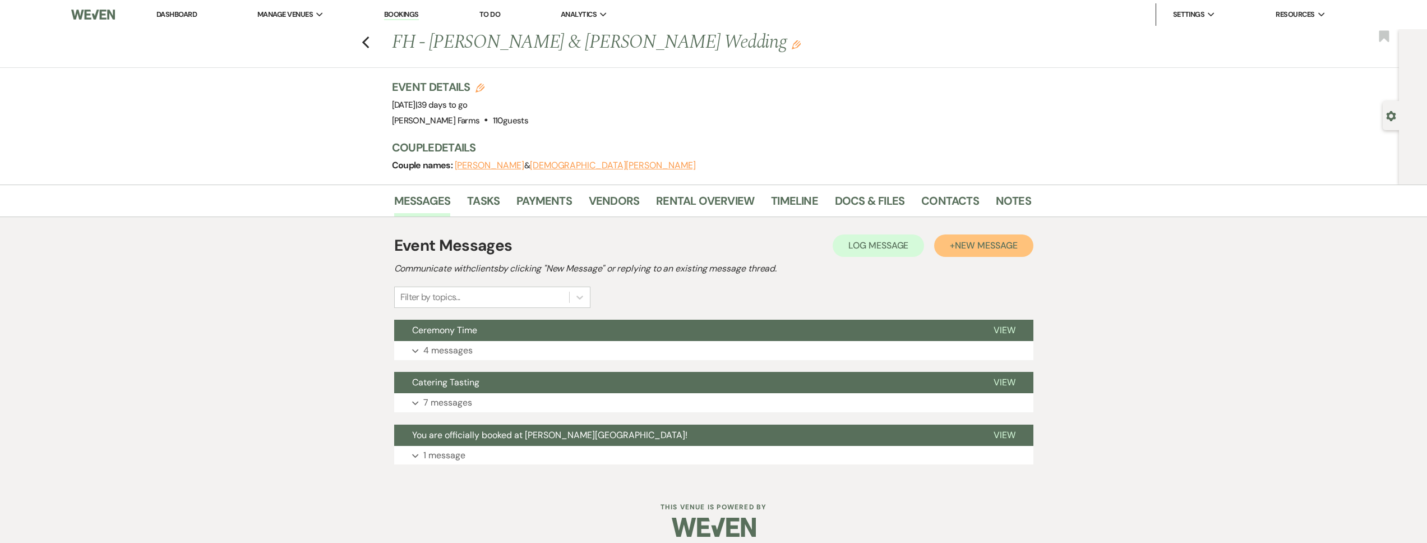
click at [962, 247] on span "New Message" at bounding box center [986, 245] width 62 height 12
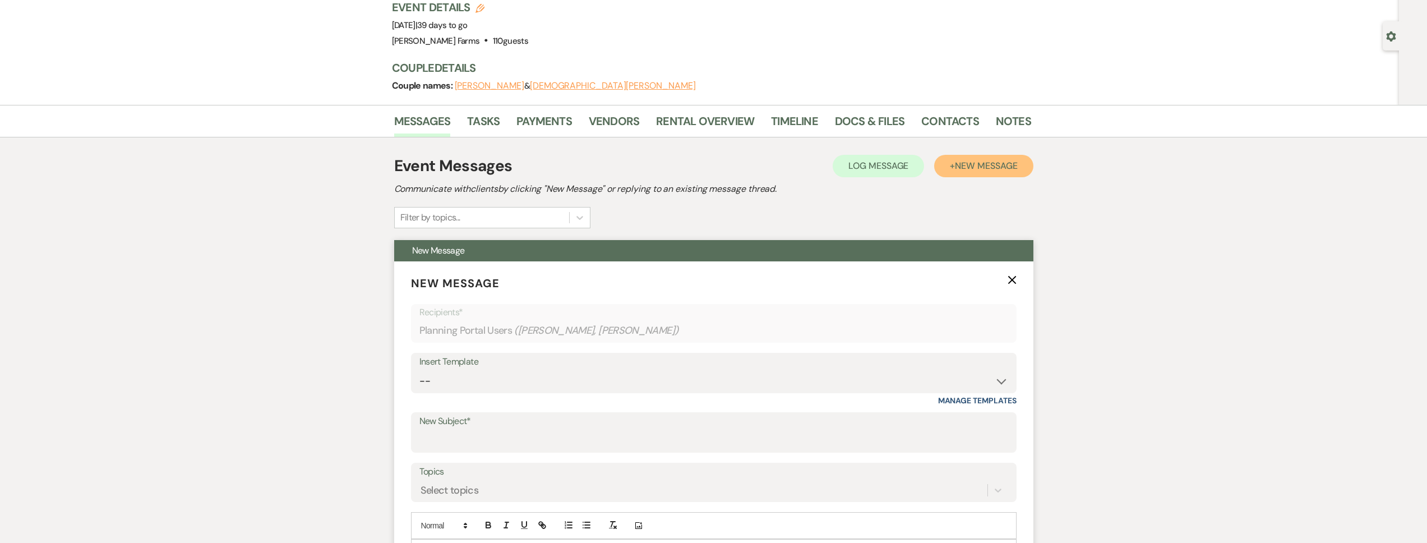
scroll to position [216, 0]
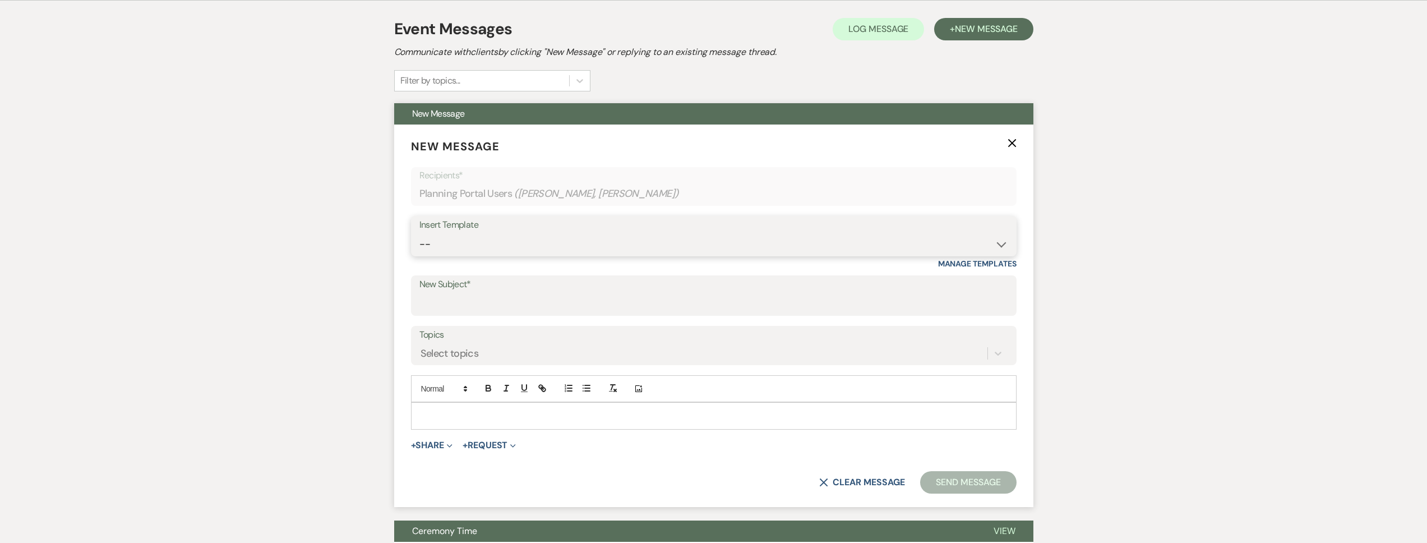
click at [533, 246] on select "-- Tour Request Response Follow Up Contract (Pre-Booked Leads) Weven Planning P…" at bounding box center [713, 244] width 589 height 22
select select "4075"
click at [419, 233] on select "-- Tour Request Response Follow Up Contract (Pre-Booked Leads) Weven Planning P…" at bounding box center [713, 244] width 589 height 22
type input "Final Details Call & Rehearsal"
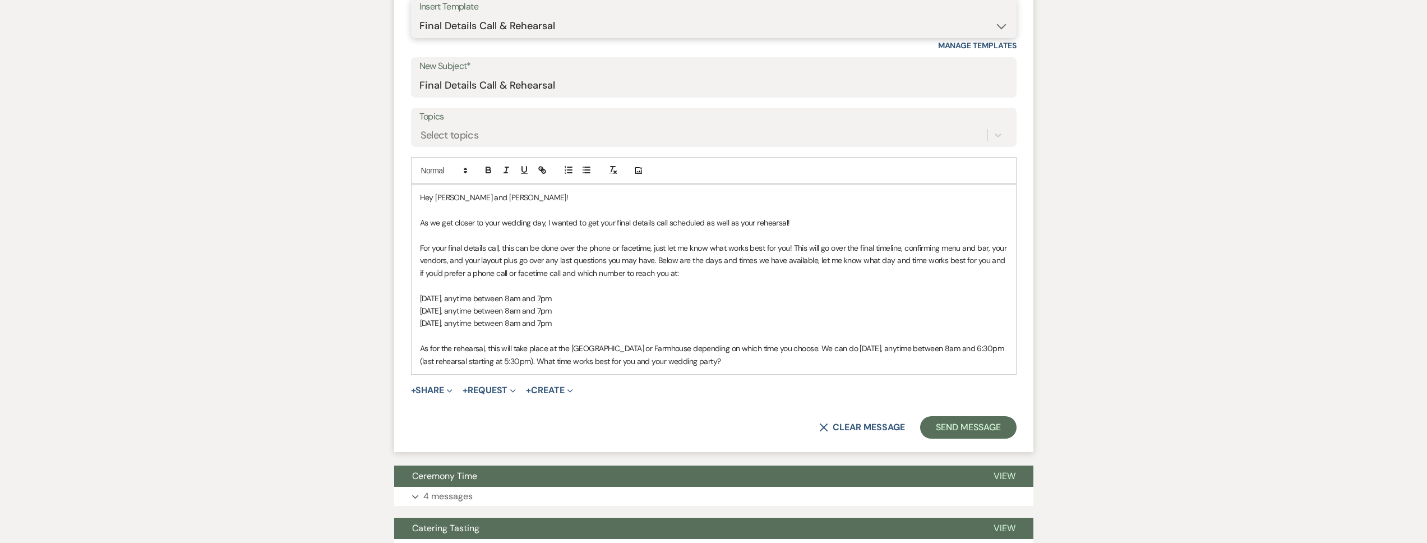
scroll to position [445, 0]
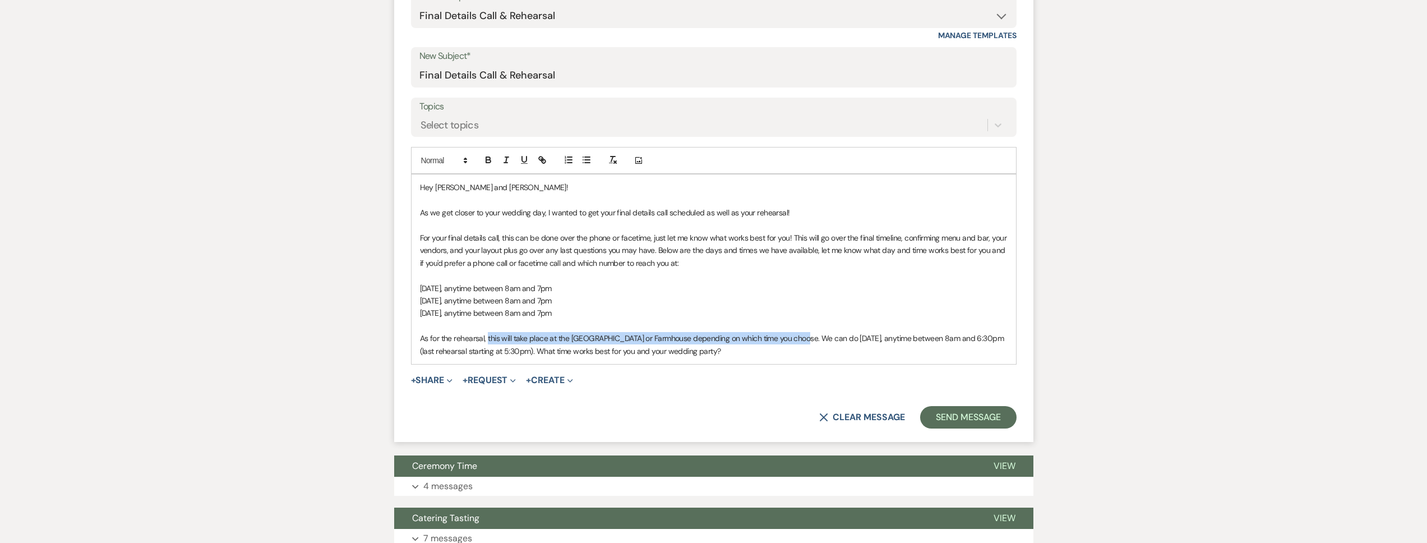
drag, startPoint x: 795, startPoint y: 339, endPoint x: 488, endPoint y: 340, distance: 307.8
click at [488, 340] on span "As for the rehearsal, this will take place at the Big Red Barn or Farmhouse dep…" at bounding box center [713, 344] width 586 height 22
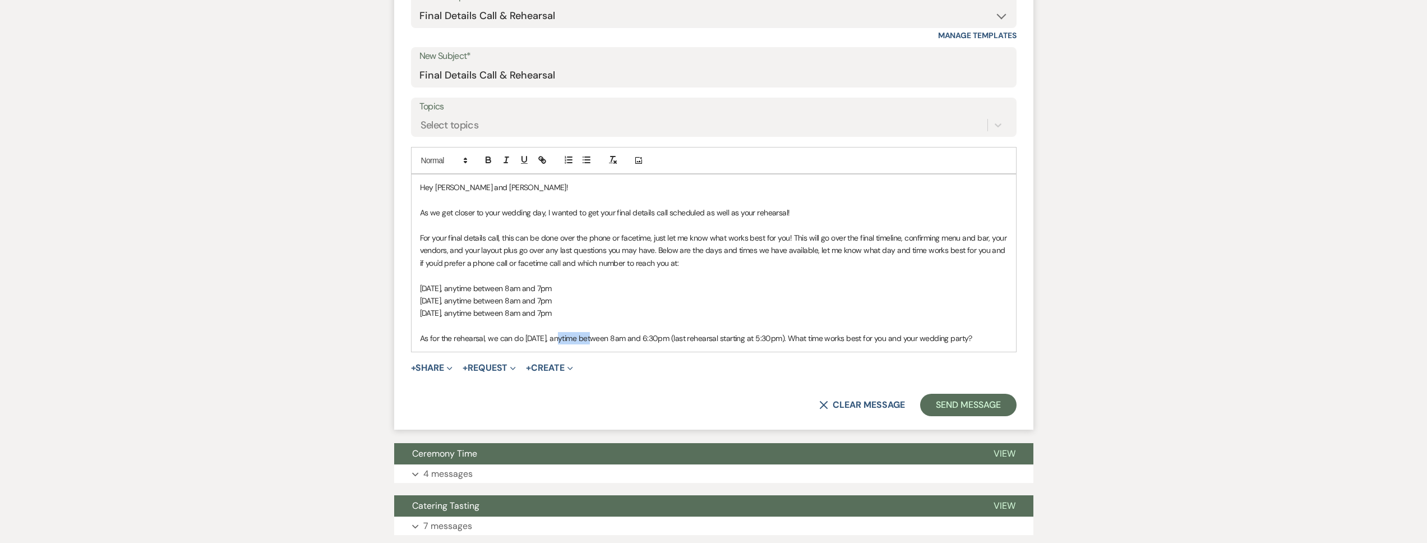
drag, startPoint x: 590, startPoint y: 337, endPoint x: 557, endPoint y: 341, distance: 32.7
click at [557, 341] on span "As for the rehearsal, we can do Thursday, October 3, anytime between 8am and 6:…" at bounding box center [696, 338] width 552 height 10
drag, startPoint x: 712, startPoint y: 337, endPoint x: 698, endPoint y: 339, distance: 14.1
click at [698, 339] on span "As for the rehearsal, we can do Thursday, November 20, anytime between 8am and …" at bounding box center [696, 338] width 552 height 10
drag, startPoint x: 711, startPoint y: 339, endPoint x: 696, endPoint y: 339, distance: 15.7
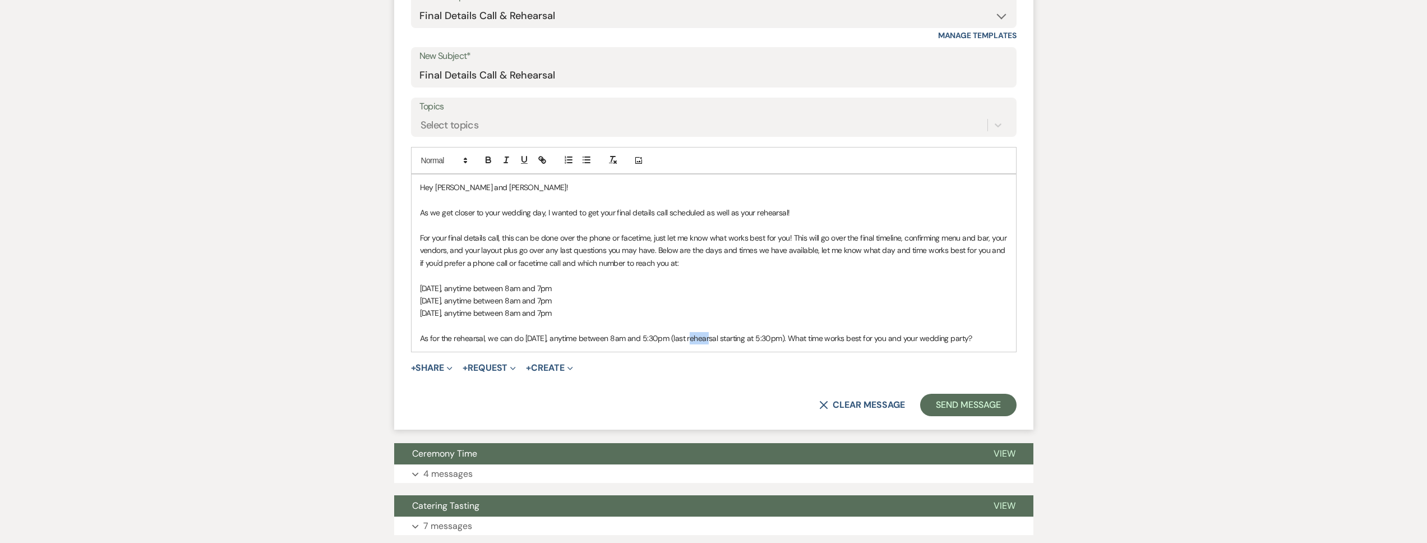
click at [696, 339] on span "As for the rehearsal, we can do Thursday, November 20, anytime between 8am and …" at bounding box center [696, 338] width 552 height 10
drag, startPoint x: 812, startPoint y: 337, endPoint x: 800, endPoint y: 337, distance: 11.2
click at [800, 337] on span "As for the rehearsal, we can do Thursday, November 20, anytime between 8am and …" at bounding box center [691, 338] width 542 height 10
click at [816, 339] on span "As for the rehearsal, we can do Thursday, November 20, anytime between 8am and …" at bounding box center [685, 338] width 530 height 10
click at [498, 343] on p "As for the rehearsal, we can do Thursday, November 20, anytime between 8am and …" at bounding box center [713, 338] width 587 height 12
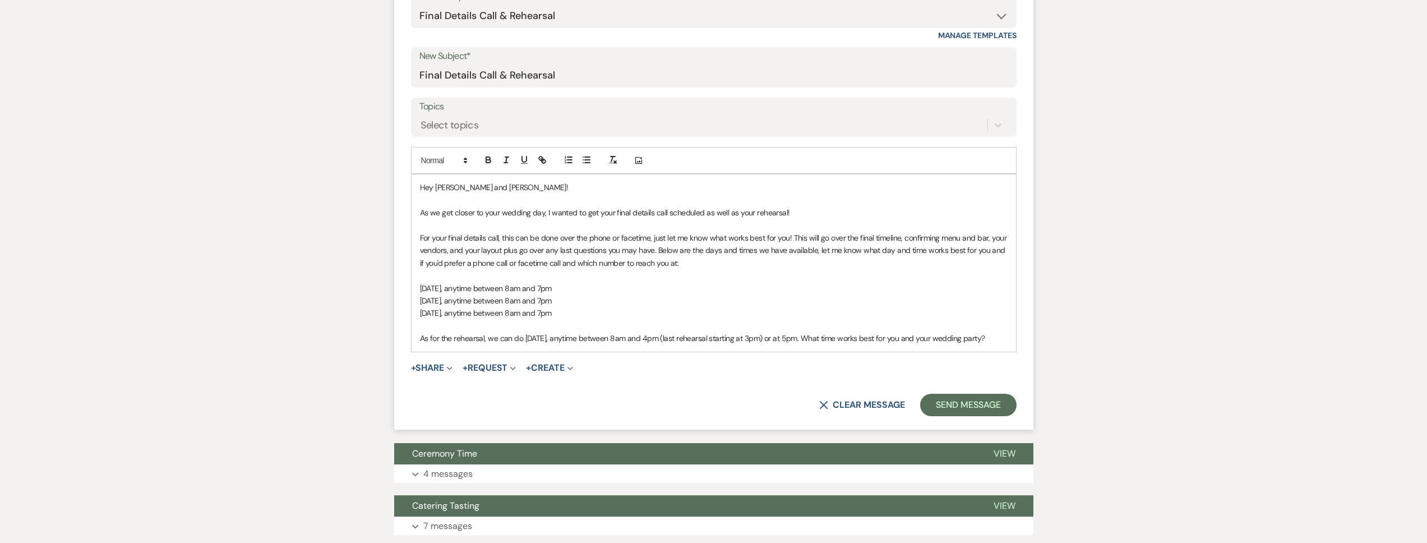
click at [492, 344] on p "As for the rehearsal, we can do Thursday, November 20, anytime between 8am and …" at bounding box center [713, 338] width 587 height 12
click at [621, 313] on p "Sunday, September 8, anytime between 8am and 7pm" at bounding box center [713, 313] width 587 height 12
drag, startPoint x: 609, startPoint y: 314, endPoint x: 494, endPoint y: 316, distance: 114.4
click at [494, 316] on p "Sunday, September 8, anytime between 8am and 7pm" at bounding box center [713, 313] width 587 height 12
copy span "anytime between 8am and 7pm"
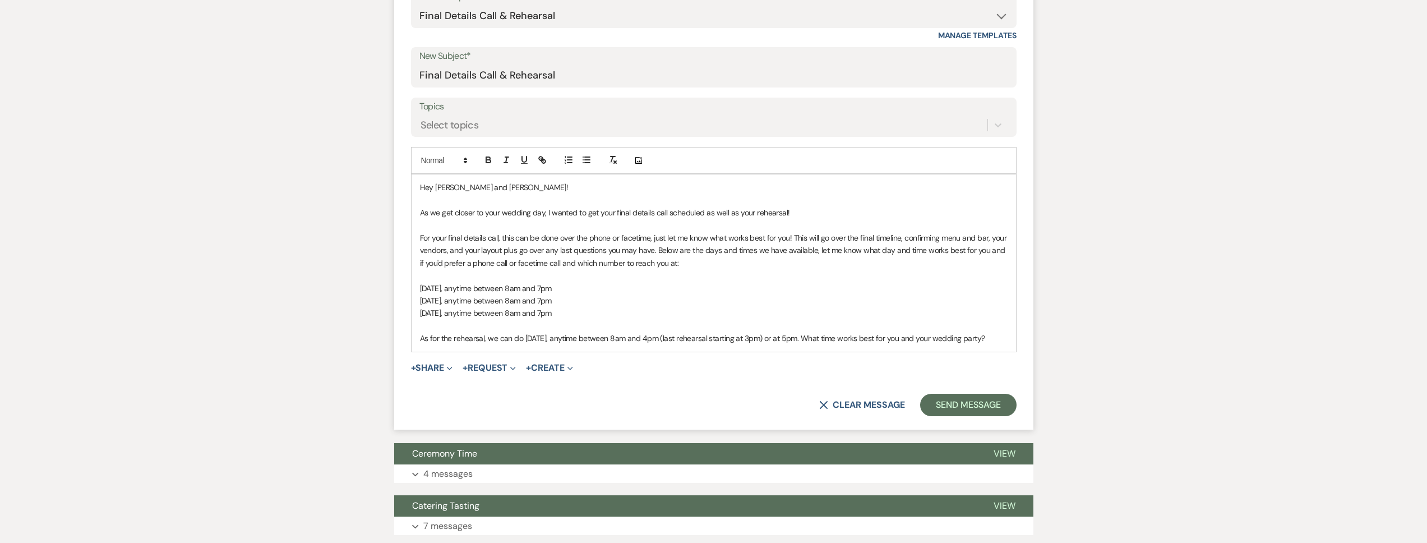
click at [626, 316] on p "Sunday, September 8, anytime between 8am and 7pm" at bounding box center [713, 313] width 587 height 12
drag, startPoint x: 492, startPoint y: 312, endPoint x: 386, endPoint y: 291, distance: 108.1
click at [386, 291] on div "Messages Tasks Payments Vendors Rental Overview Timeline Docs & Files Contacts …" at bounding box center [713, 172] width 1427 height 864
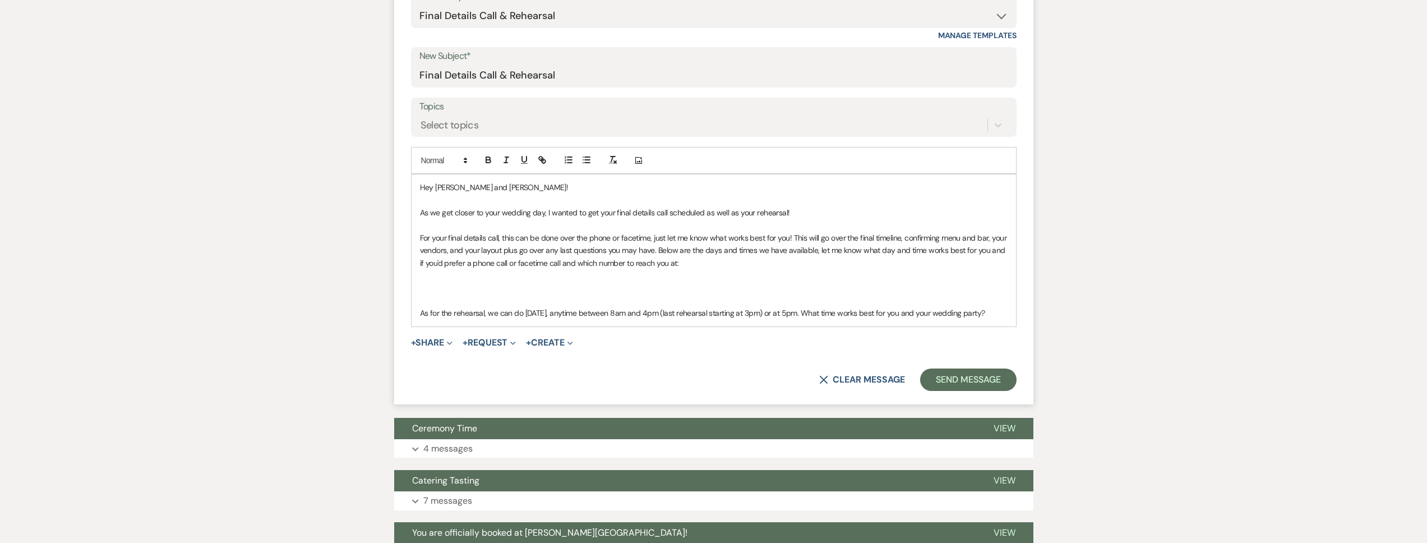
click at [438, 288] on p at bounding box center [713, 288] width 587 height 12
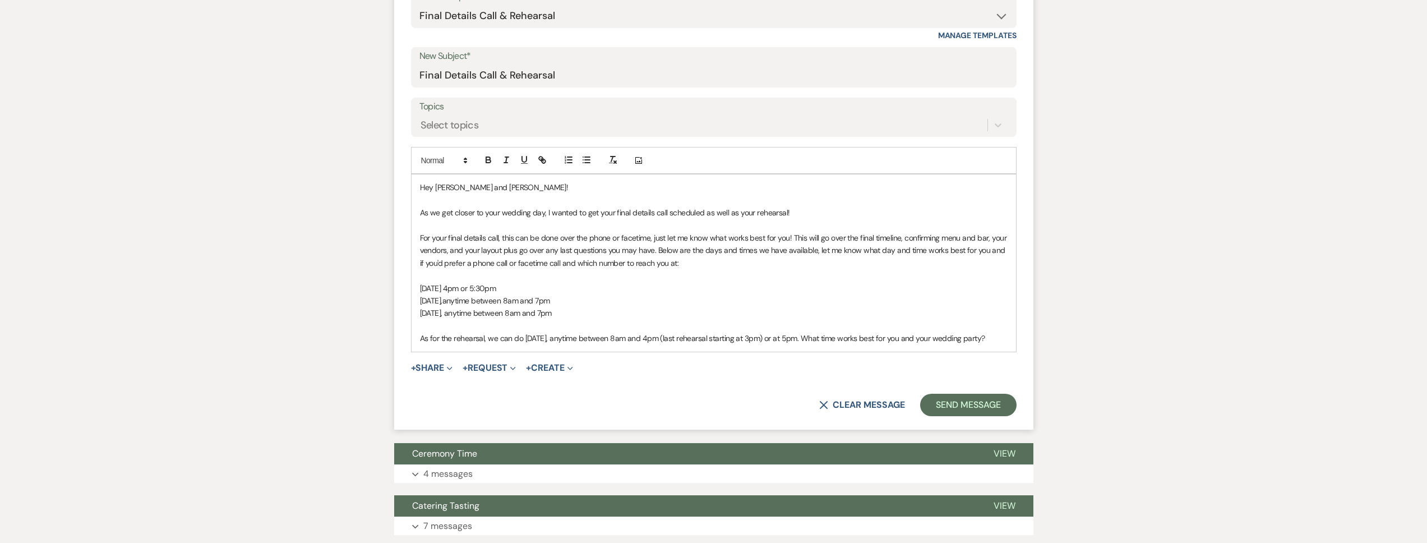
click at [490, 314] on span "Thursday, October 29, anytime between 8am and 7pm" at bounding box center [486, 313] width 132 height 10
click at [552, 314] on span "Thursday, October 30, anytime between 8am and 7pm" at bounding box center [486, 313] width 132 height 10
click at [609, 308] on p "Thursday, October 30, anytime between 8am and 4pm" at bounding box center [713, 313] width 587 height 12
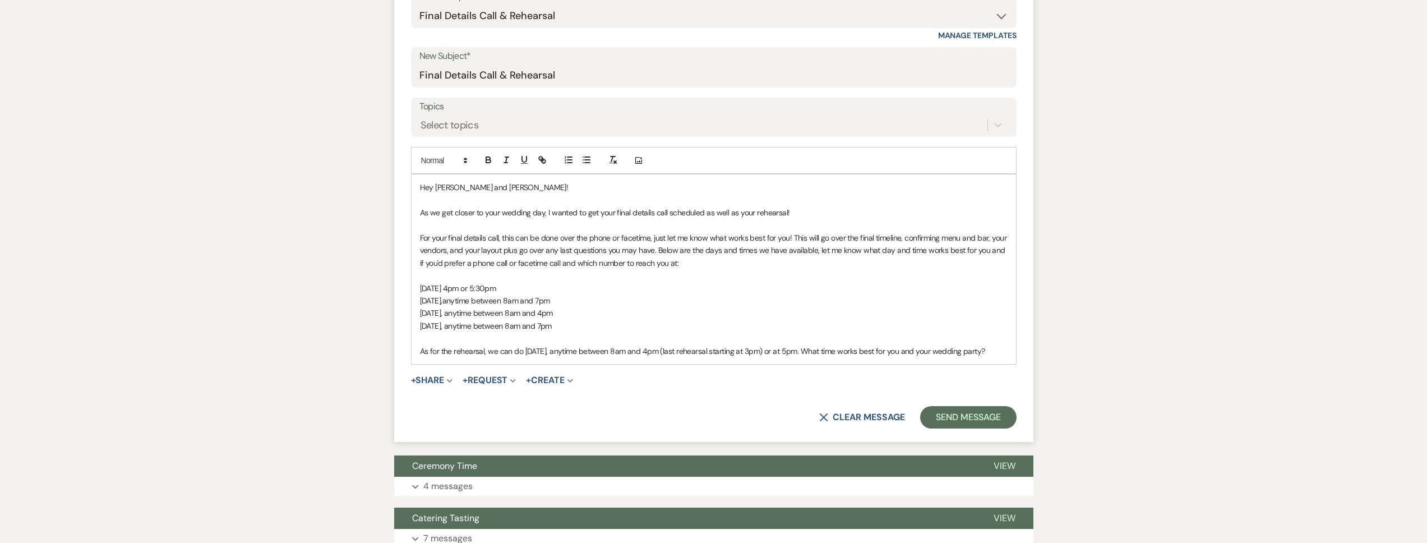
drag, startPoint x: 604, startPoint y: 326, endPoint x: 501, endPoint y: 328, distance: 103.2
click at [501, 328] on p "Thursday, November 6, anytime between 8am and 7pm" at bounding box center [713, 326] width 587 height 12
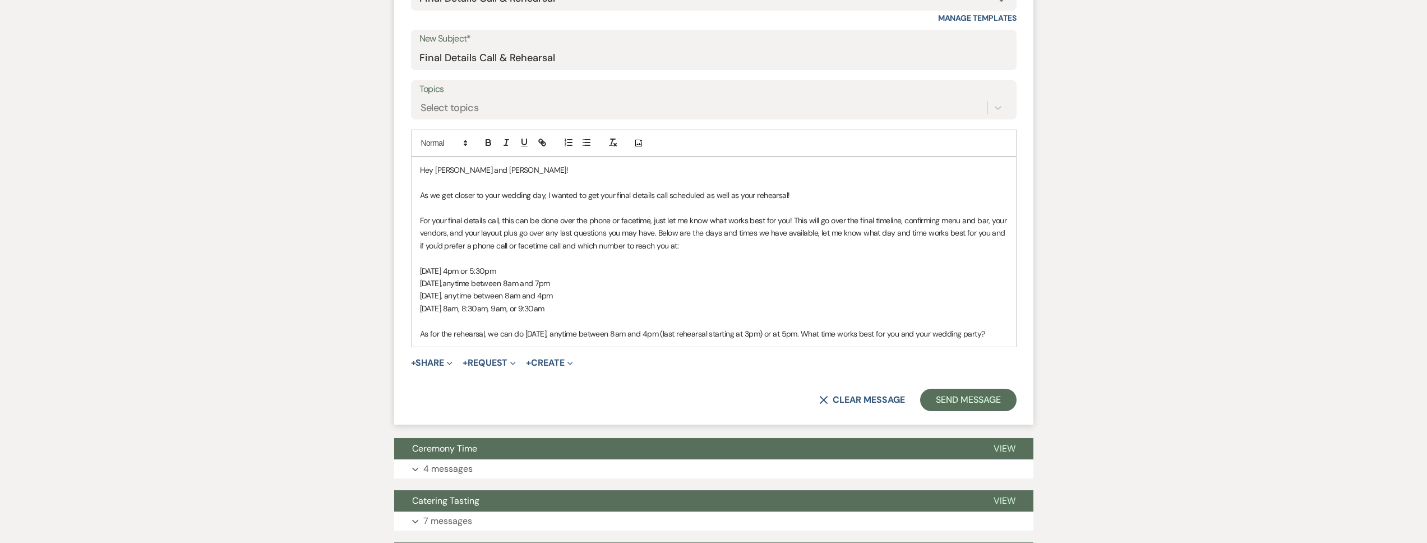
scroll to position [463, 0]
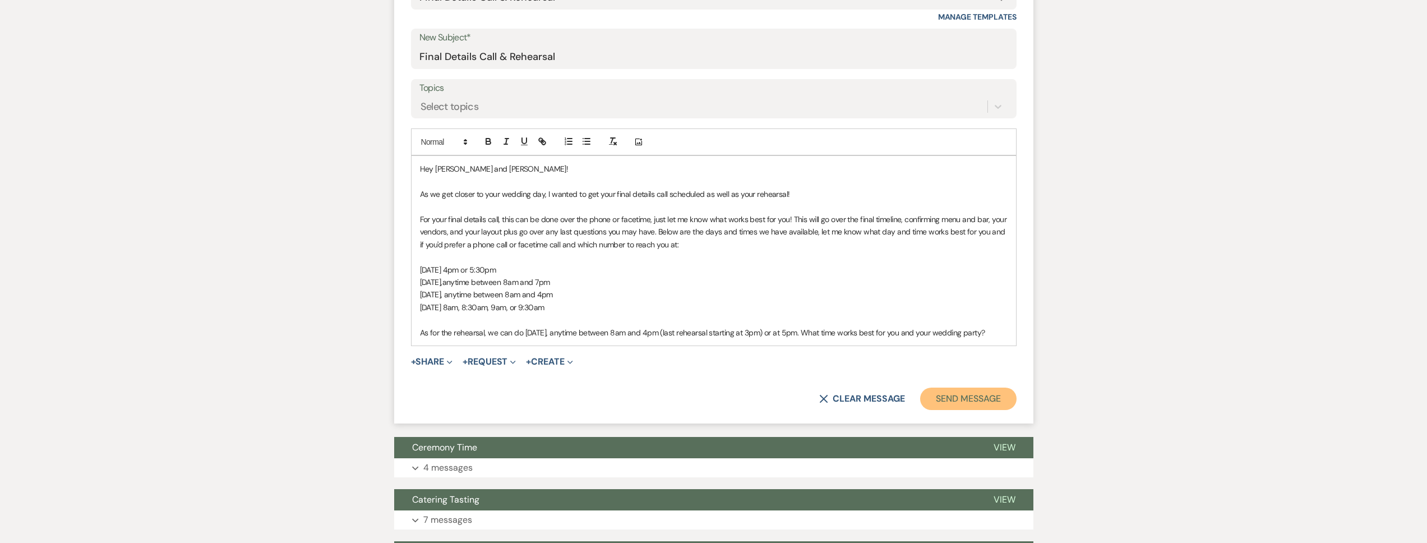
click at [956, 410] on button "Send Message" at bounding box center [968, 398] width 96 height 22
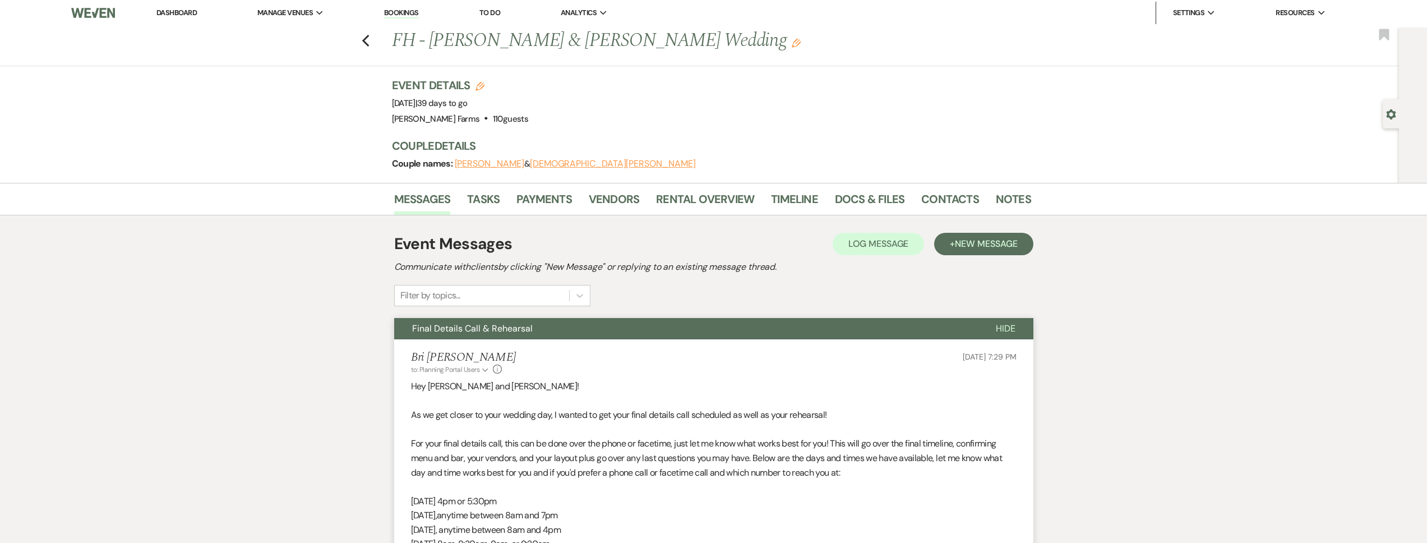
scroll to position [0, 0]
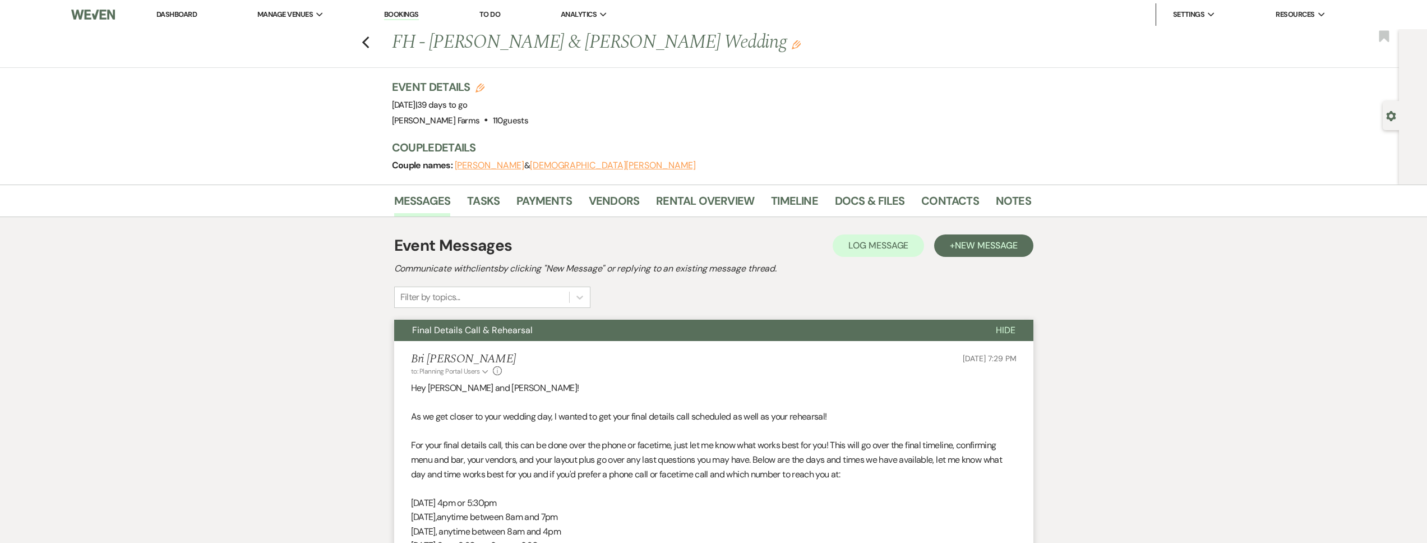
click at [173, 14] on link "Dashboard" at bounding box center [176, 15] width 40 height 10
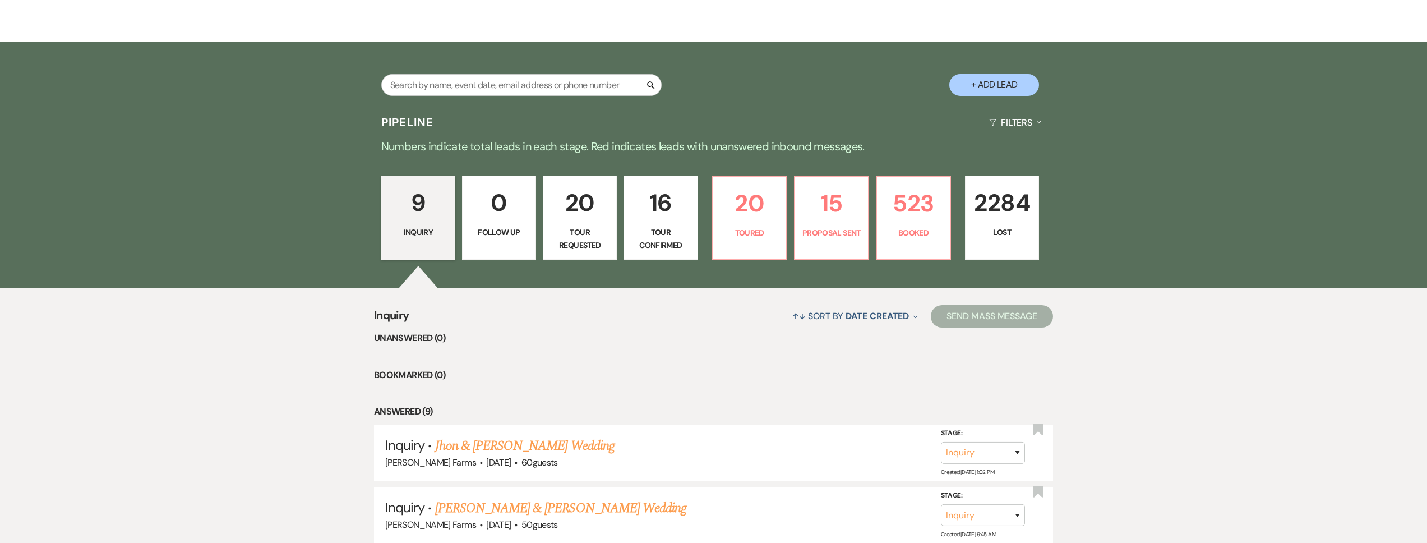
scroll to position [215, 0]
